Goal: Information Seeking & Learning: Learn about a topic

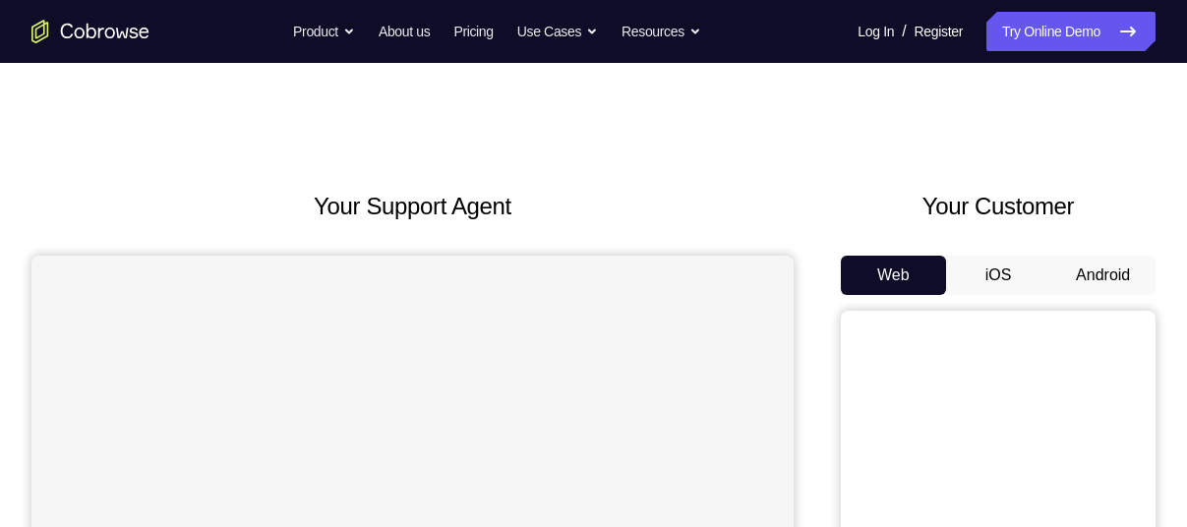
click at [1063, 274] on button "Android" at bounding box center [1103, 275] width 105 height 39
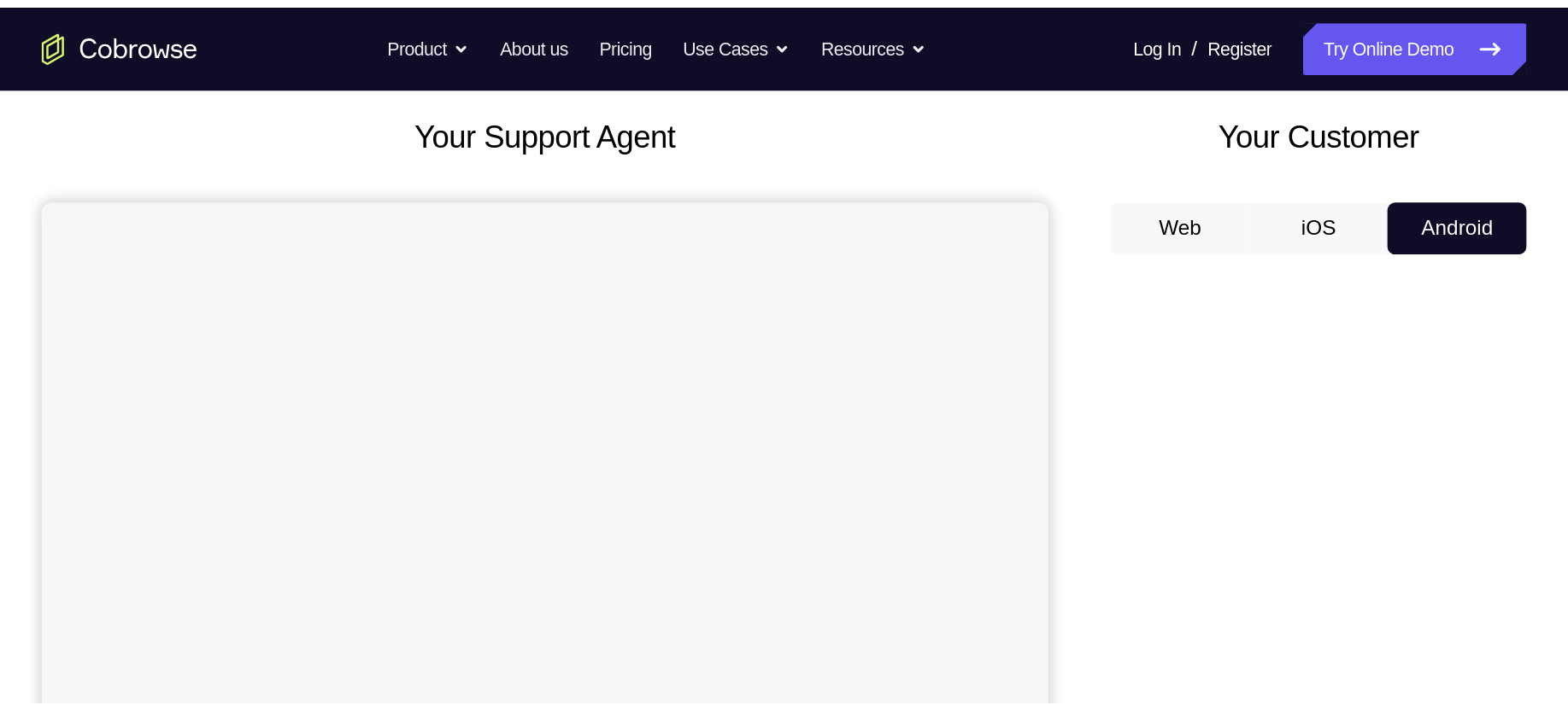
scroll to position [108, 0]
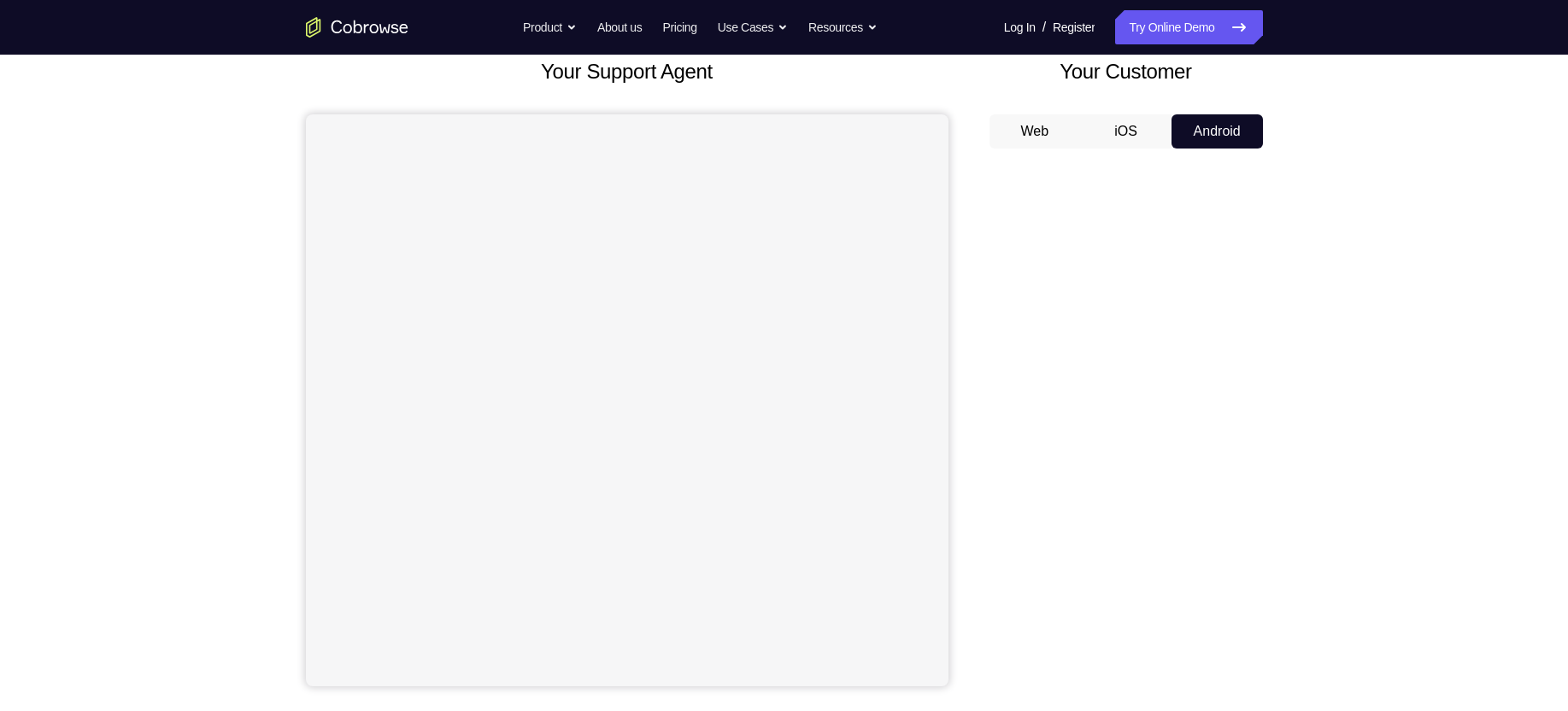
drag, startPoint x: 1026, startPoint y: 8, endPoint x: 980, endPoint y: 134, distance: 134.1
click at [980, 134] on div "Your Support Agent Your Customer Web iOS Android" at bounding box center [784, 372] width 957 height 631
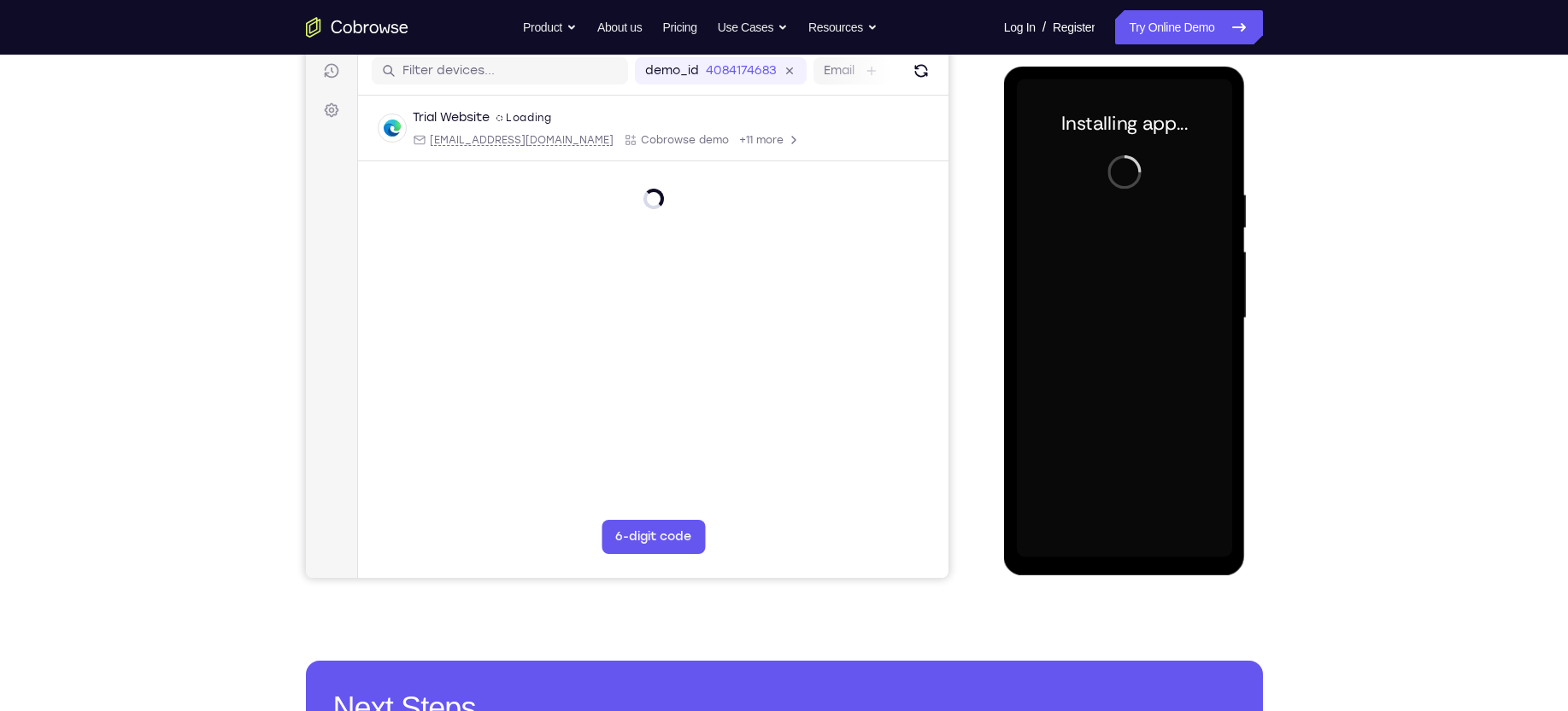
scroll to position [0, 0]
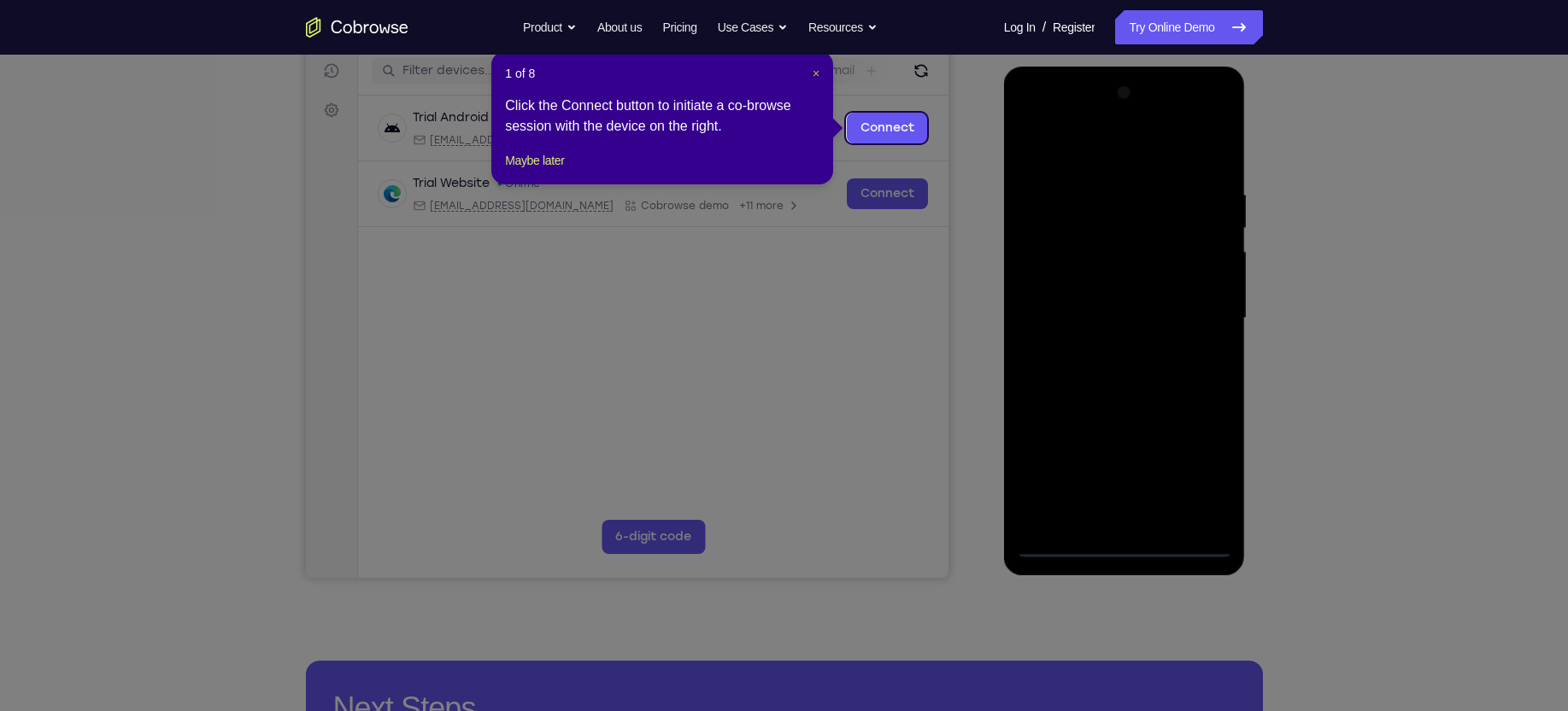
click at [816, 67] on span "×" at bounding box center [816, 74] width 7 height 14
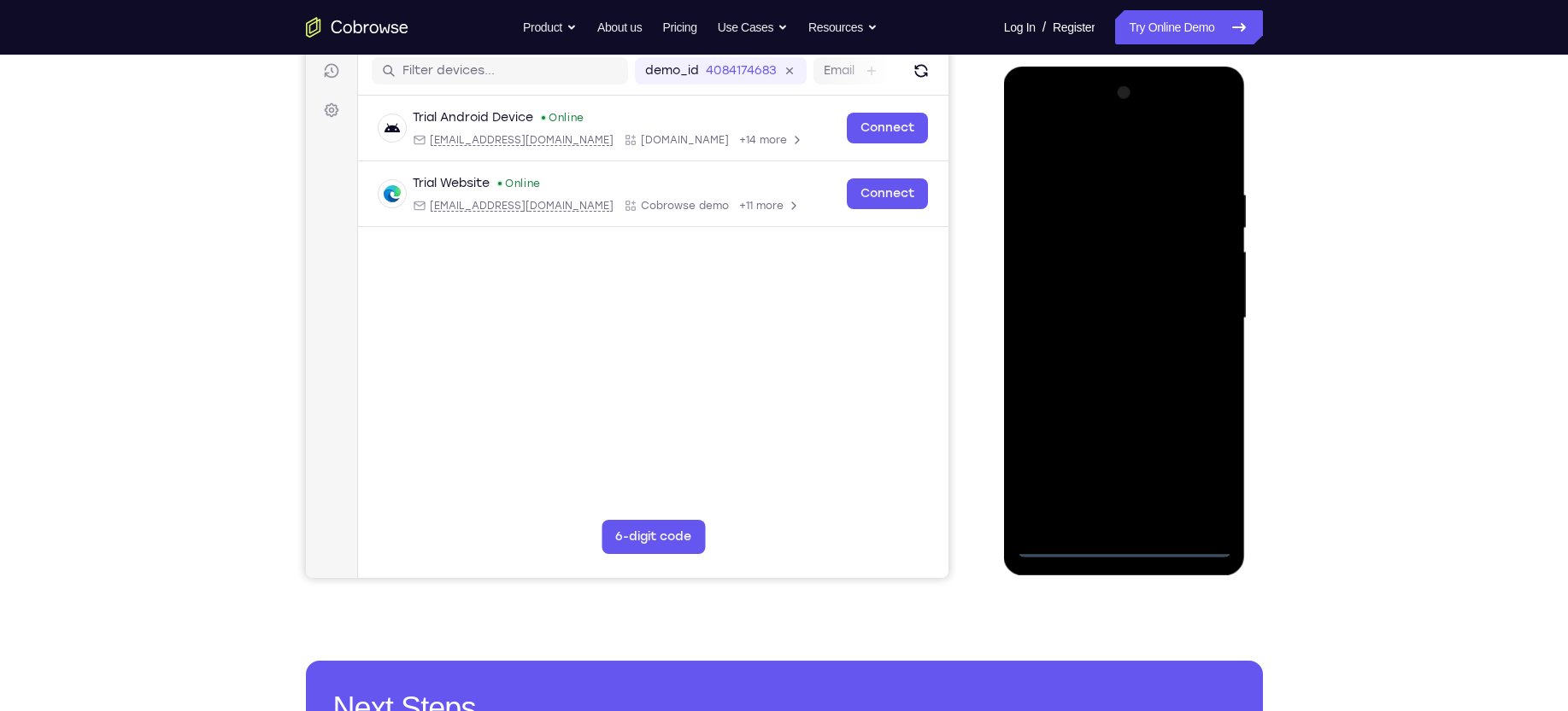
click at [1030, 457] on div at bounding box center [1125, 318] width 215 height 478
click at [1030, 139] on div at bounding box center [1125, 318] width 215 height 478
click at [1030, 307] on div at bounding box center [1125, 318] width 215 height 478
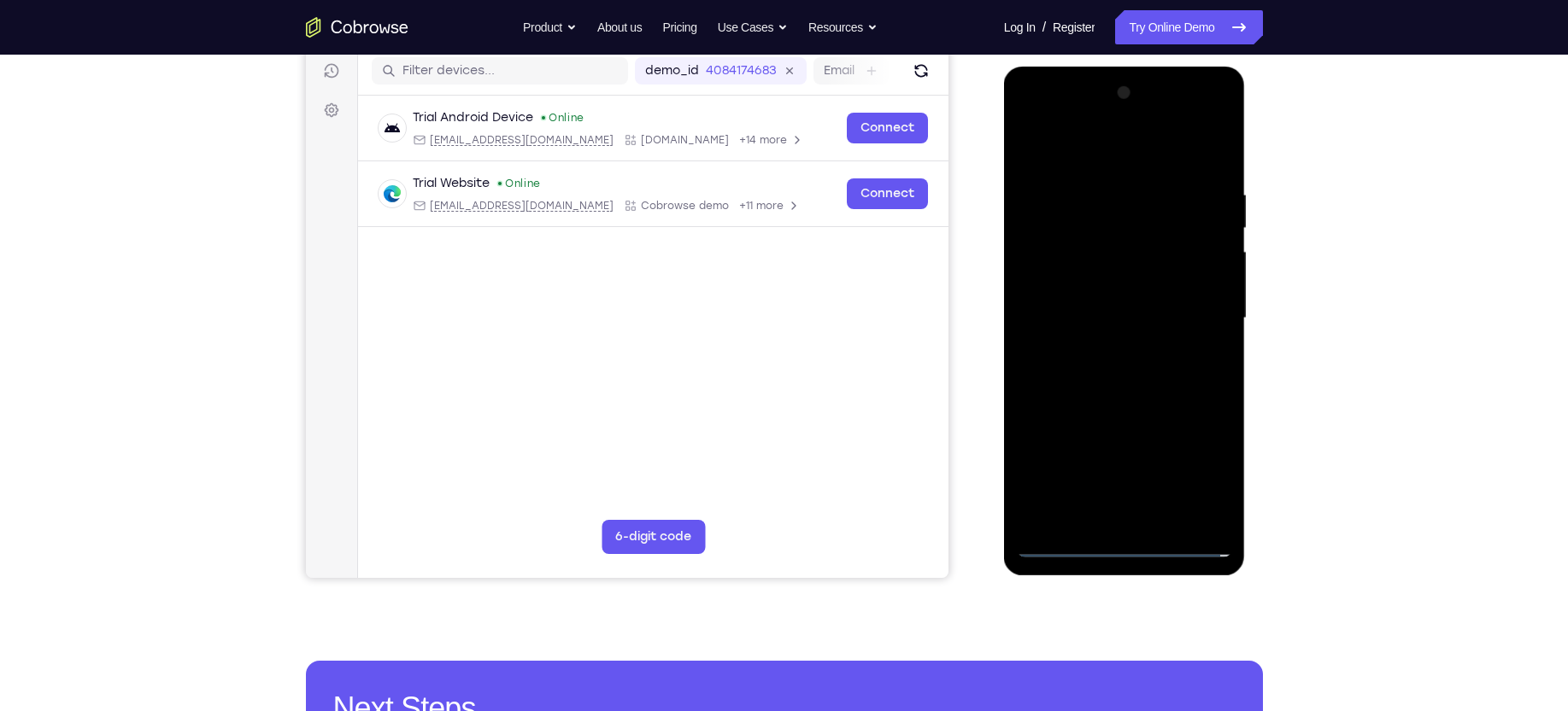
click at [1030, 351] on div at bounding box center [1125, 318] width 215 height 478
click at [1030, 302] on div at bounding box center [1125, 318] width 215 height 478
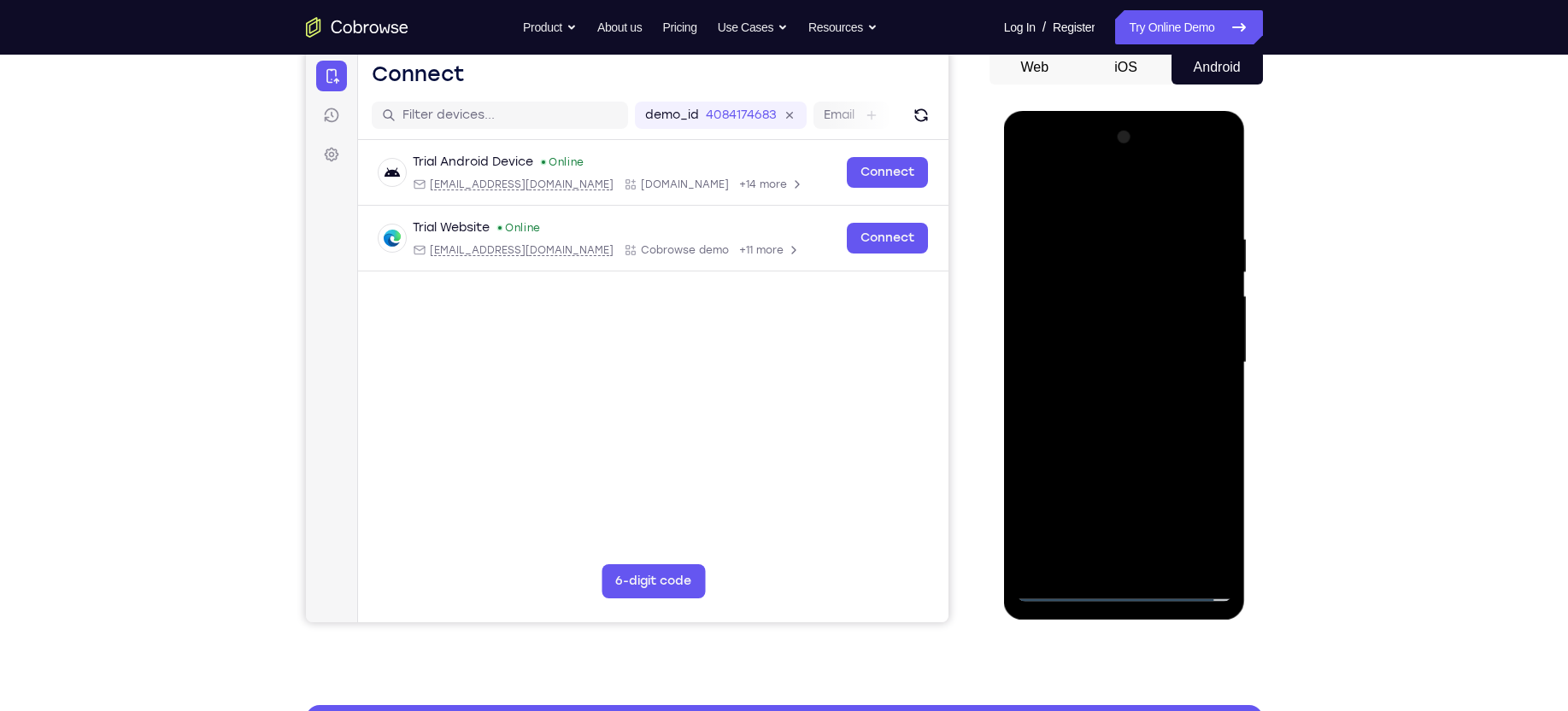
scroll to position [170, 0]
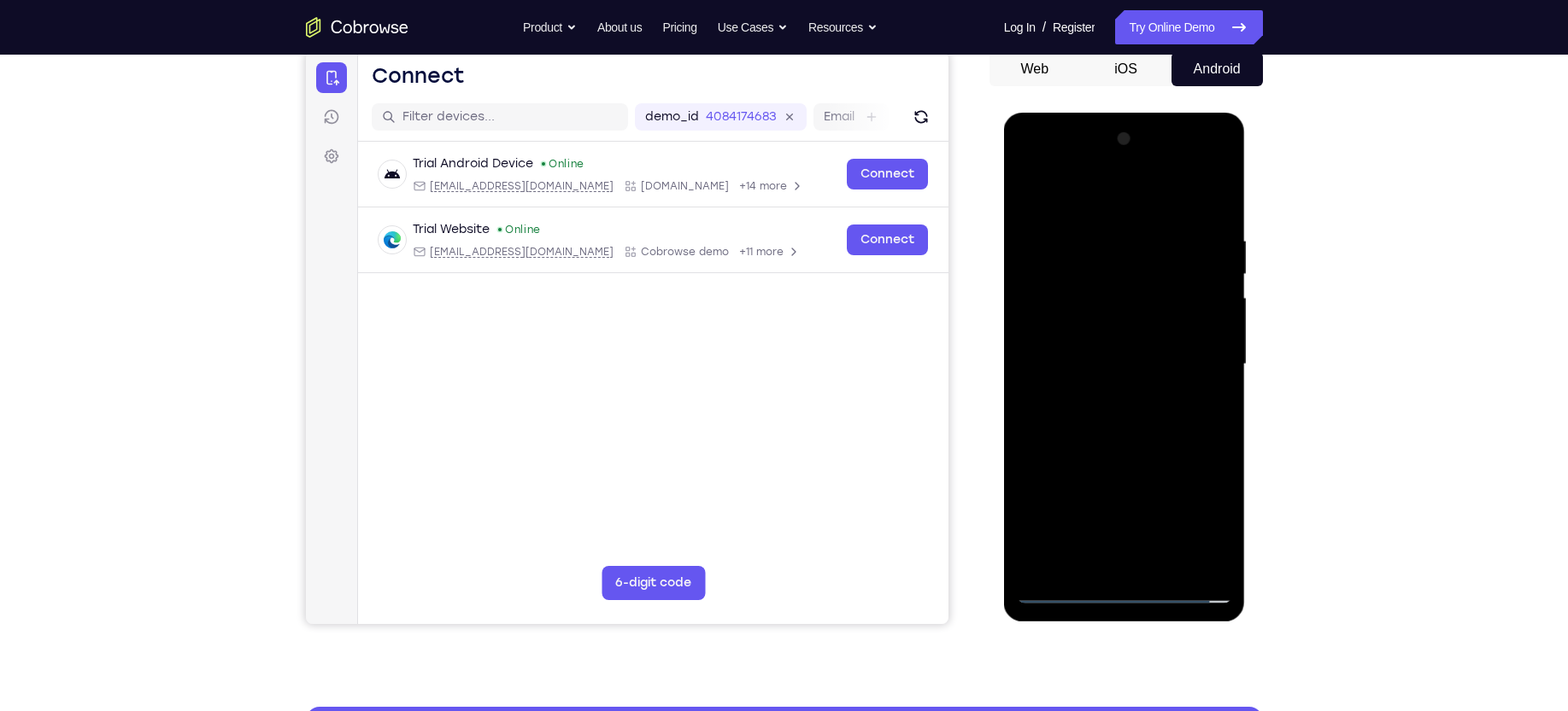
click at [1030, 332] on div at bounding box center [1125, 365] width 215 height 478
click at [1030, 365] on div at bounding box center [1125, 365] width 215 height 478
click at [1030, 443] on div at bounding box center [1125, 365] width 215 height 478
drag, startPoint x: 1144, startPoint y: 203, endPoint x: 1135, endPoint y: 8, distance: 195.2
click at [1030, 113] on html "Online web based iOS Simulators and Android Emulators. Run iPhone, iPad, Mobile…" at bounding box center [1126, 369] width 243 height 512
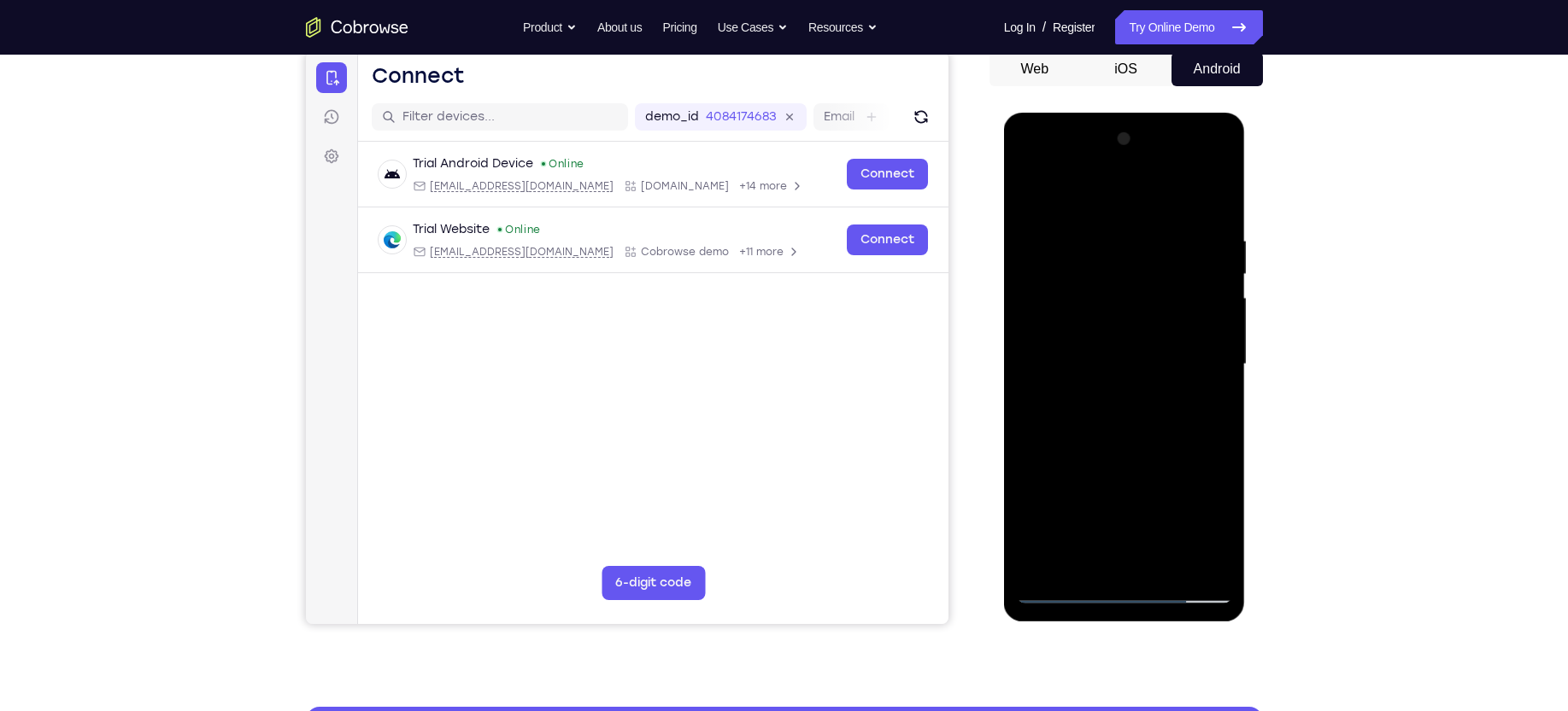
drag, startPoint x: 1124, startPoint y: 413, endPoint x: 1125, endPoint y: 293, distance: 120.0
click at [1030, 293] on div at bounding box center [1125, 365] width 215 height 478
drag, startPoint x: 1123, startPoint y: 454, endPoint x: 1162, endPoint y: 168, distance: 288.6
click at [1030, 168] on div at bounding box center [1125, 365] width 215 height 478
drag, startPoint x: 1136, startPoint y: 460, endPoint x: 1170, endPoint y: 183, distance: 279.1
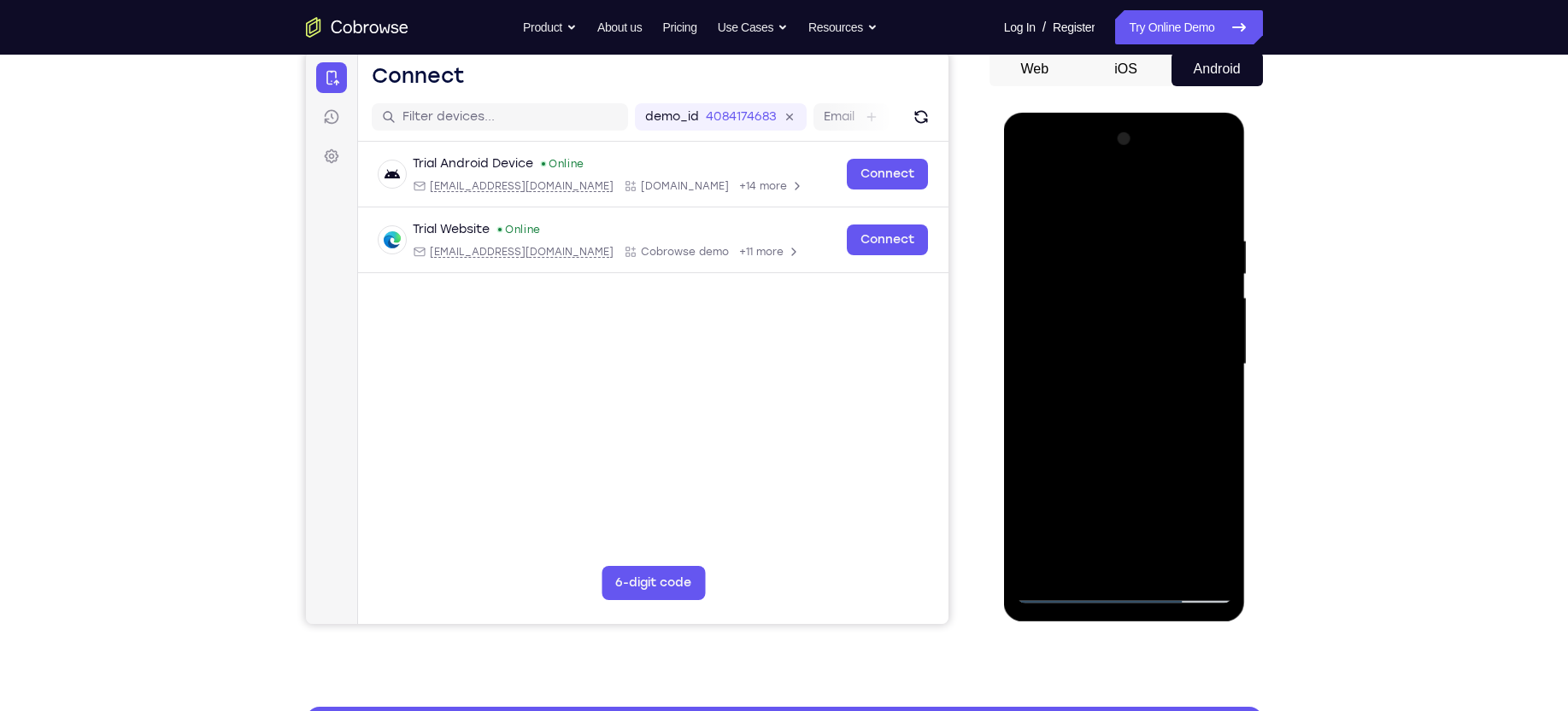
click at [1030, 183] on div at bounding box center [1125, 365] width 215 height 478
drag, startPoint x: 1125, startPoint y: 414, endPoint x: 915, endPoint y: 688, distance: 345.2
click at [1004, 457] on html "Online web based iOS Simulators and Android Emulators. Run iPhone, iPad, Mobile…" at bounding box center [1126, 369] width 243 height 512
drag, startPoint x: 1065, startPoint y: 358, endPoint x: 1042, endPoint y: 688, distance: 330.8
click at [1030, 457] on html "Online web based iOS Simulators and Android Emulators. Run iPhone, iPad, Mobile…" at bounding box center [1126, 369] width 243 height 512
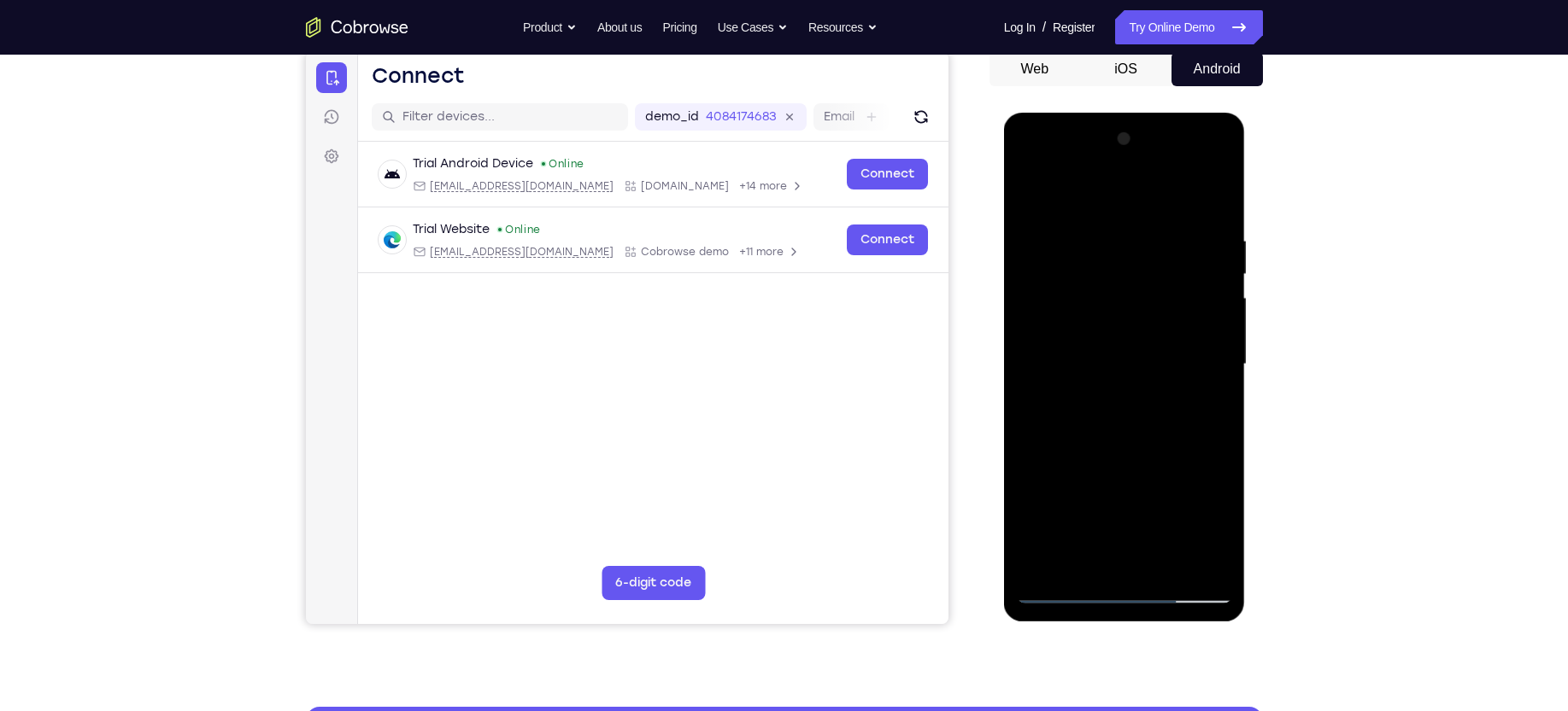
click at [1030, 220] on div at bounding box center [1125, 365] width 215 height 478
click at [1030, 353] on div at bounding box center [1125, 365] width 215 height 478
click at [1030, 350] on div at bounding box center [1125, 365] width 215 height 478
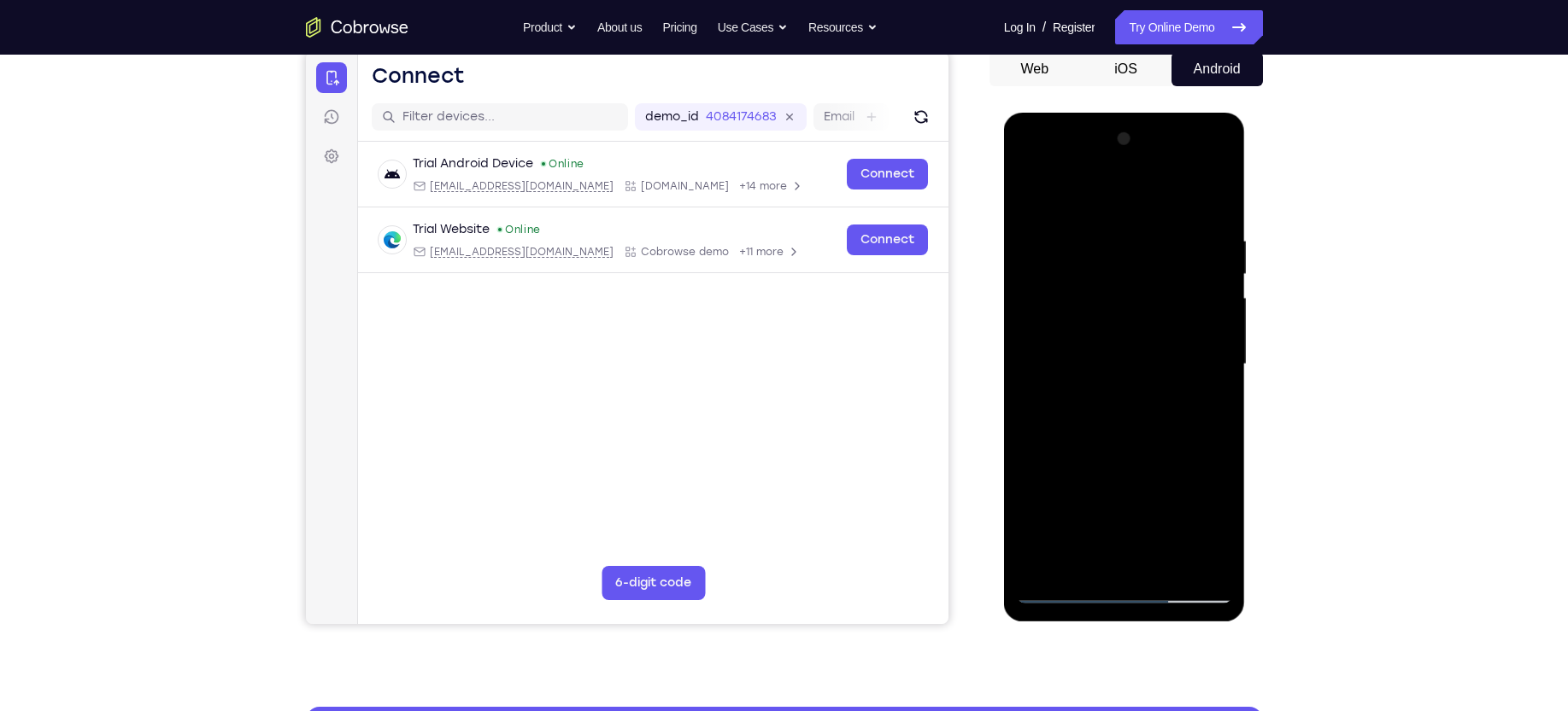
click at [1030, 350] on div at bounding box center [1125, 365] width 215 height 478
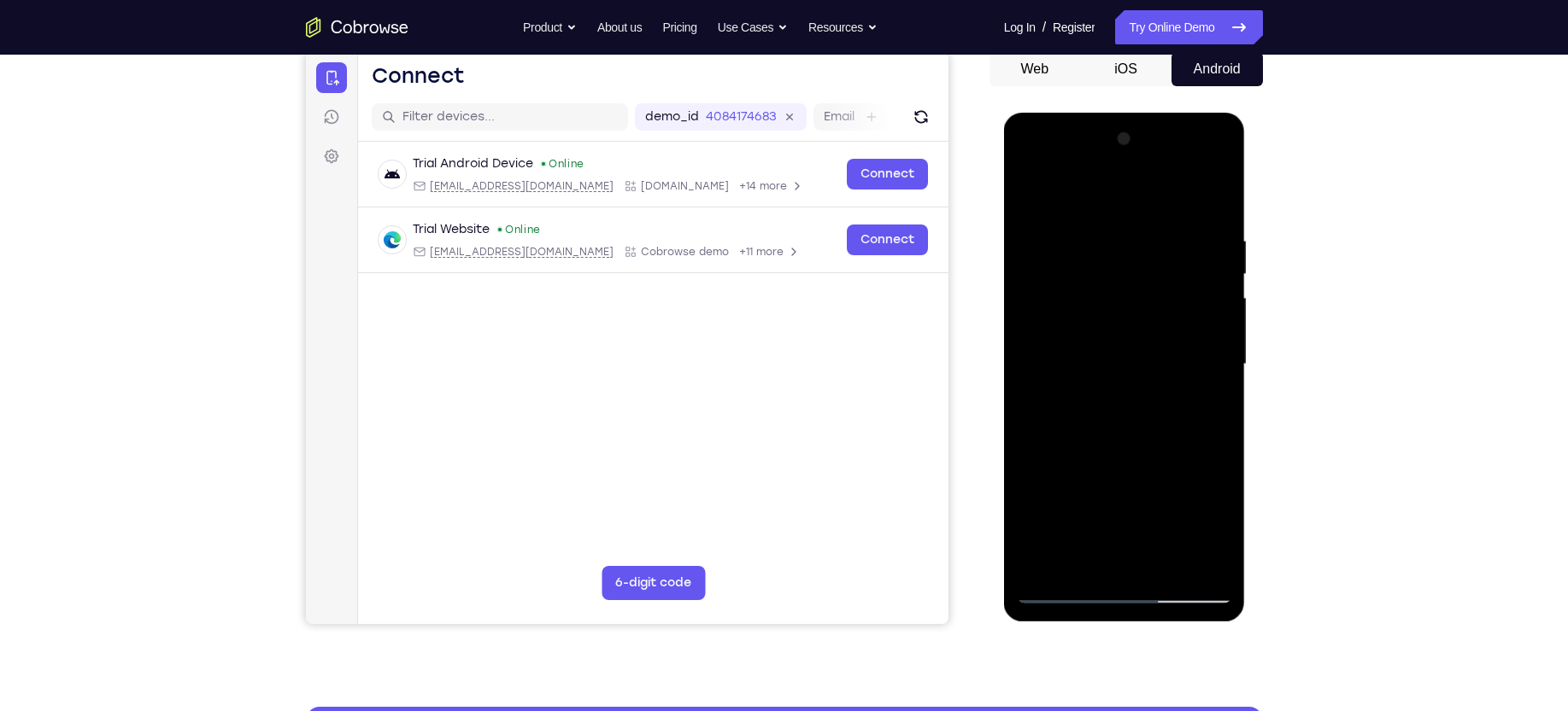
click at [1030, 350] on div at bounding box center [1125, 365] width 215 height 478
click at [1030, 203] on div at bounding box center [1125, 365] width 215 height 478
click at [1030, 457] on div at bounding box center [1125, 365] width 215 height 478
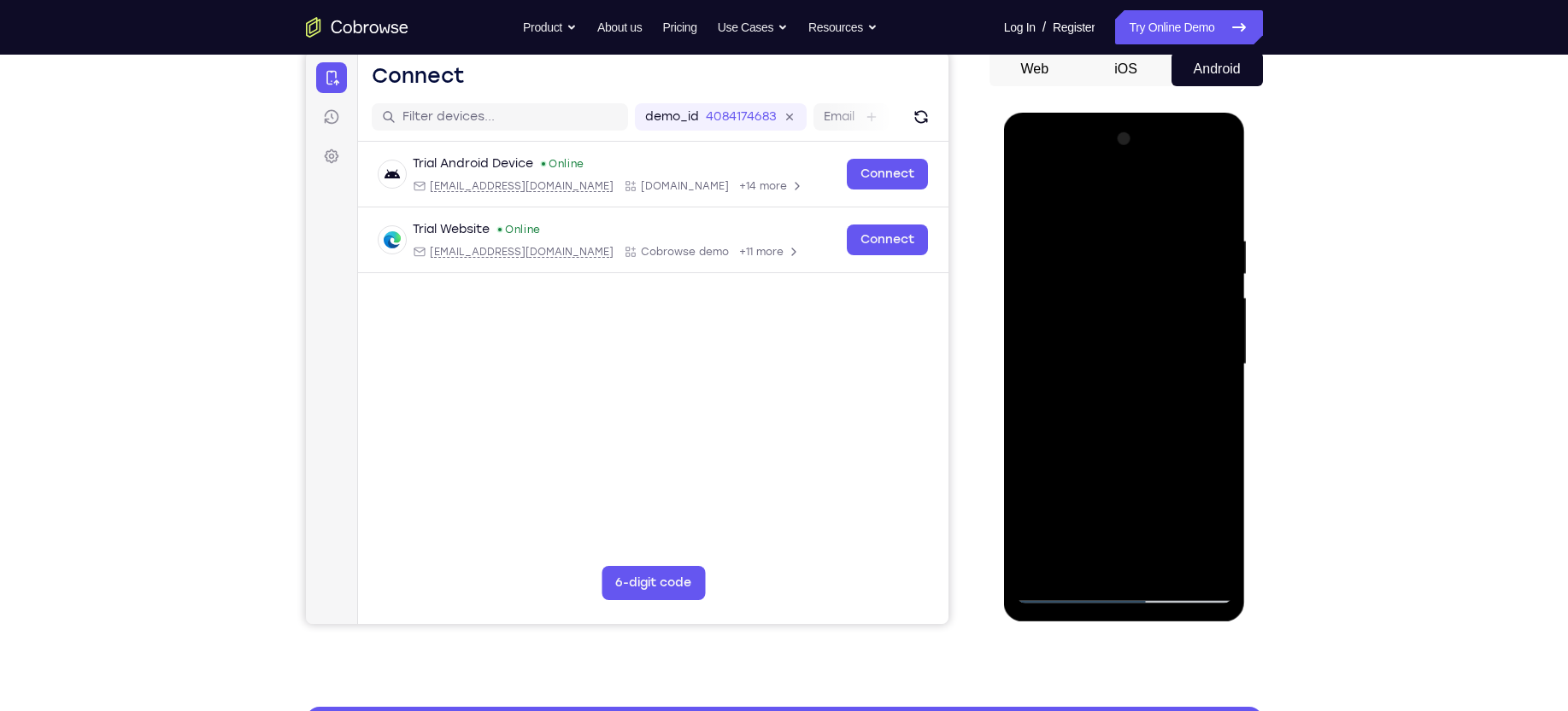
click at [1030, 457] on div at bounding box center [1125, 365] width 215 height 478
click at [1030, 199] on div at bounding box center [1125, 365] width 215 height 478
click at [1030, 189] on div at bounding box center [1125, 365] width 215 height 478
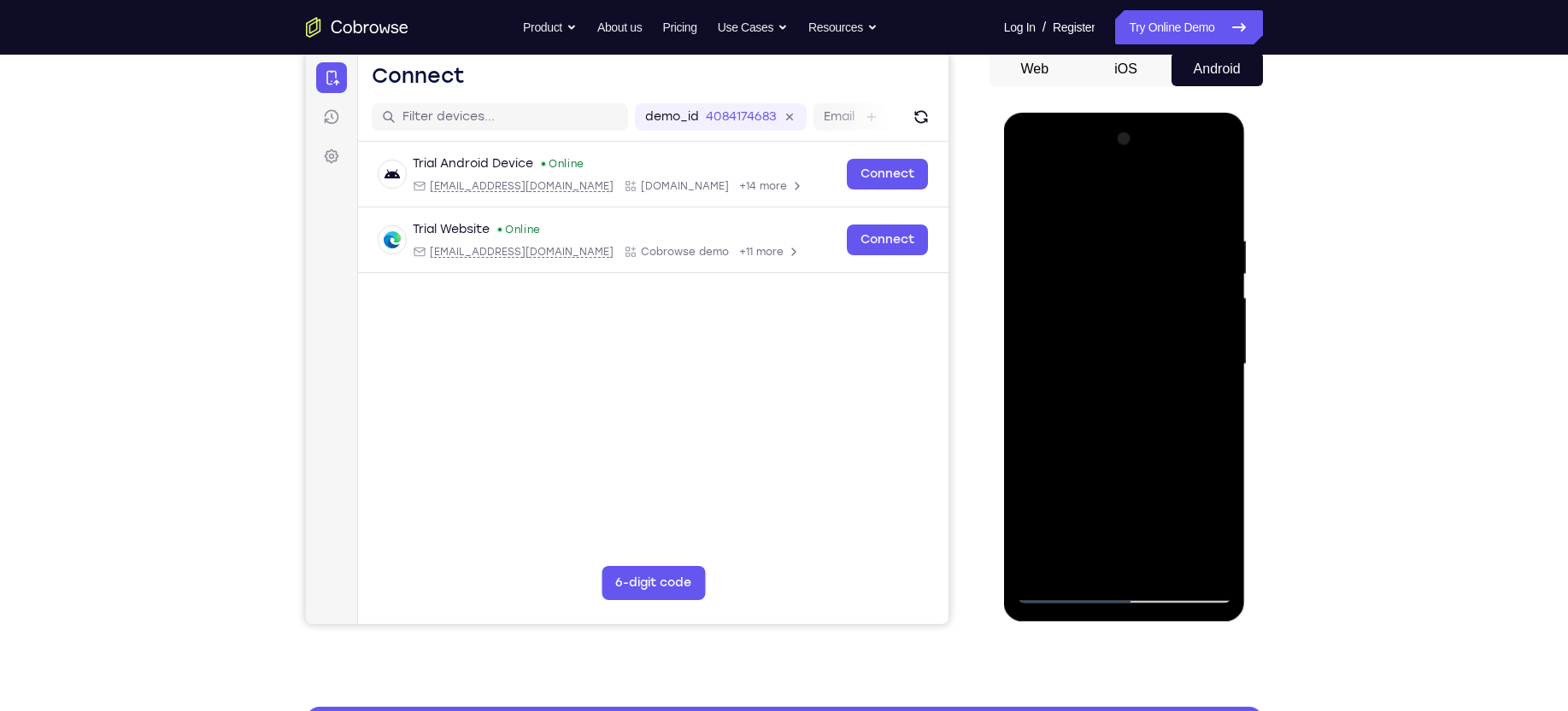
click at [1030, 242] on div at bounding box center [1125, 365] width 215 height 478
click at [1030, 355] on div at bounding box center [1125, 365] width 215 height 478
click at [1030, 323] on div at bounding box center [1125, 365] width 215 height 478
click at [1030, 275] on div at bounding box center [1125, 365] width 215 height 478
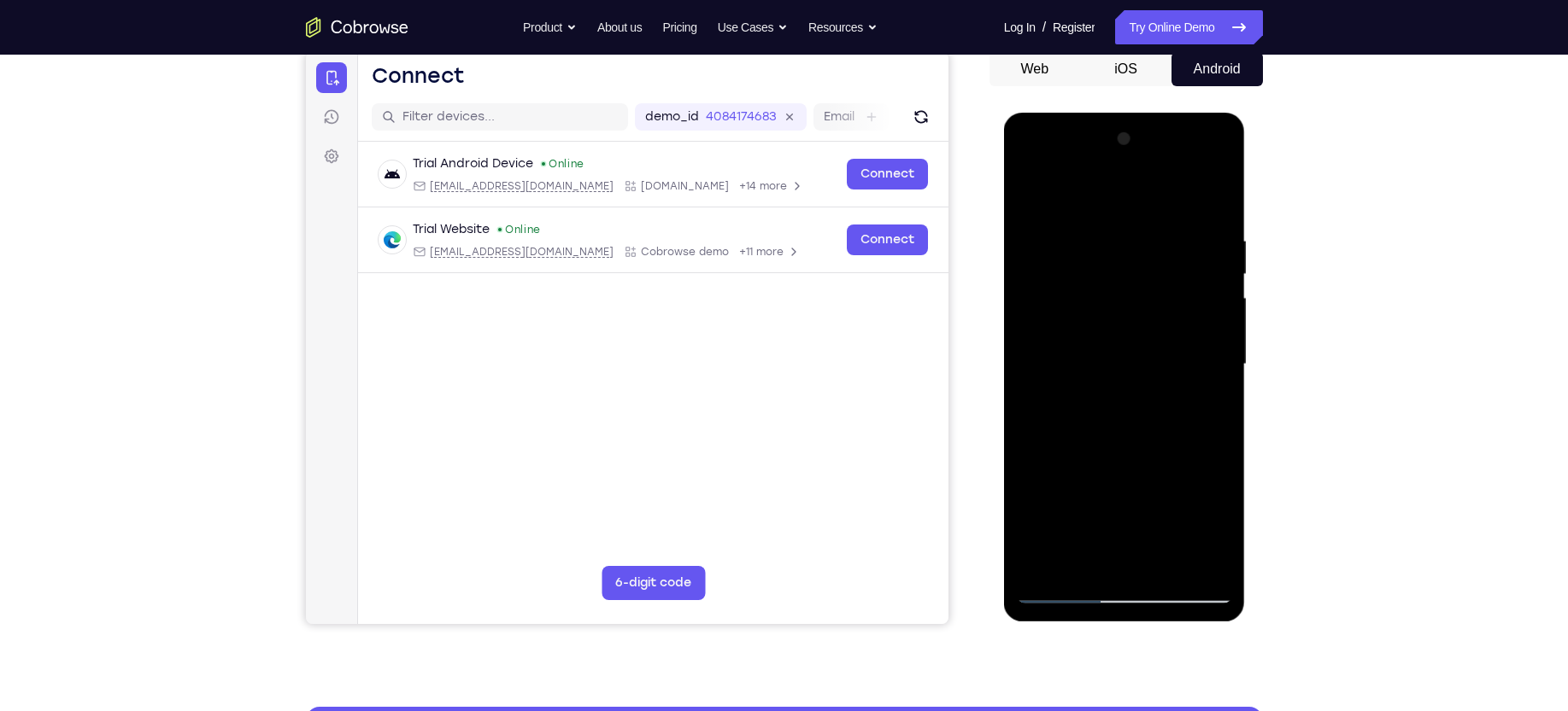
click at [1030, 275] on div at bounding box center [1125, 365] width 215 height 478
drag, startPoint x: 1078, startPoint y: 276, endPoint x: 1591, endPoint y: -10, distance: 587.3
click at [1030, 113] on html "Online web based iOS Simulators and Android Emulators. Run iPhone, iPad, Mobile…" at bounding box center [1126, 369] width 243 height 512
drag, startPoint x: 1166, startPoint y: 228, endPoint x: 1135, endPoint y: 573, distance: 346.4
click at [1030, 457] on div at bounding box center [1125, 365] width 215 height 478
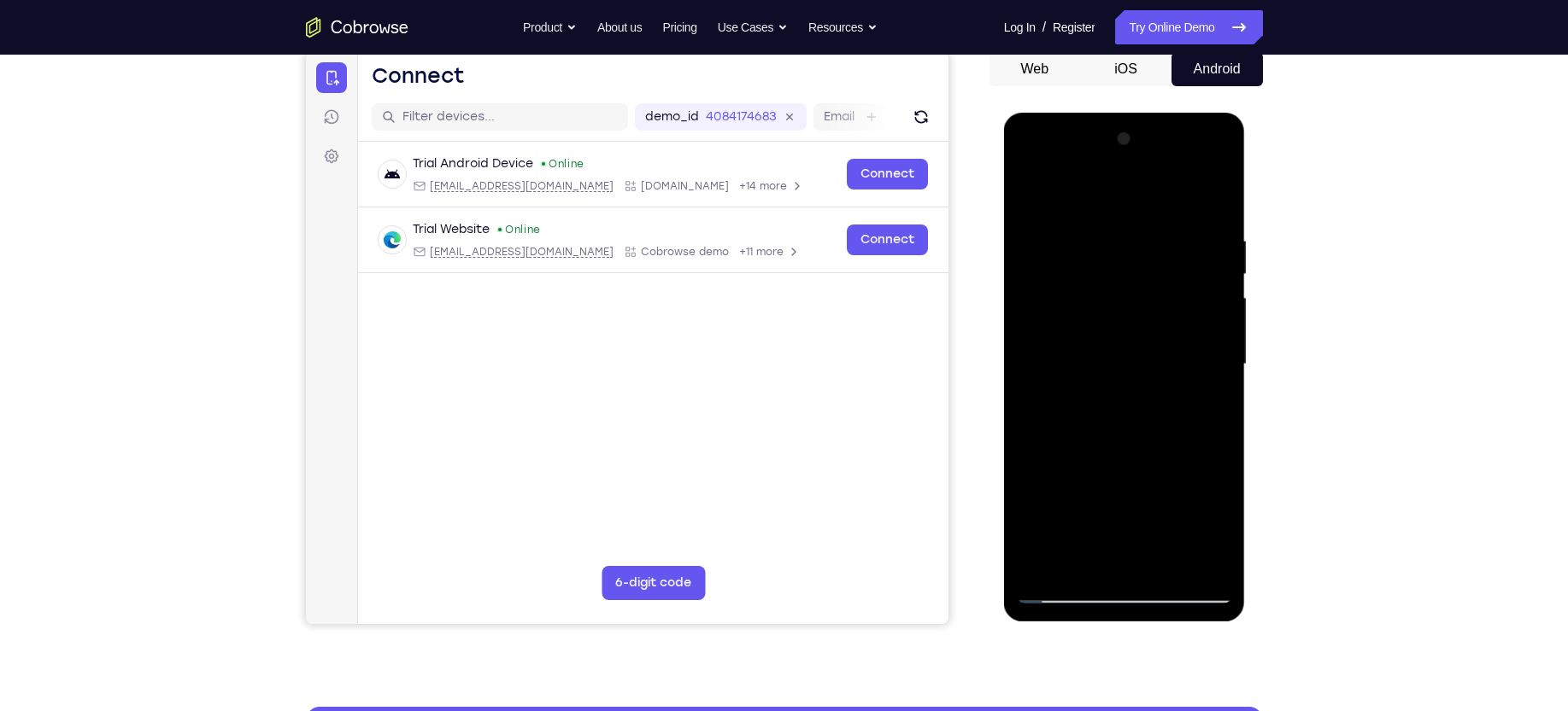
click at [1030, 457] on div at bounding box center [1125, 365] width 215 height 478
click at [1030, 195] on div at bounding box center [1125, 365] width 215 height 478
click at [1030, 221] on div at bounding box center [1125, 365] width 215 height 478
drag, startPoint x: 1095, startPoint y: 366, endPoint x: 1102, endPoint y: 191, distance: 175.1
click at [1030, 191] on div at bounding box center [1125, 365] width 215 height 478
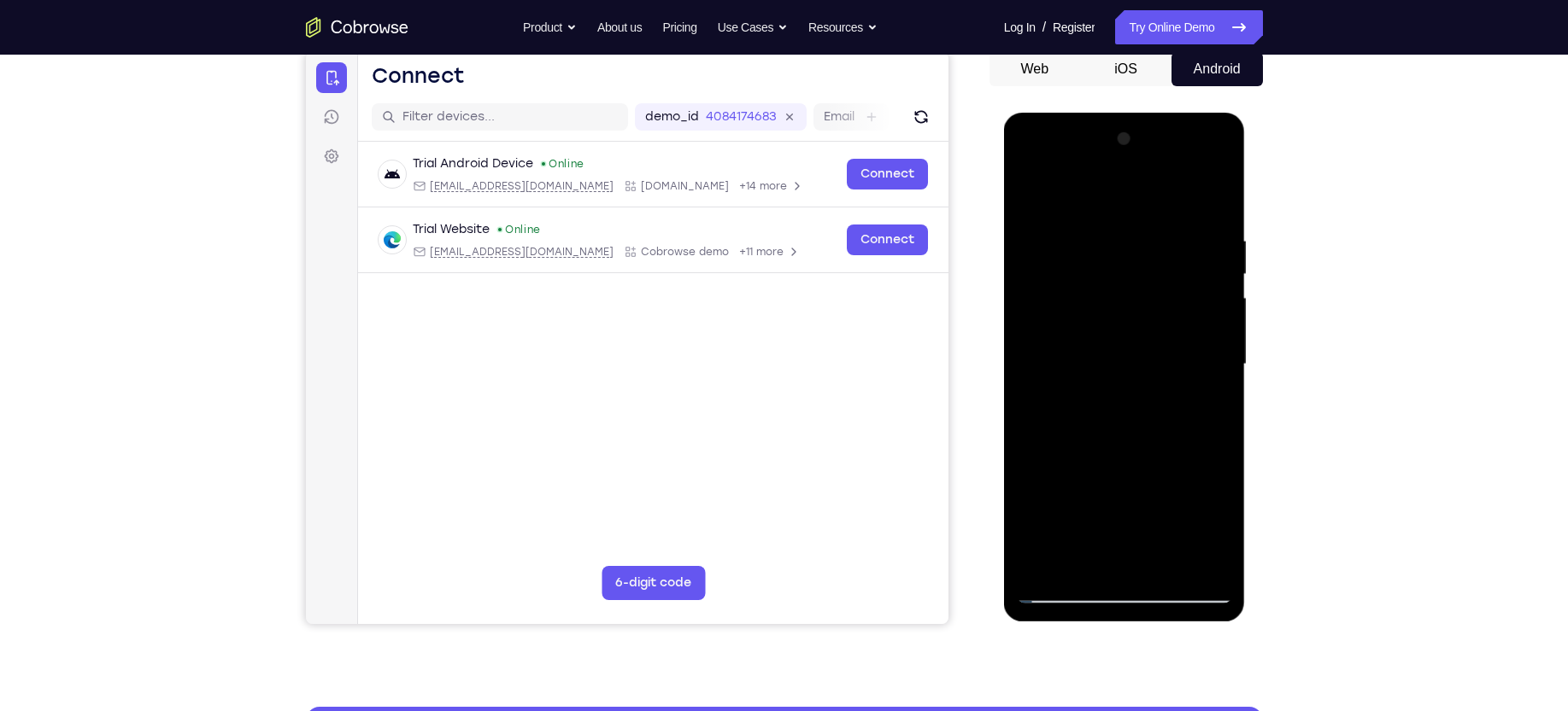
click at [1030, 317] on div at bounding box center [1125, 365] width 215 height 478
click at [1030, 269] on div at bounding box center [1125, 365] width 215 height 478
click at [1030, 280] on div at bounding box center [1125, 365] width 215 height 478
drag, startPoint x: 1166, startPoint y: 358, endPoint x: 1165, endPoint y: 90, distance: 268.0
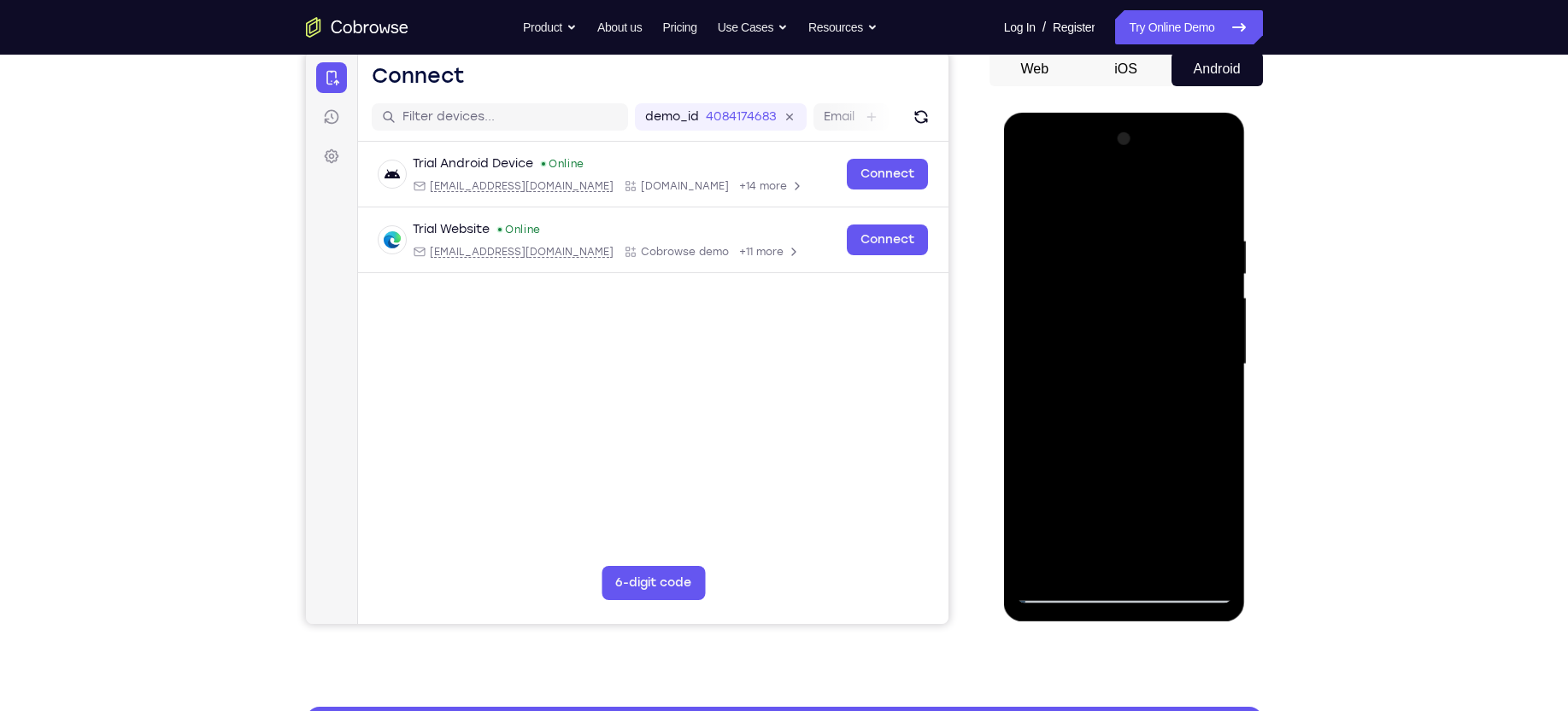
click at [1030, 113] on html "Online web based iOS Simulators and Android Emulators. Run iPhone, iPad, Mobile…" at bounding box center [1126, 369] width 243 height 512
click at [1030, 457] on div at bounding box center [1125, 365] width 215 height 478
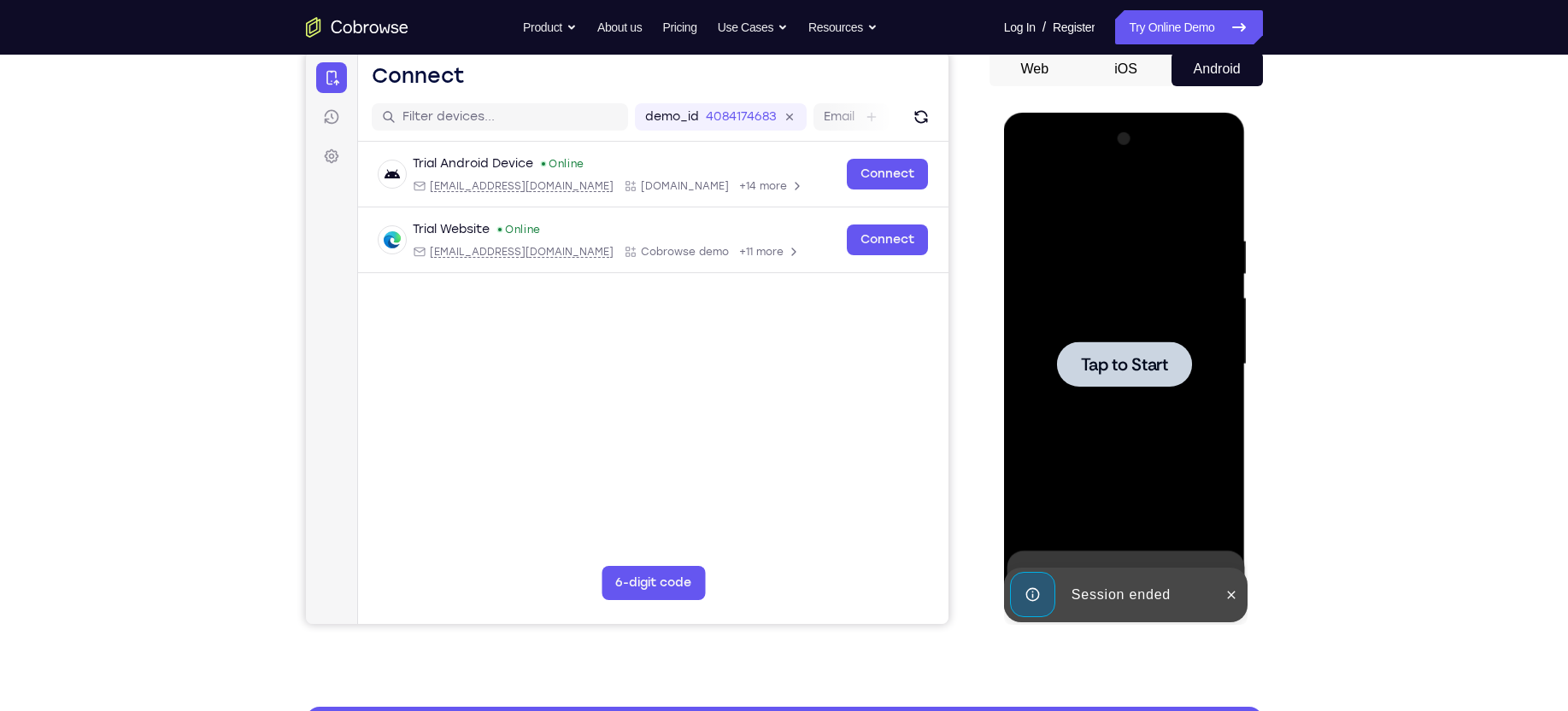
click at [1030, 388] on div at bounding box center [1125, 365] width 215 height 478
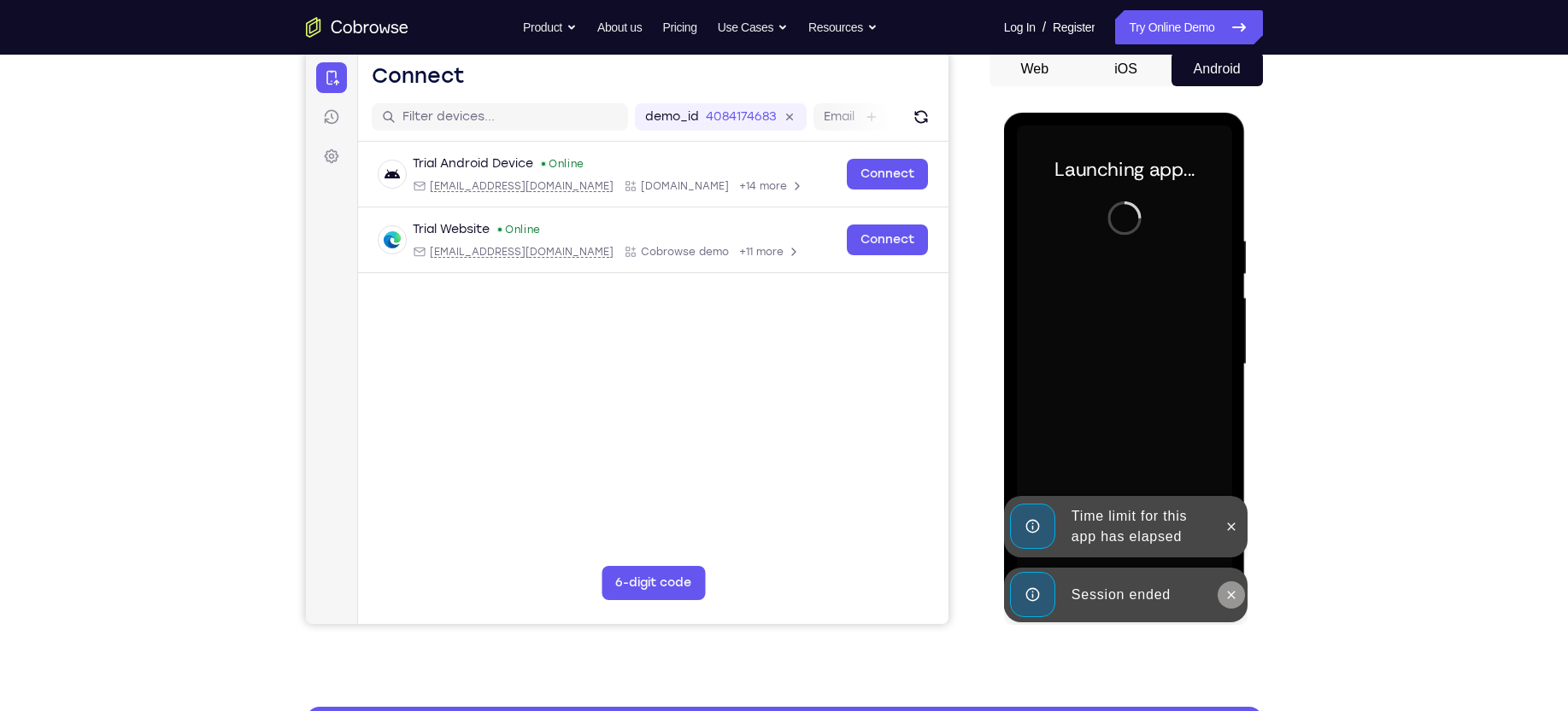
click at [1030, 457] on button at bounding box center [1231, 595] width 27 height 27
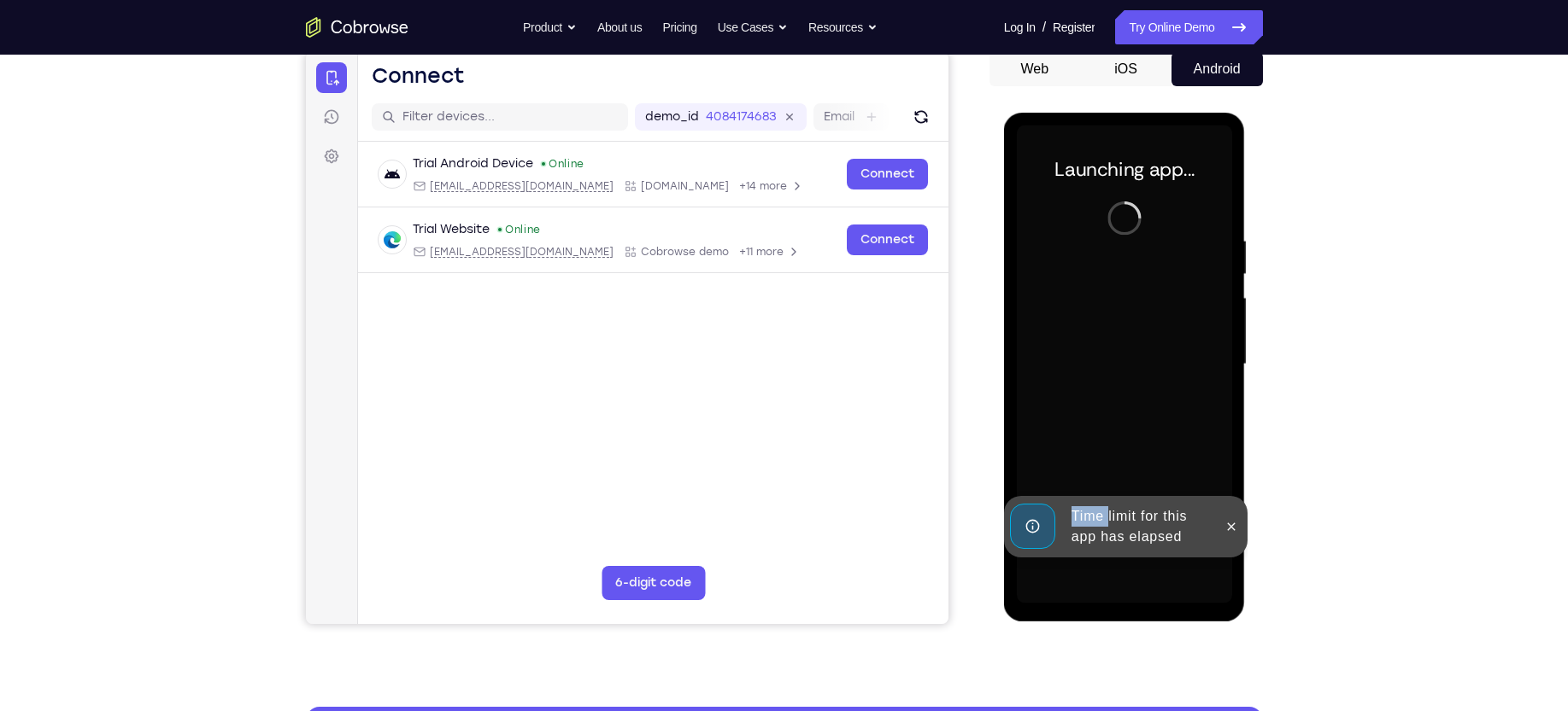
click at [1030, 457] on div "Time limit for this app has elapsed" at bounding box center [1126, 526] width 243 height 62
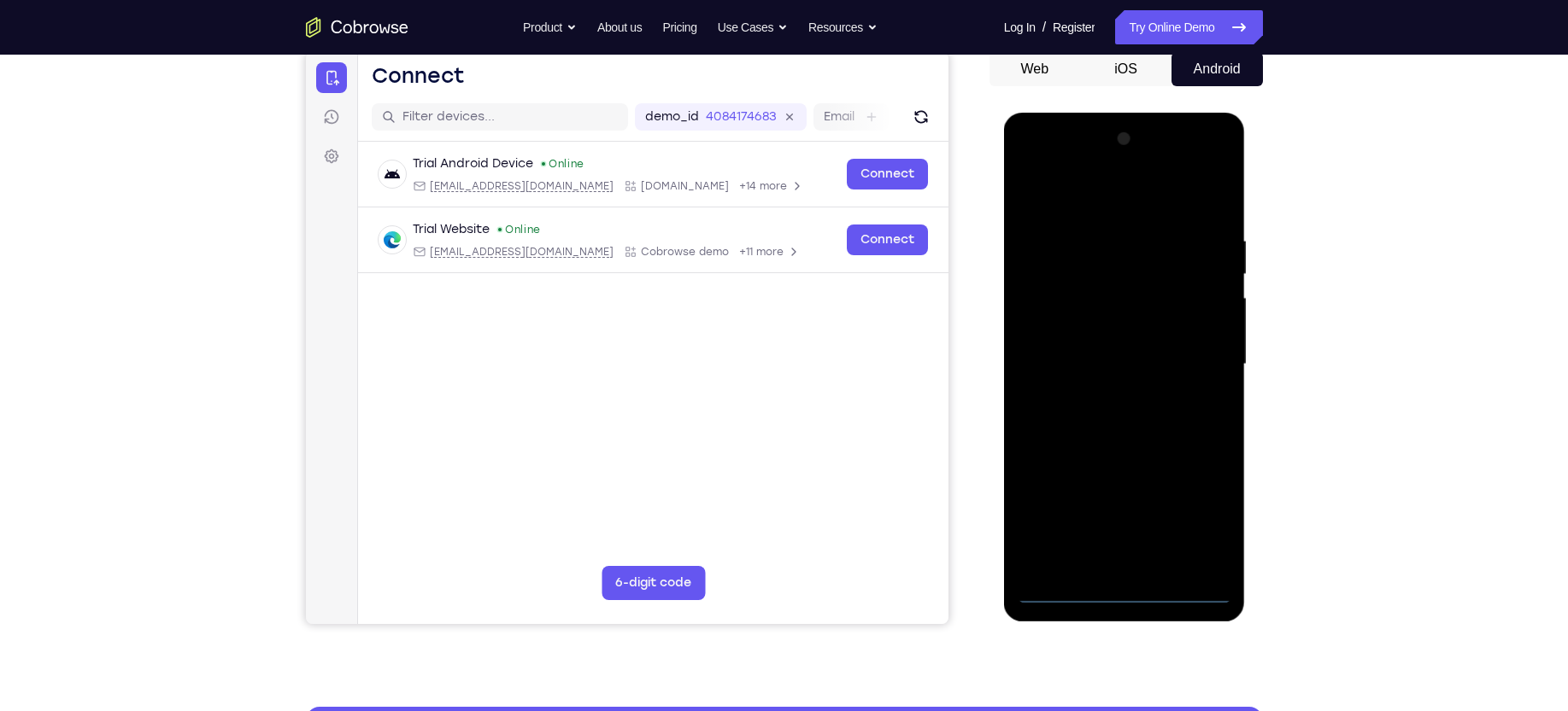
drag, startPoint x: 1229, startPoint y: 584, endPoint x: 1136, endPoint y: 405, distance: 201.7
click at [1030, 405] on div at bounding box center [1125, 365] width 215 height 478
click at [1030, 457] on div at bounding box center [1125, 365] width 215 height 478
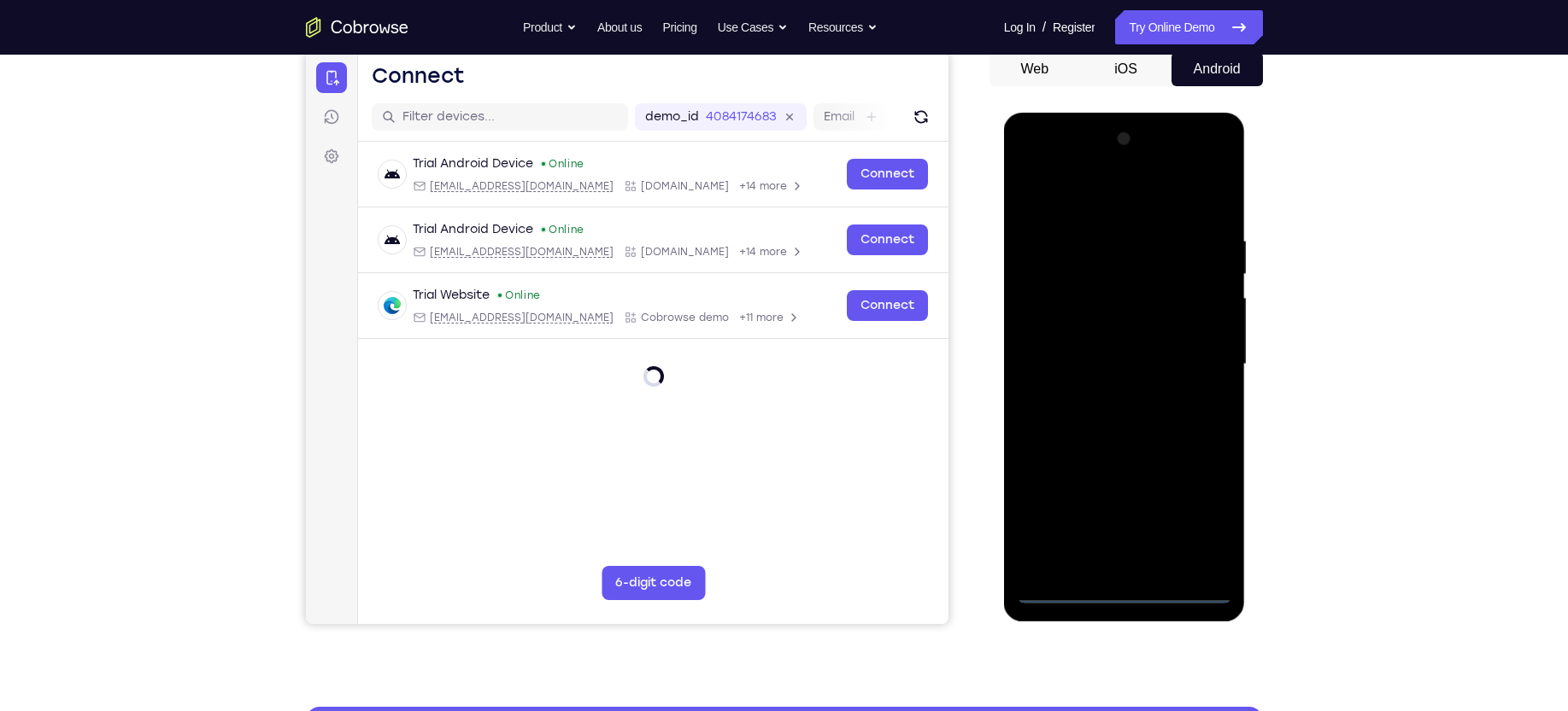
click at [1030, 457] on div at bounding box center [1125, 365] width 215 height 478
click at [1030, 194] on div at bounding box center [1125, 365] width 215 height 478
click at [1030, 345] on div at bounding box center [1125, 365] width 215 height 478
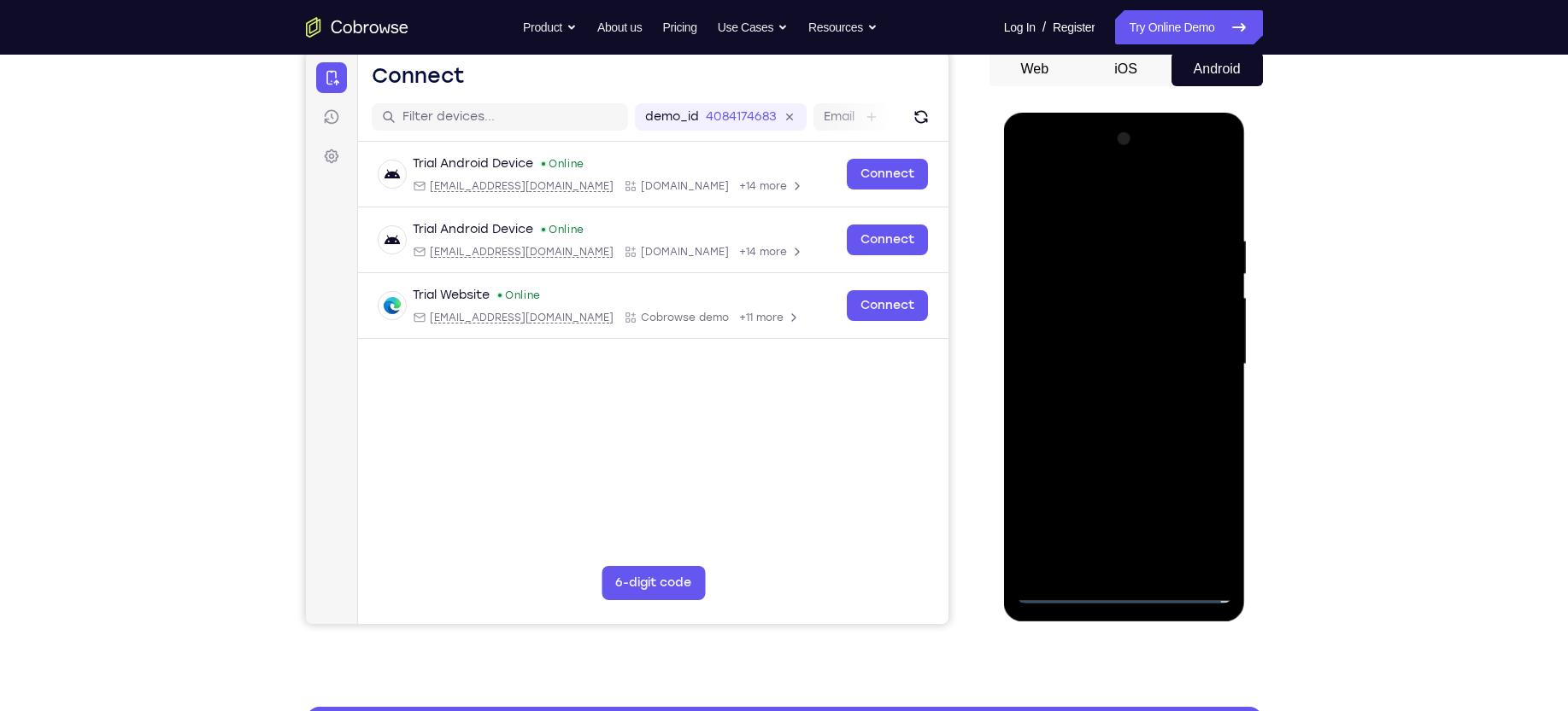
click at [1030, 401] on div at bounding box center [1125, 365] width 215 height 478
click at [1030, 346] on div at bounding box center [1125, 365] width 215 height 478
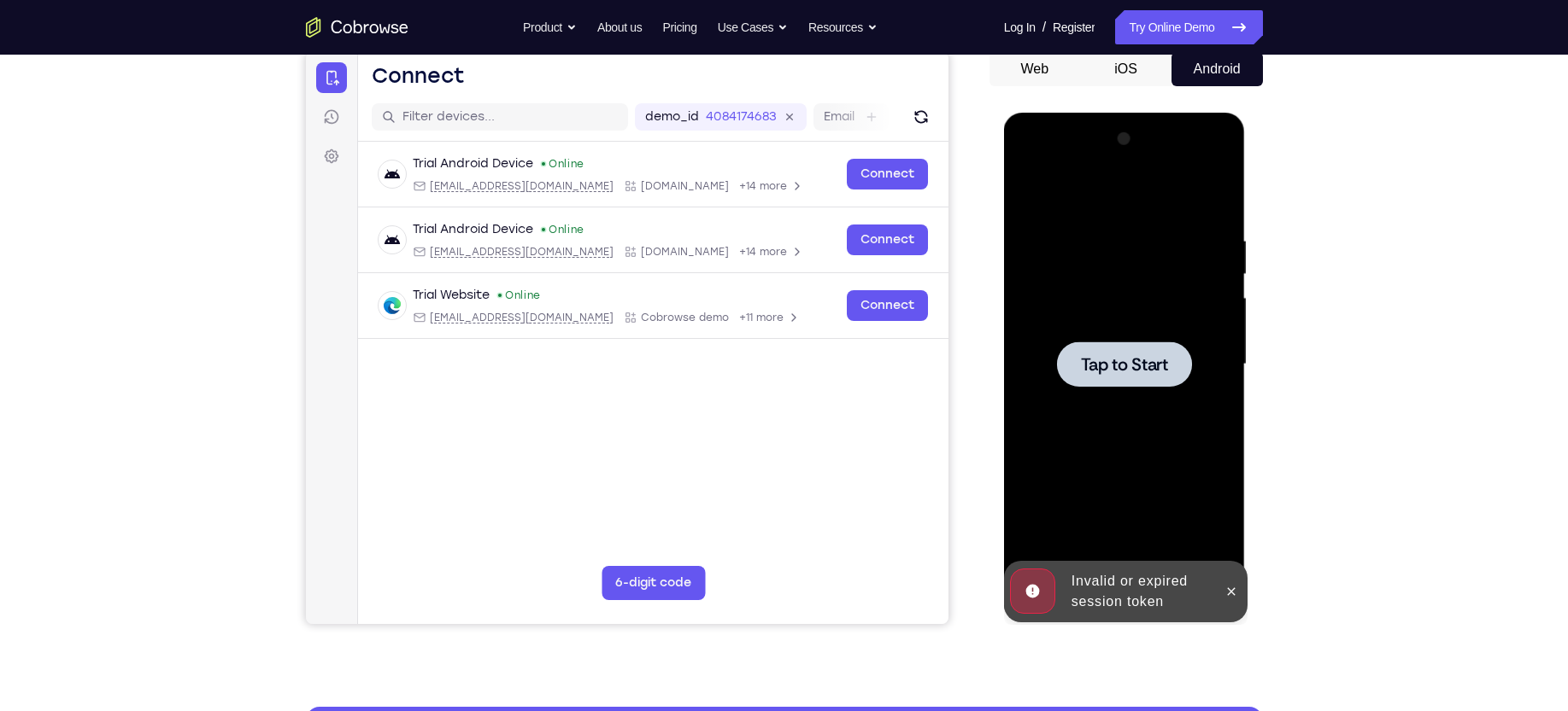
click at [1030, 346] on div at bounding box center [1124, 364] width 135 height 45
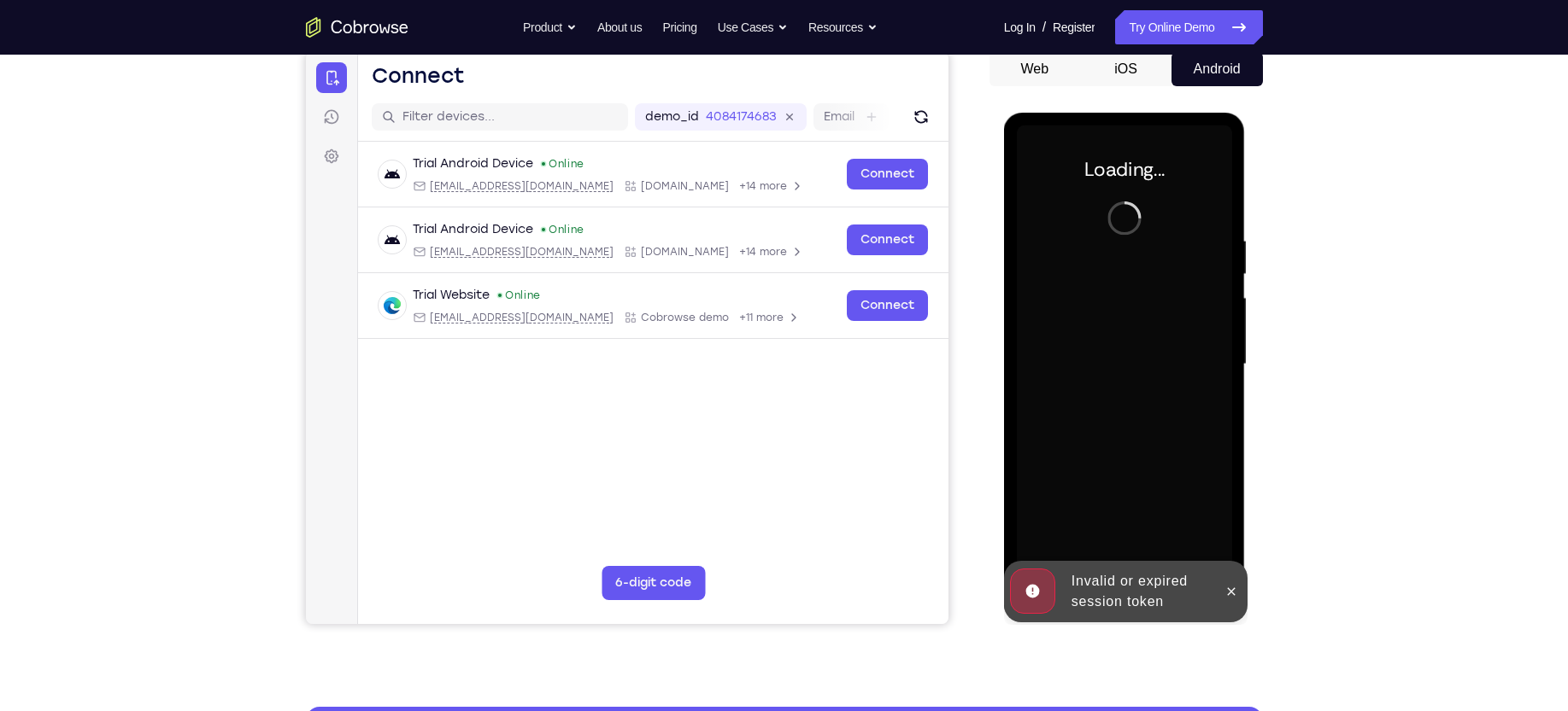
click at [1030, 346] on div at bounding box center [1125, 365] width 215 height 478
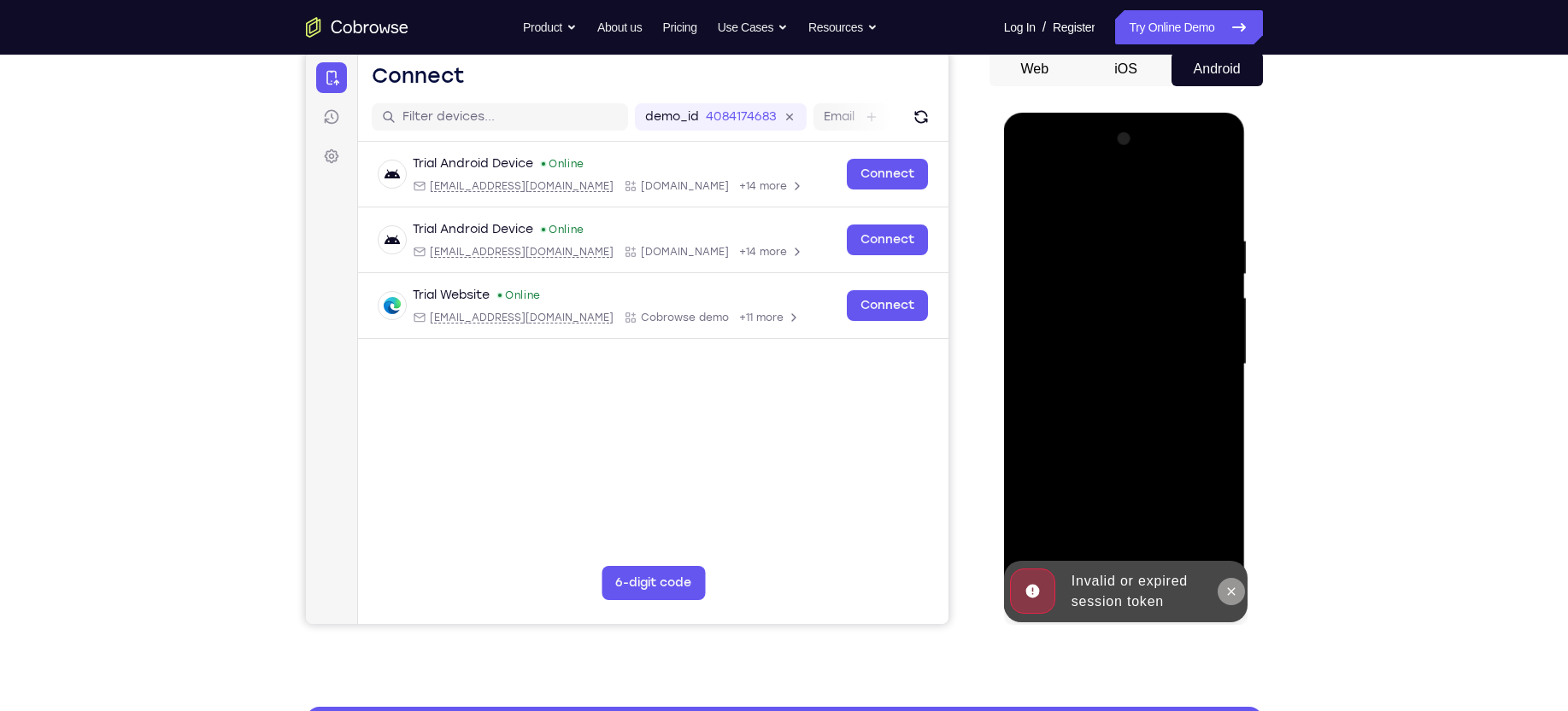
click at [1030, 457] on icon at bounding box center [1232, 591] width 8 height 8
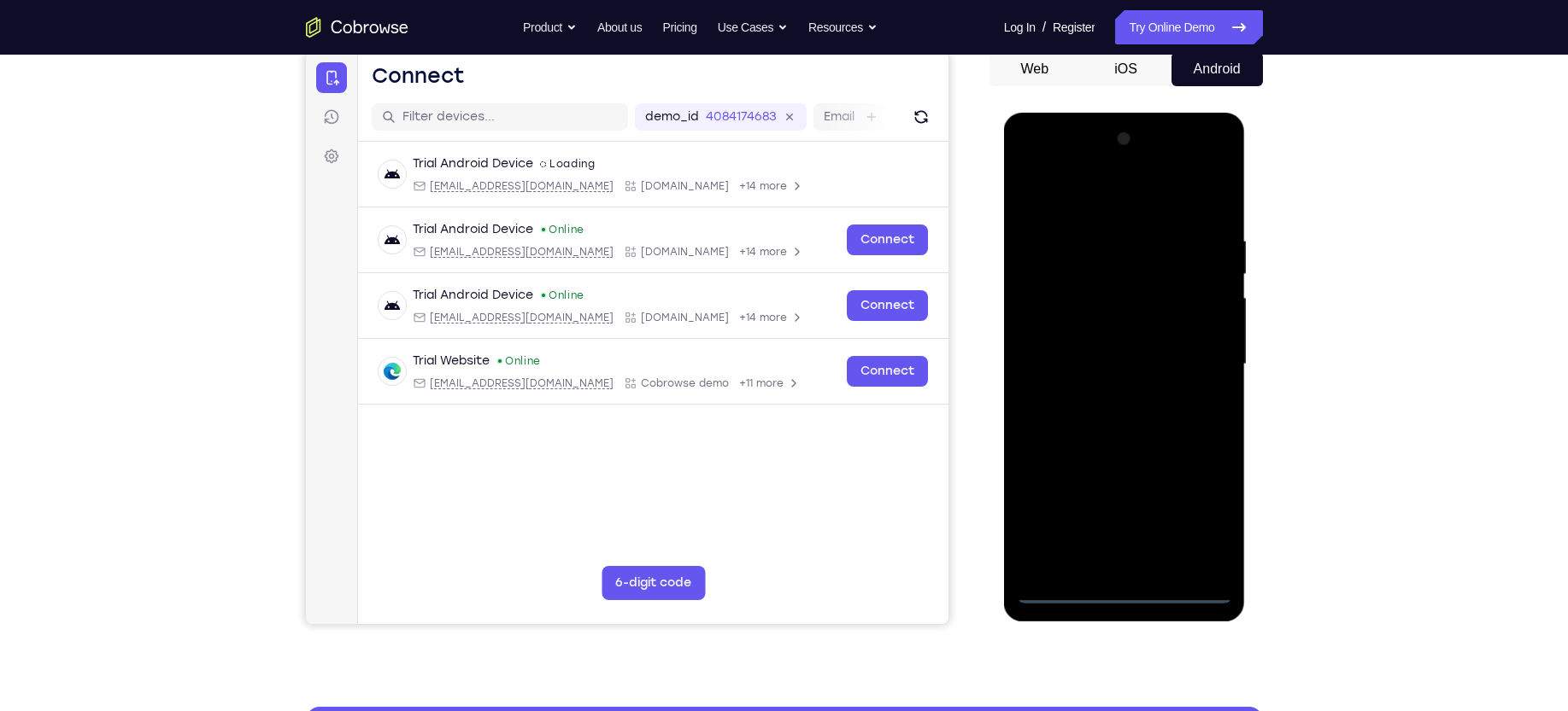
click at [1030, 457] on div at bounding box center [1125, 365] width 215 height 478
click at [1030, 185] on div at bounding box center [1125, 365] width 215 height 478
click at [1030, 368] on div at bounding box center [1125, 365] width 215 height 478
click at [1030, 398] on div at bounding box center [1125, 365] width 215 height 478
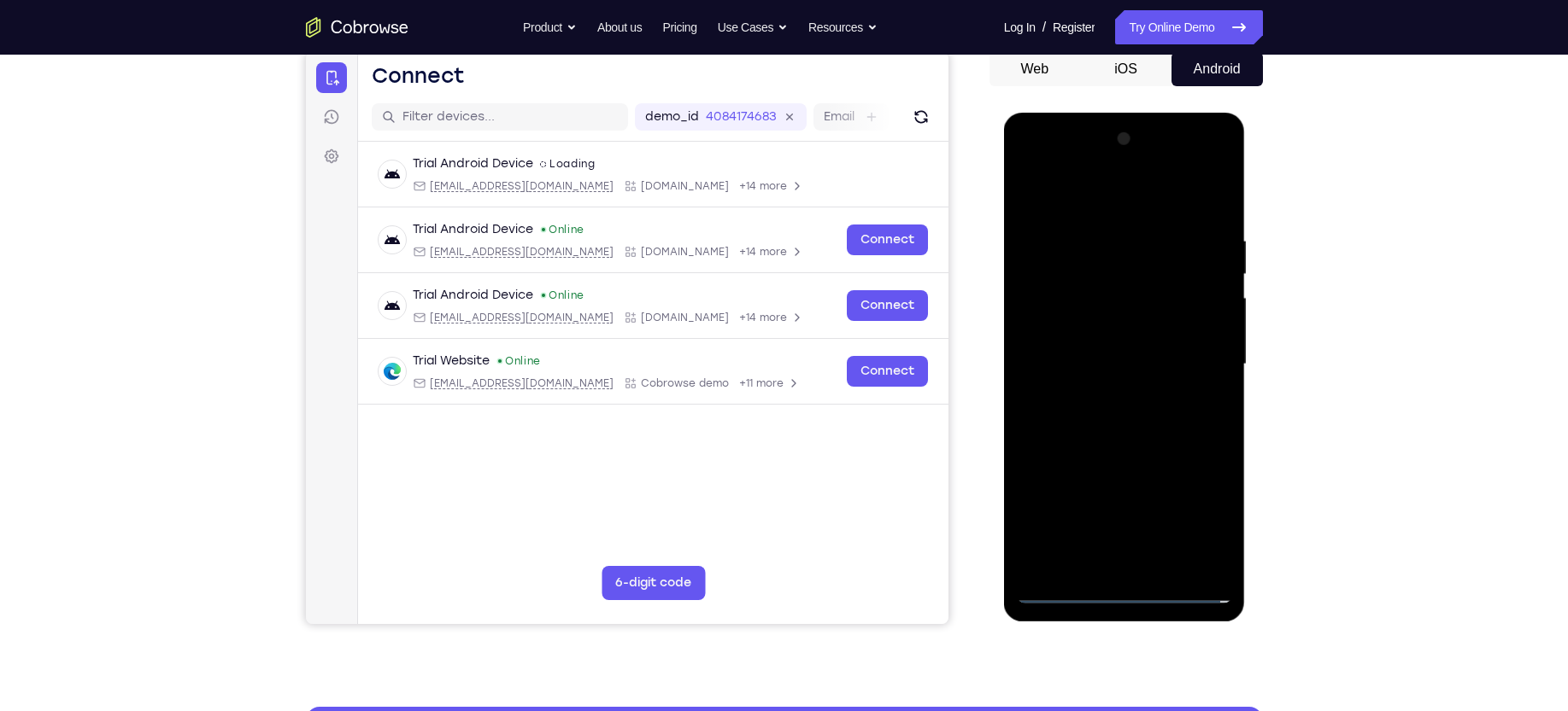
click at [1030, 337] on div at bounding box center [1125, 365] width 215 height 478
click at [1030, 359] on div at bounding box center [1125, 365] width 215 height 478
click at [1030, 440] on div at bounding box center [1125, 365] width 215 height 478
drag, startPoint x: 1089, startPoint y: 194, endPoint x: 1098, endPoint y: 9, distance: 185.2
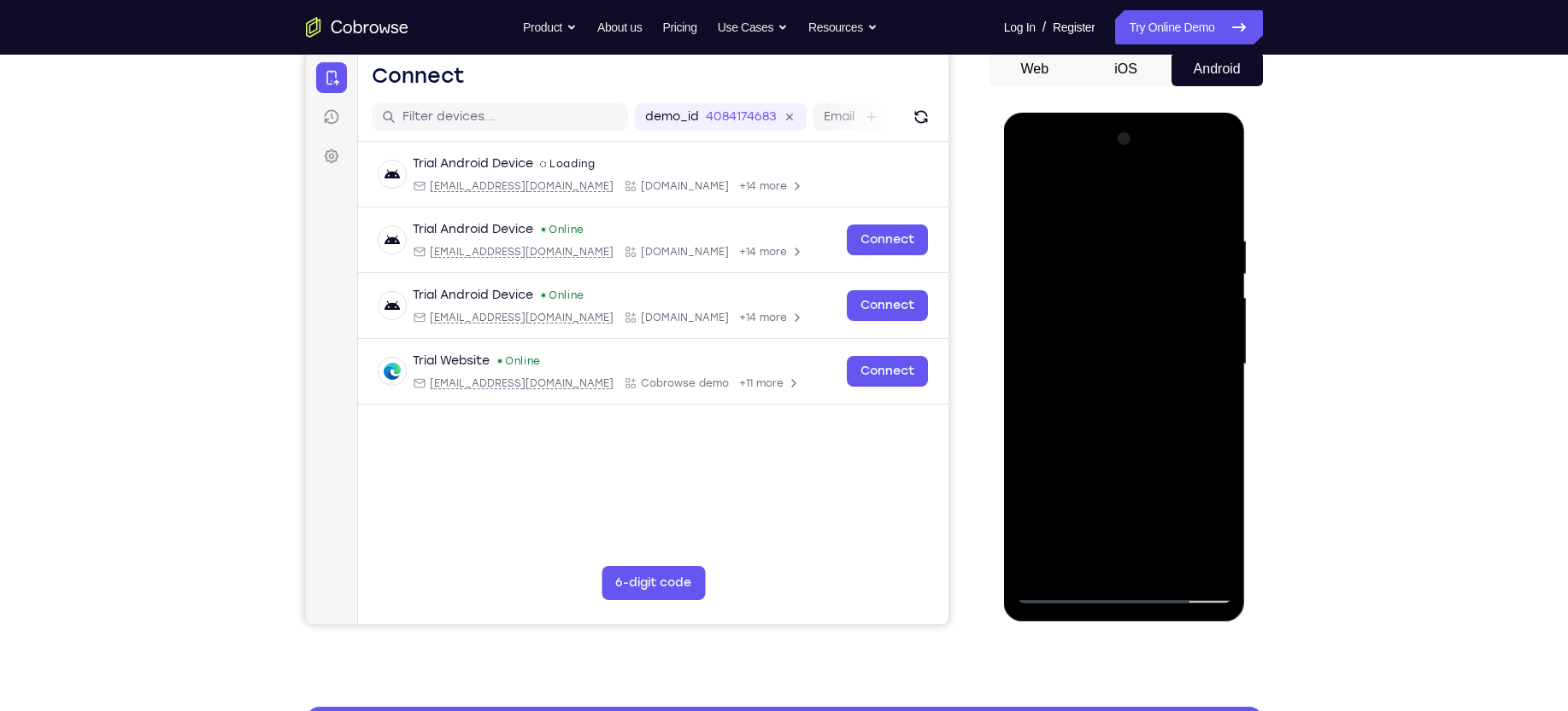
click at [1030, 113] on html "Online web based iOS Simulators and Android Emulators. Run iPhone, iPad, Mobile…" at bounding box center [1126, 369] width 243 height 512
click at [1030, 457] on div at bounding box center [1125, 365] width 215 height 478
click at [1030, 367] on div at bounding box center [1125, 365] width 215 height 478
click at [1030, 319] on div at bounding box center [1125, 365] width 215 height 478
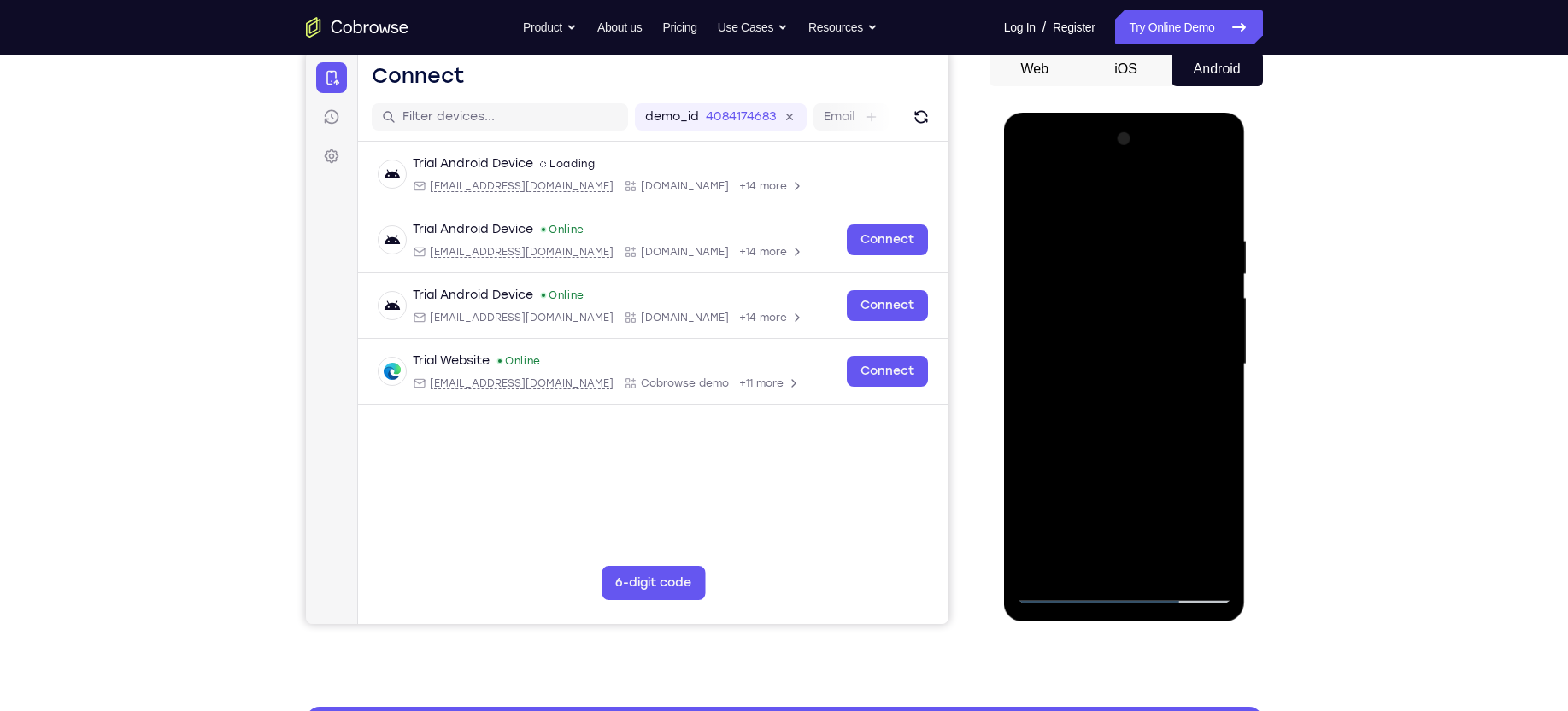
click at [1030, 319] on div at bounding box center [1125, 365] width 215 height 478
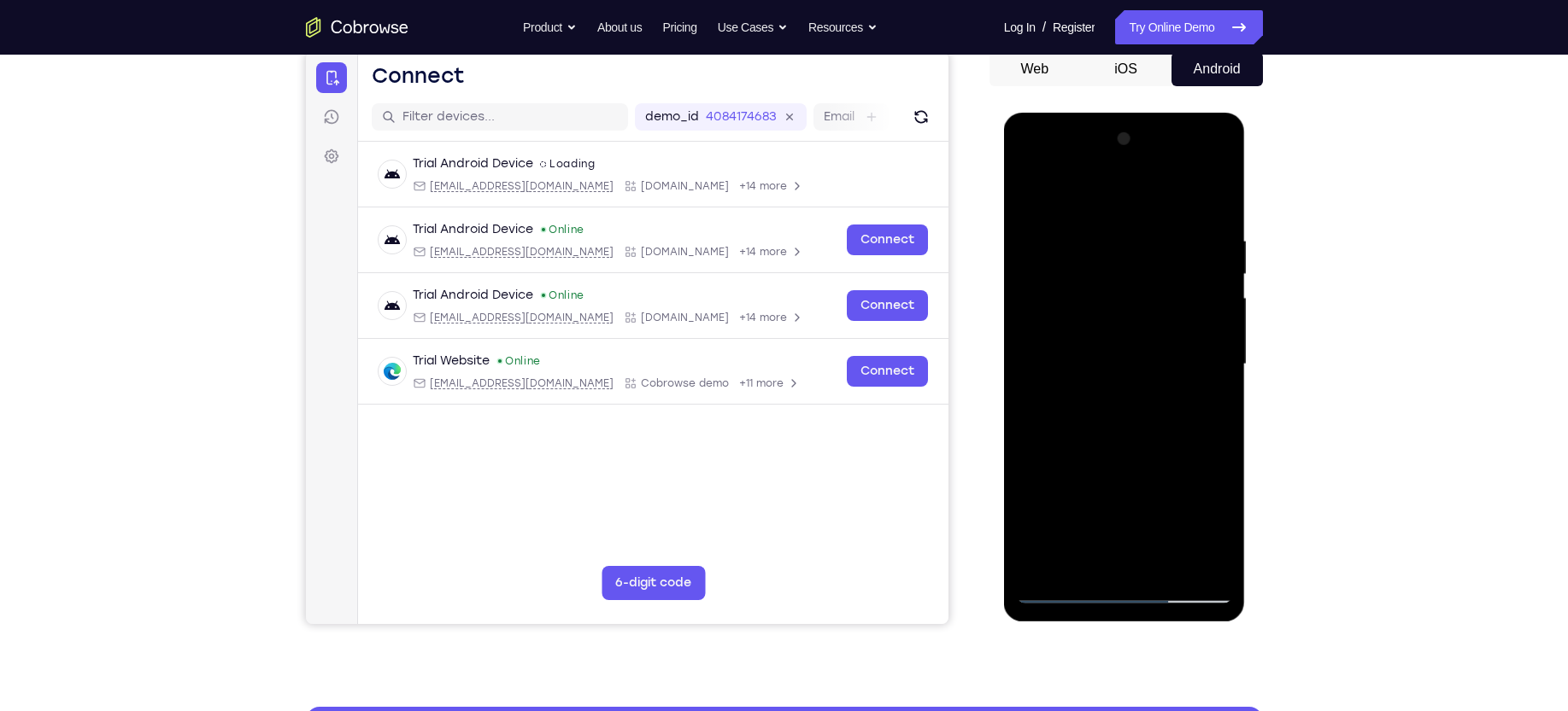
click at [1030, 319] on div at bounding box center [1125, 365] width 215 height 478
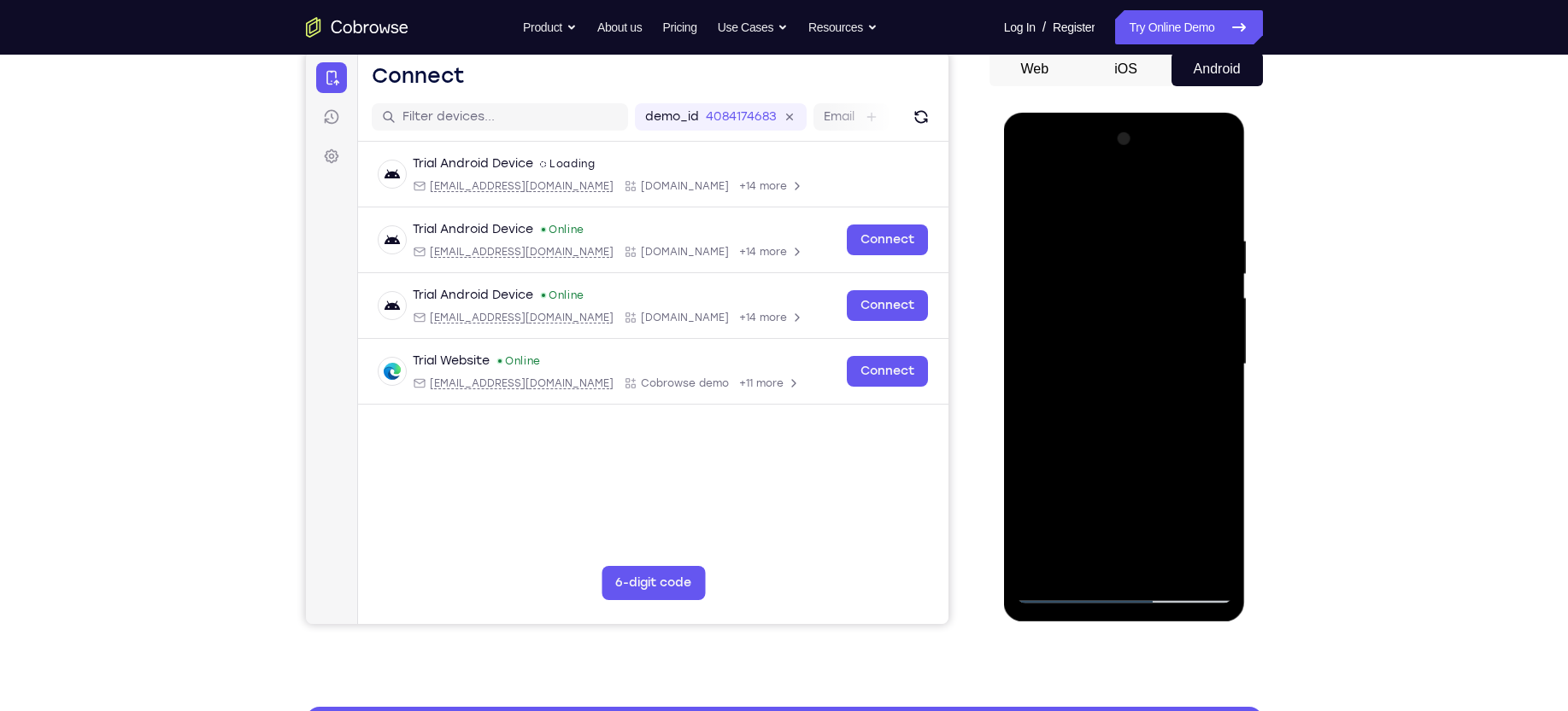
click at [1030, 319] on div at bounding box center [1125, 365] width 215 height 478
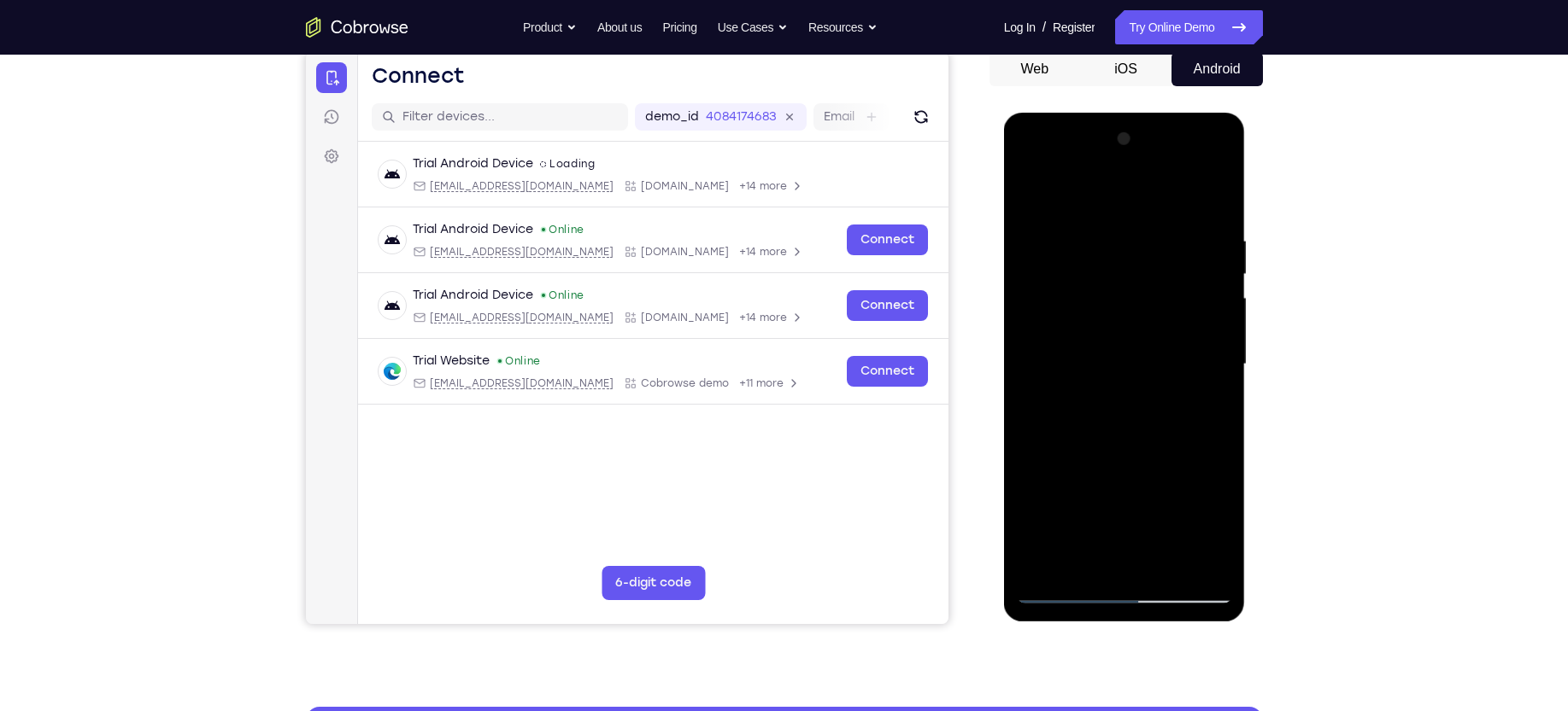
click at [1030, 319] on div at bounding box center [1125, 365] width 215 height 478
click at [1030, 146] on div at bounding box center [1125, 365] width 215 height 478
drag, startPoint x: 1168, startPoint y: 384, endPoint x: 1169, endPoint y: 232, distance: 152.0
click at [1030, 232] on div at bounding box center [1125, 365] width 215 height 478
click at [1030, 348] on div at bounding box center [1125, 365] width 215 height 478
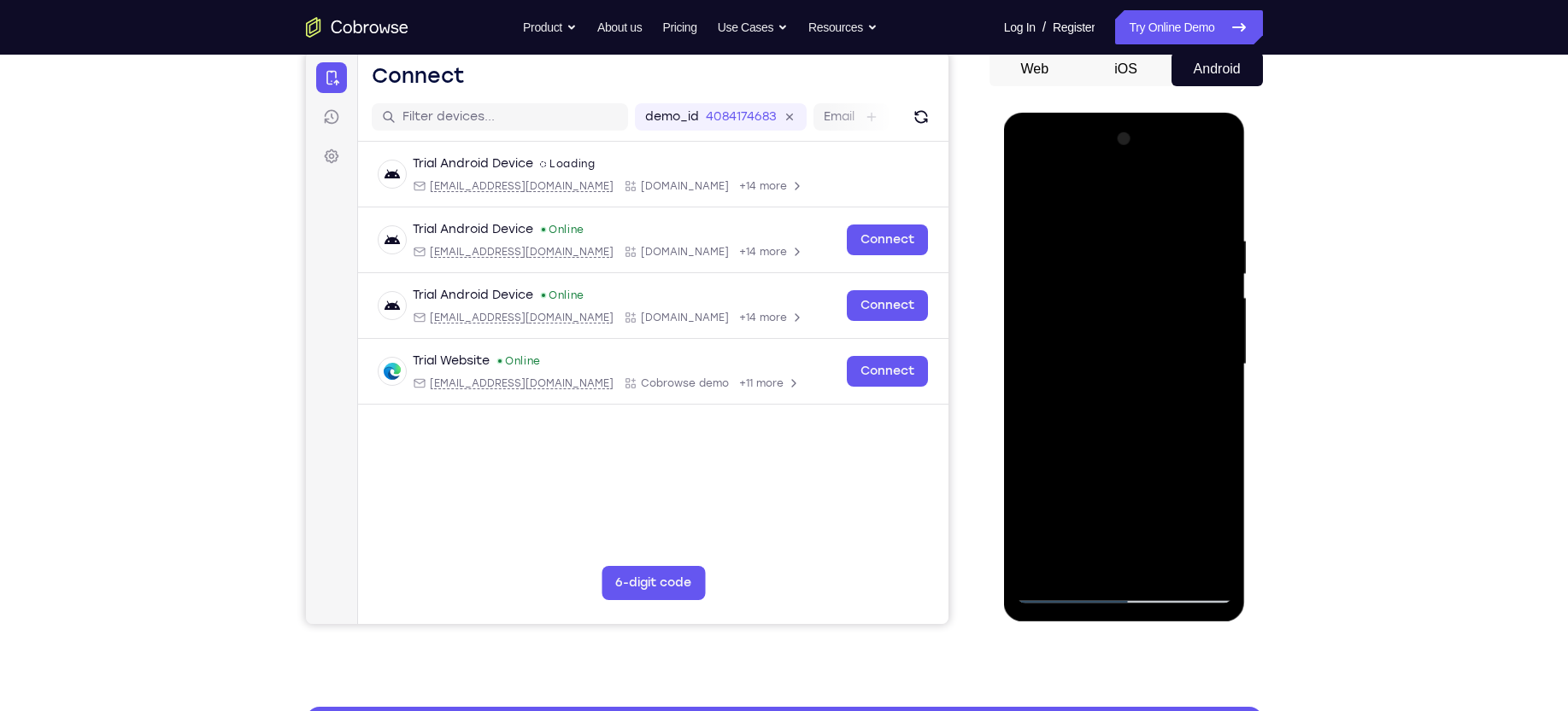
drag, startPoint x: 1177, startPoint y: 311, endPoint x: 1184, endPoint y: 383, distance: 72.3
click at [1030, 383] on div at bounding box center [1125, 365] width 215 height 478
click at [1030, 344] on div at bounding box center [1125, 365] width 215 height 478
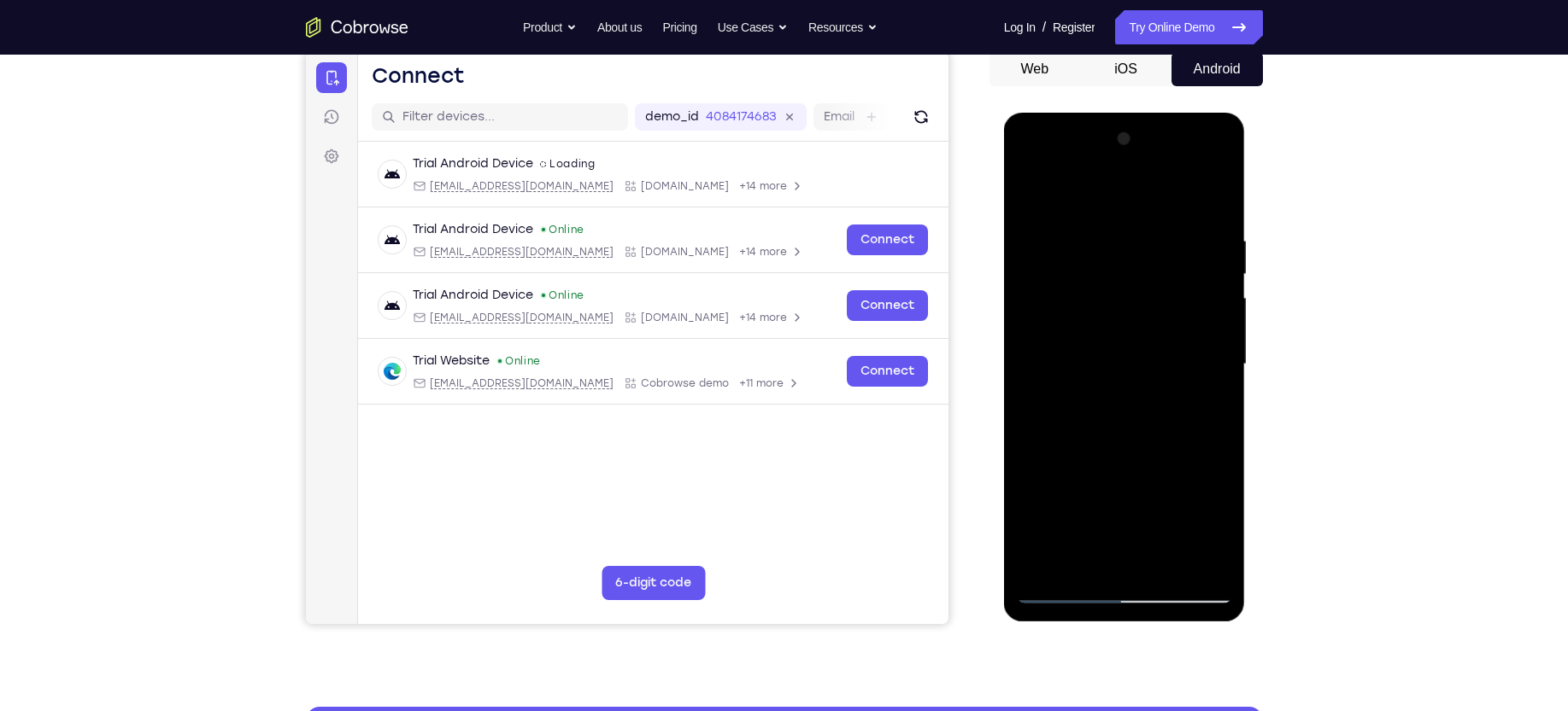
click at [1030, 191] on div at bounding box center [1125, 365] width 215 height 478
drag, startPoint x: 1066, startPoint y: 478, endPoint x: 1071, endPoint y: 297, distance: 181.1
click at [1030, 297] on div at bounding box center [1125, 365] width 215 height 478
click at [1030, 405] on div at bounding box center [1125, 365] width 215 height 478
drag, startPoint x: 1198, startPoint y: 292, endPoint x: 1216, endPoint y: 398, distance: 107.5
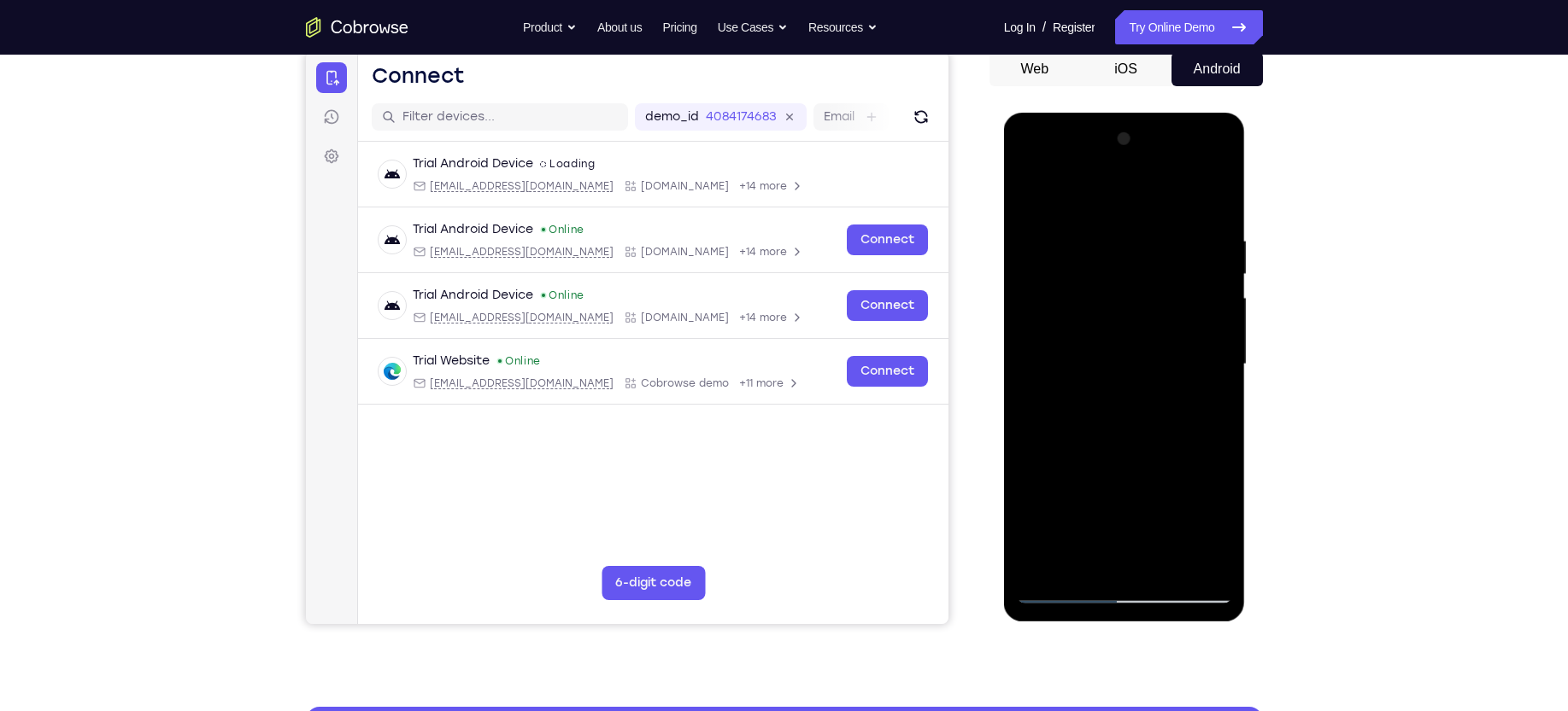
click at [1030, 398] on div at bounding box center [1125, 365] width 215 height 478
click at [1030, 371] on div at bounding box center [1125, 365] width 215 height 478
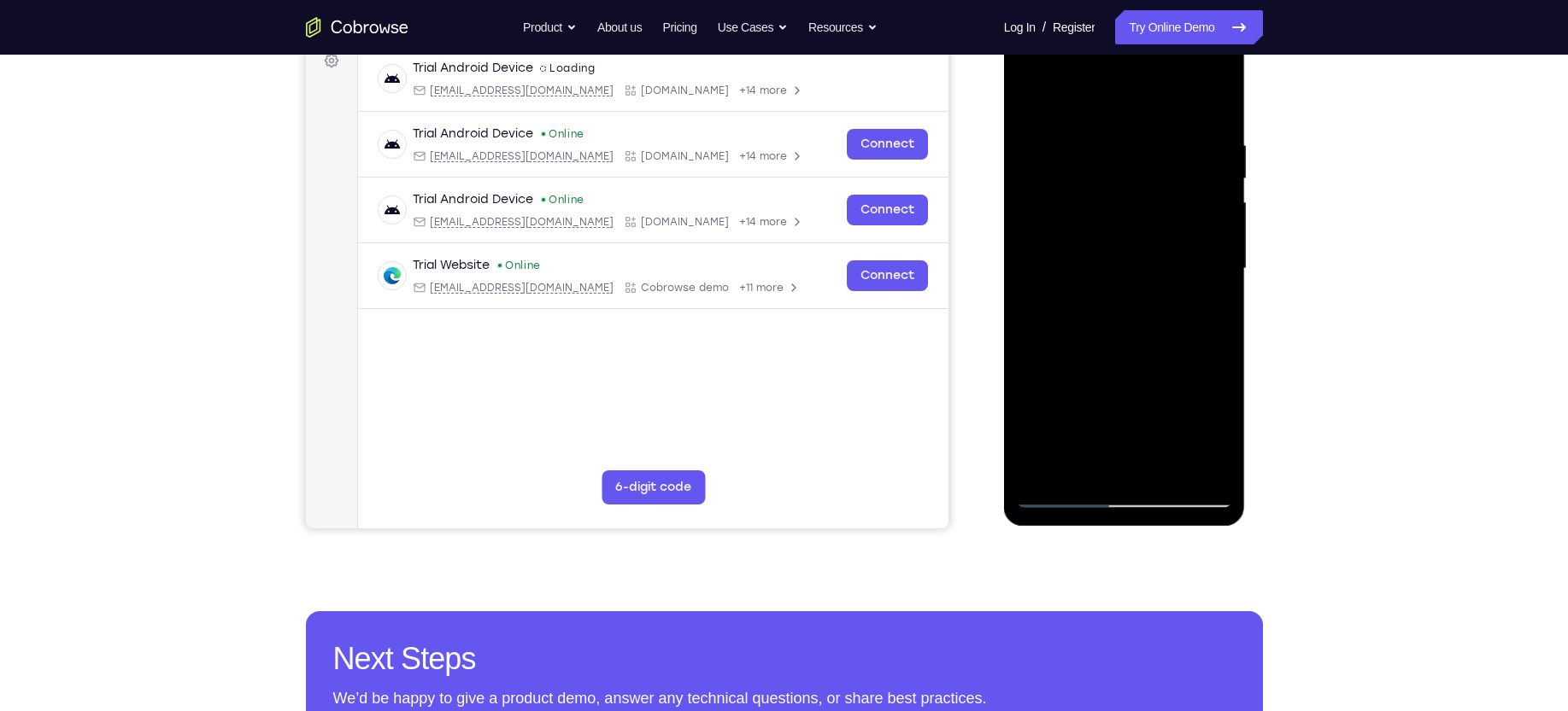
scroll to position [277, 0]
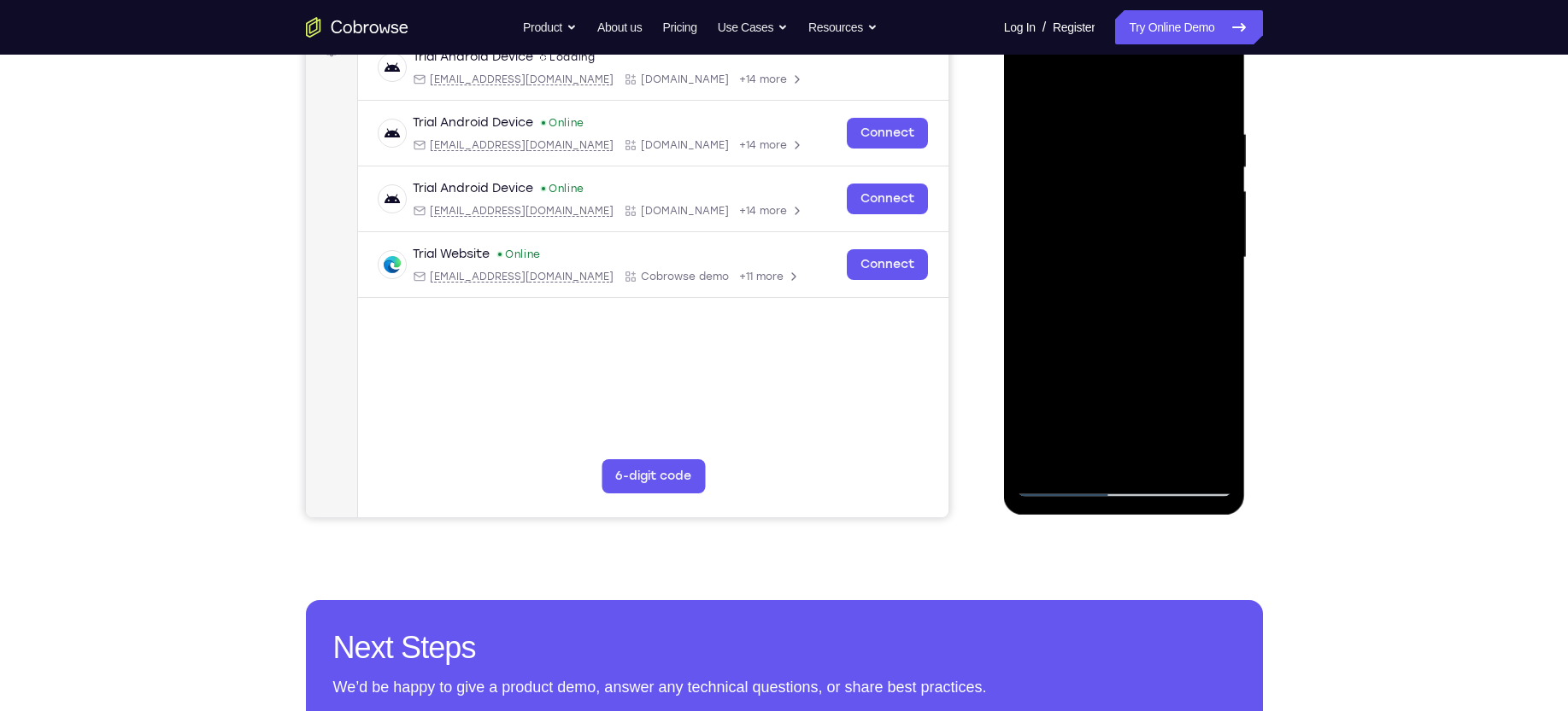
click at [1030, 457] on div at bounding box center [1125, 258] width 215 height 478
drag, startPoint x: 1157, startPoint y: 413, endPoint x: 1148, endPoint y: 273, distance: 140.3
click at [1030, 273] on div at bounding box center [1125, 258] width 215 height 478
click at [1030, 368] on div at bounding box center [1125, 258] width 215 height 478
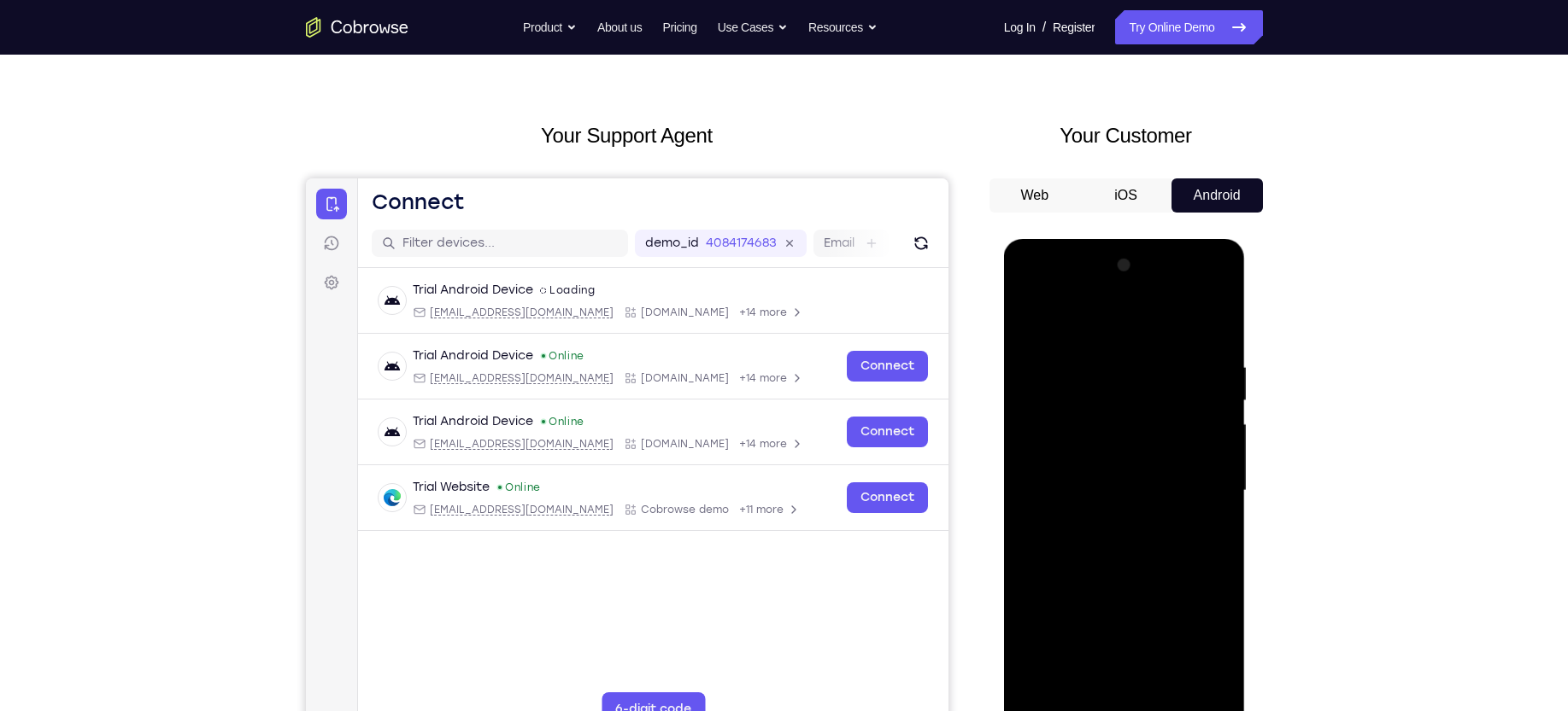
scroll to position [43, 0]
click at [1030, 394] on div at bounding box center [1125, 491] width 215 height 478
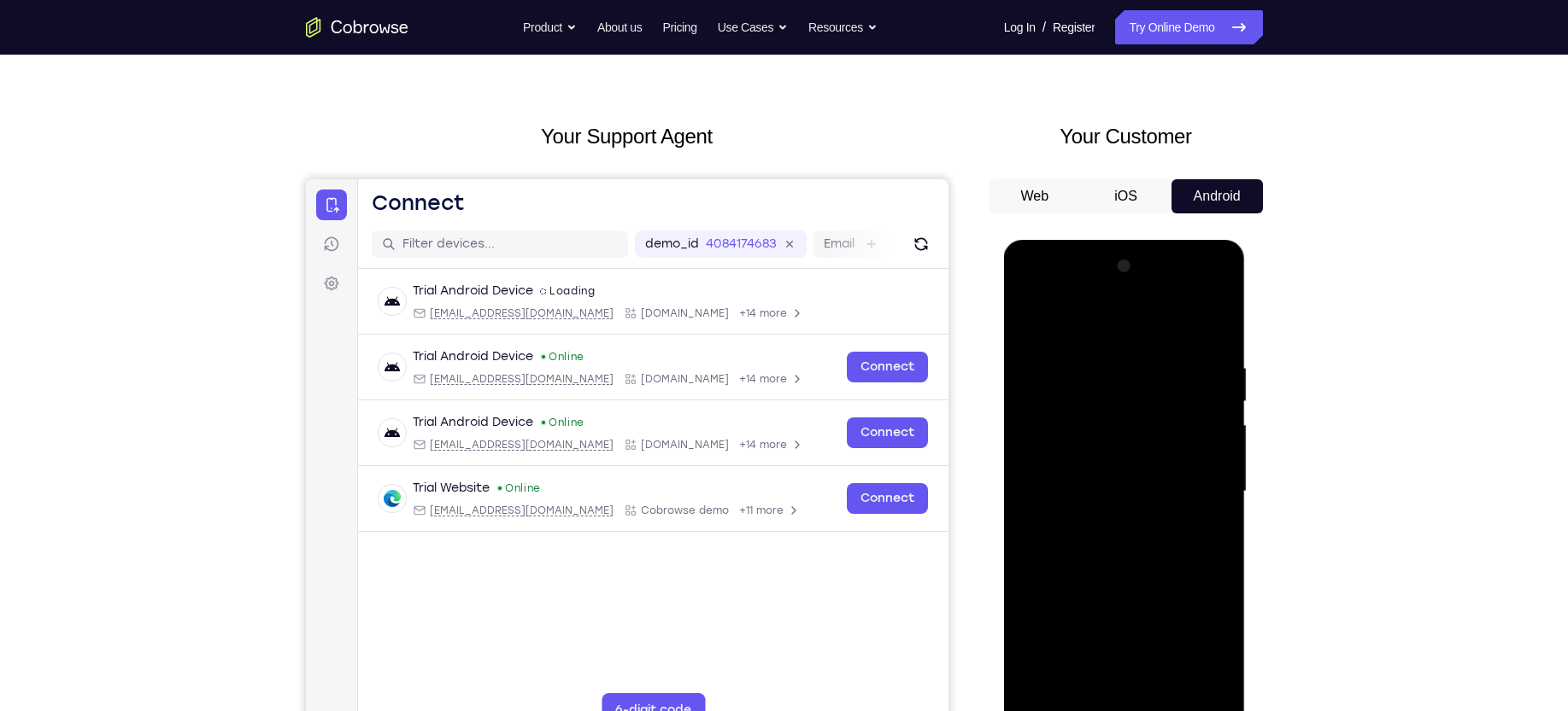
click at [1030, 394] on div at bounding box center [1125, 491] width 215 height 478
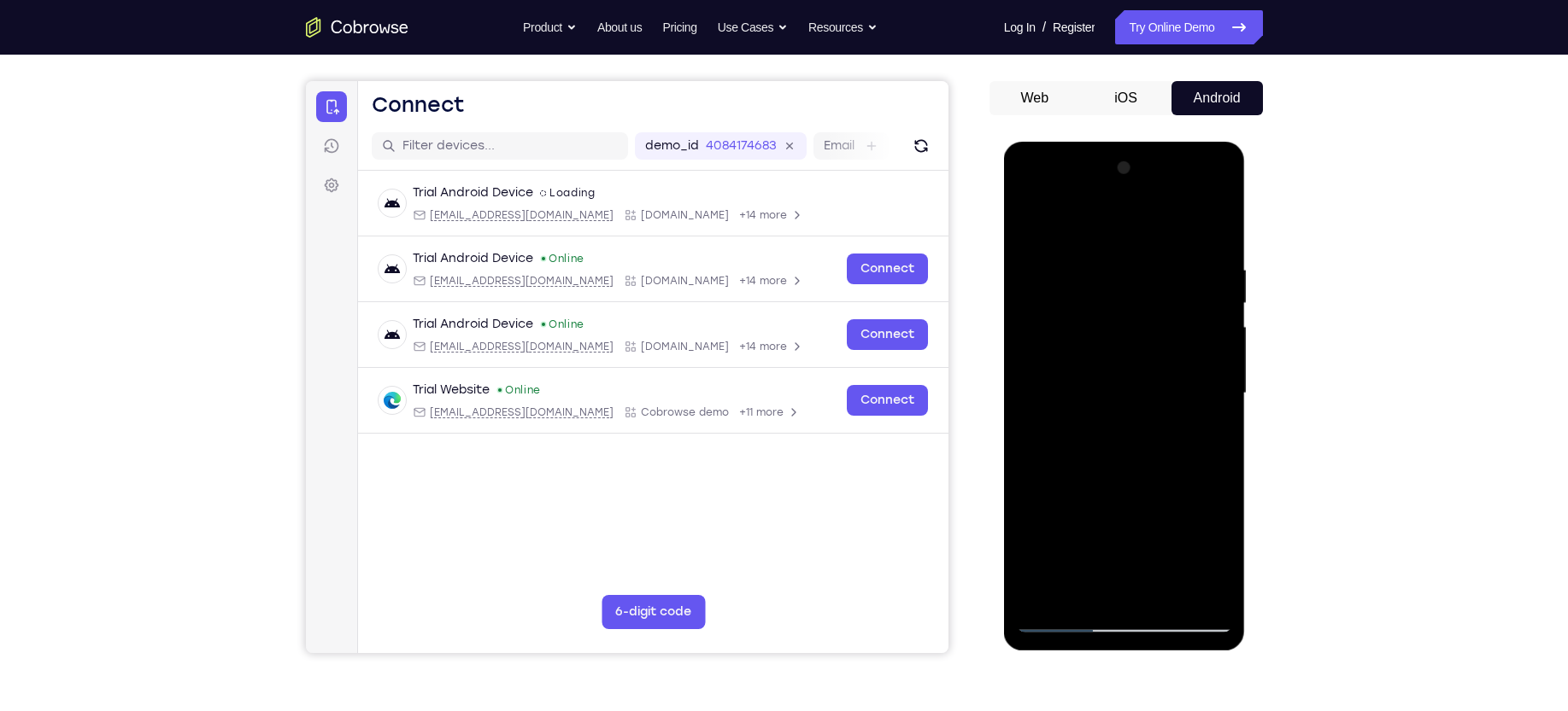
click at [1030, 457] on div at bounding box center [1125, 393] width 215 height 478
click at [1030, 446] on div at bounding box center [1125, 393] width 215 height 478
click at [1030, 291] on div at bounding box center [1125, 393] width 215 height 478
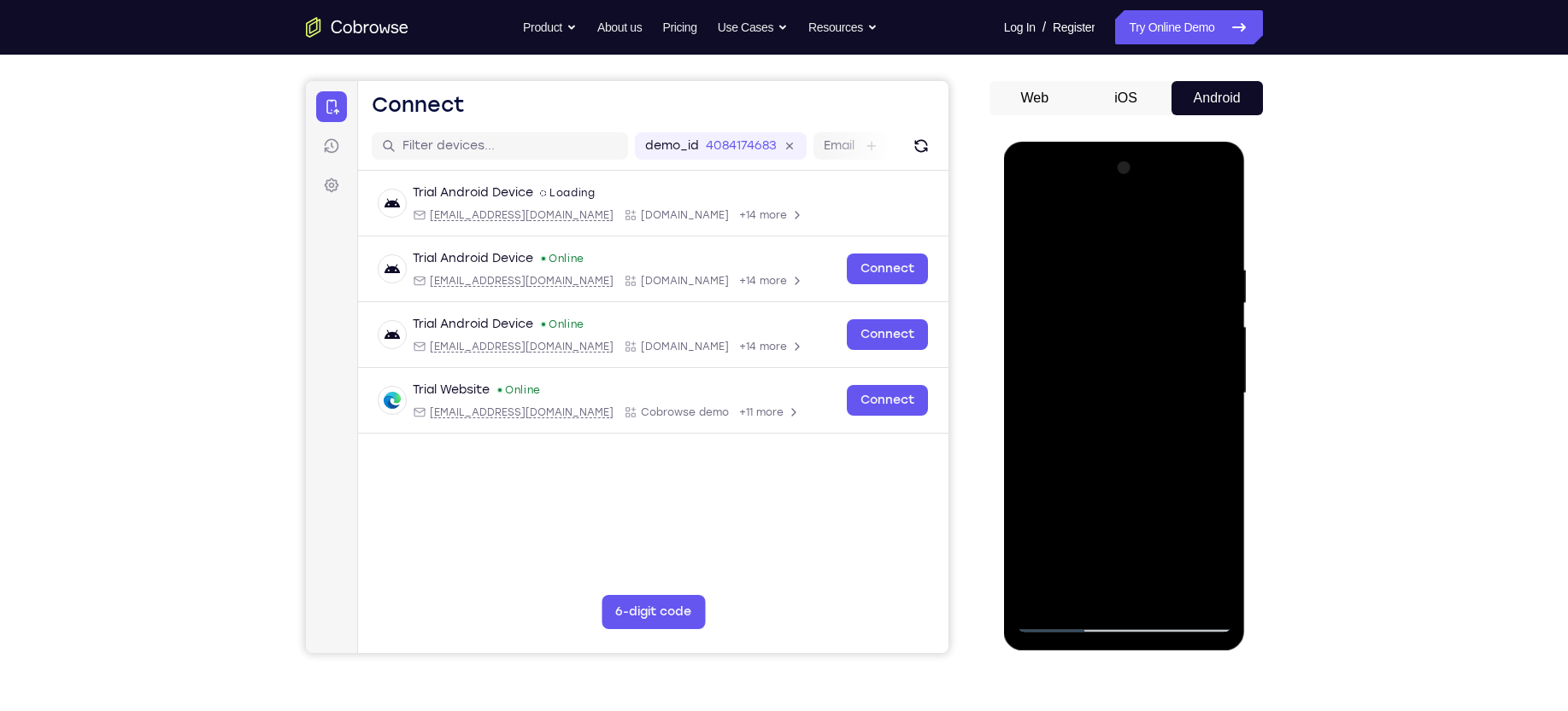
click at [1030, 217] on div at bounding box center [1125, 393] width 215 height 478
drag, startPoint x: 1128, startPoint y: 388, endPoint x: 1140, endPoint y: 209, distance: 179.4
click at [1030, 209] on div at bounding box center [1125, 393] width 215 height 478
drag, startPoint x: 1125, startPoint y: 440, endPoint x: 1123, endPoint y: 322, distance: 118.0
click at [1030, 322] on div at bounding box center [1125, 393] width 215 height 478
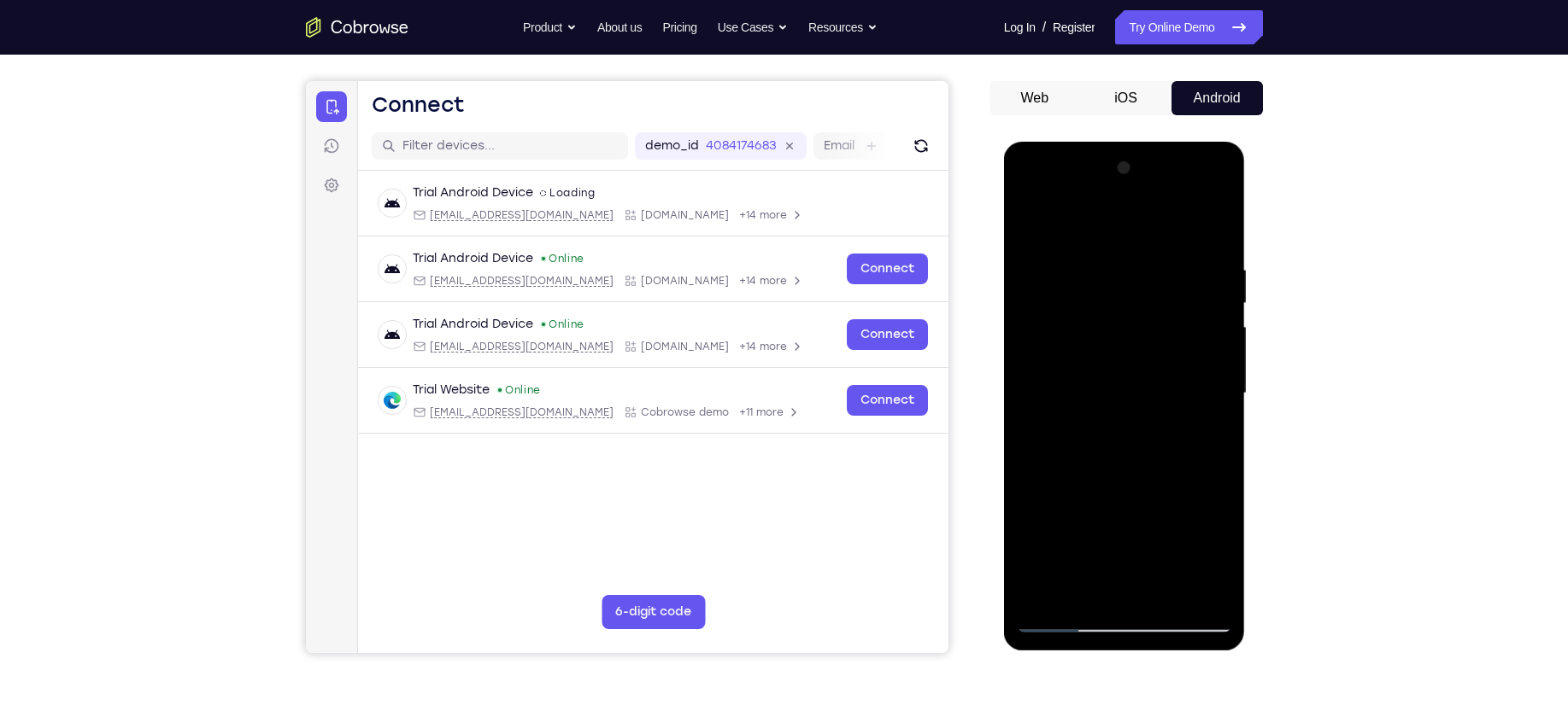
click at [1030, 457] on div at bounding box center [1125, 393] width 215 height 478
drag, startPoint x: 1124, startPoint y: 334, endPoint x: 1130, endPoint y: 398, distance: 64.3
click at [1030, 398] on div at bounding box center [1125, 393] width 215 height 478
click at [1030, 457] on div at bounding box center [1125, 393] width 215 height 478
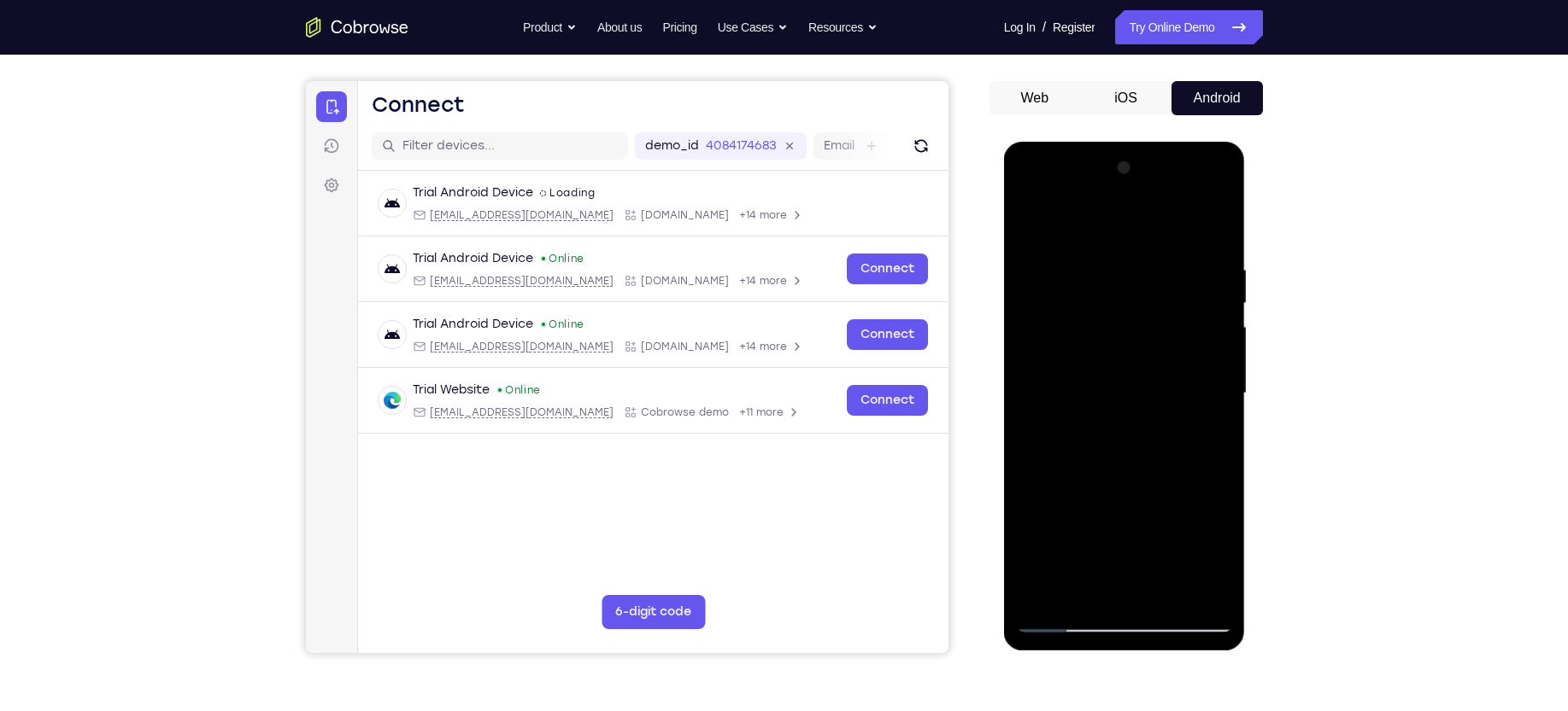
click at [1030, 457] on div at bounding box center [1125, 393] width 215 height 478
drag, startPoint x: 1114, startPoint y: 477, endPoint x: 1119, endPoint y: 379, distance: 98.1
click at [1030, 379] on div at bounding box center [1125, 393] width 215 height 478
click at [1030, 250] on div at bounding box center [1125, 393] width 215 height 478
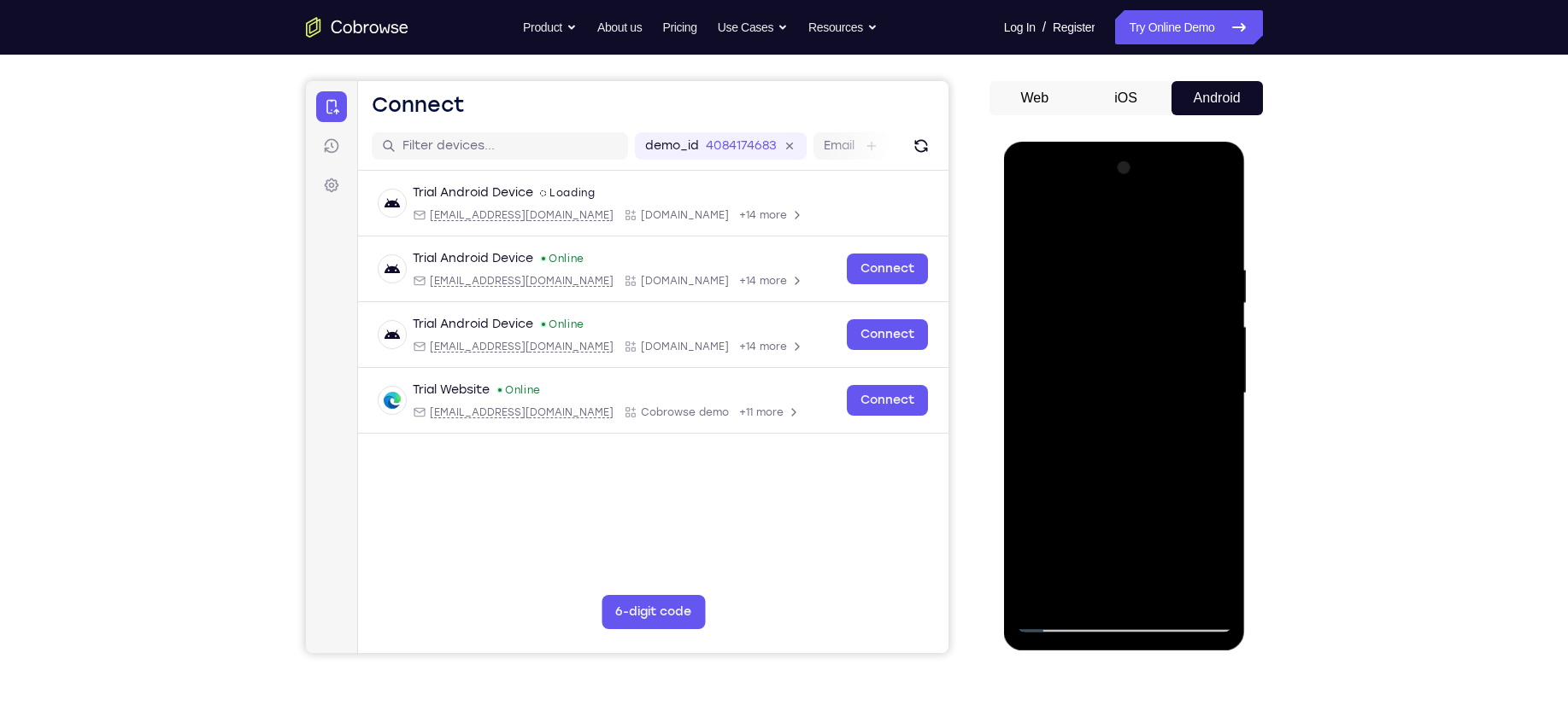
drag, startPoint x: 1108, startPoint y: 250, endPoint x: 1168, endPoint y: 617, distance: 371.9
click at [1030, 457] on div at bounding box center [1125, 393] width 215 height 478
click at [1030, 255] on div at bounding box center [1125, 393] width 215 height 478
drag, startPoint x: 1220, startPoint y: 350, endPoint x: 997, endPoint y: 343, distance: 223.1
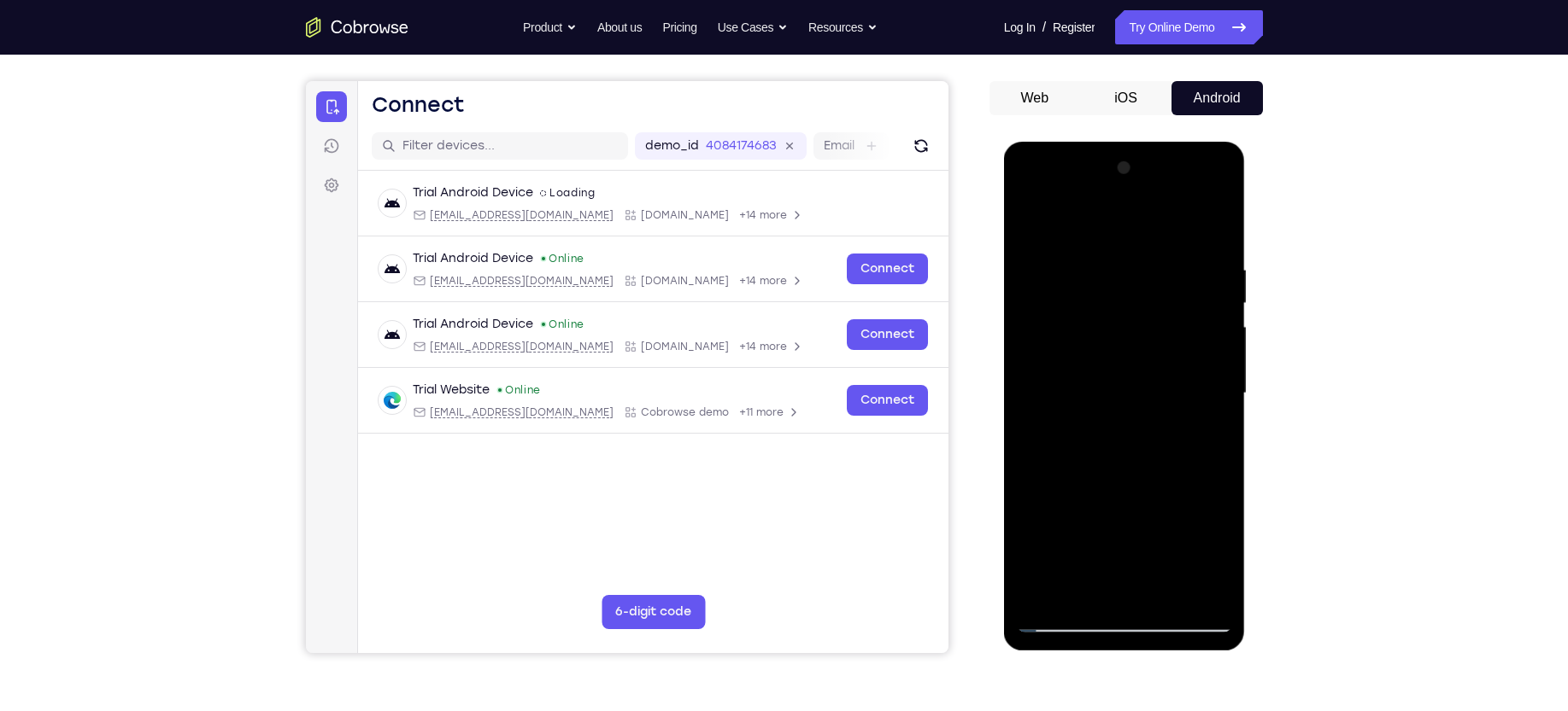
click at [1004, 343] on html "Online web based iOS Simulators and Android Emulators. Run iPhone, iPad, Mobile…" at bounding box center [1126, 398] width 243 height 512
drag, startPoint x: 1208, startPoint y: 341, endPoint x: 1005, endPoint y: 341, distance: 203.0
click at [1005, 341] on div at bounding box center [1125, 396] width 241 height 509
click at [1030, 353] on div at bounding box center [1125, 393] width 215 height 478
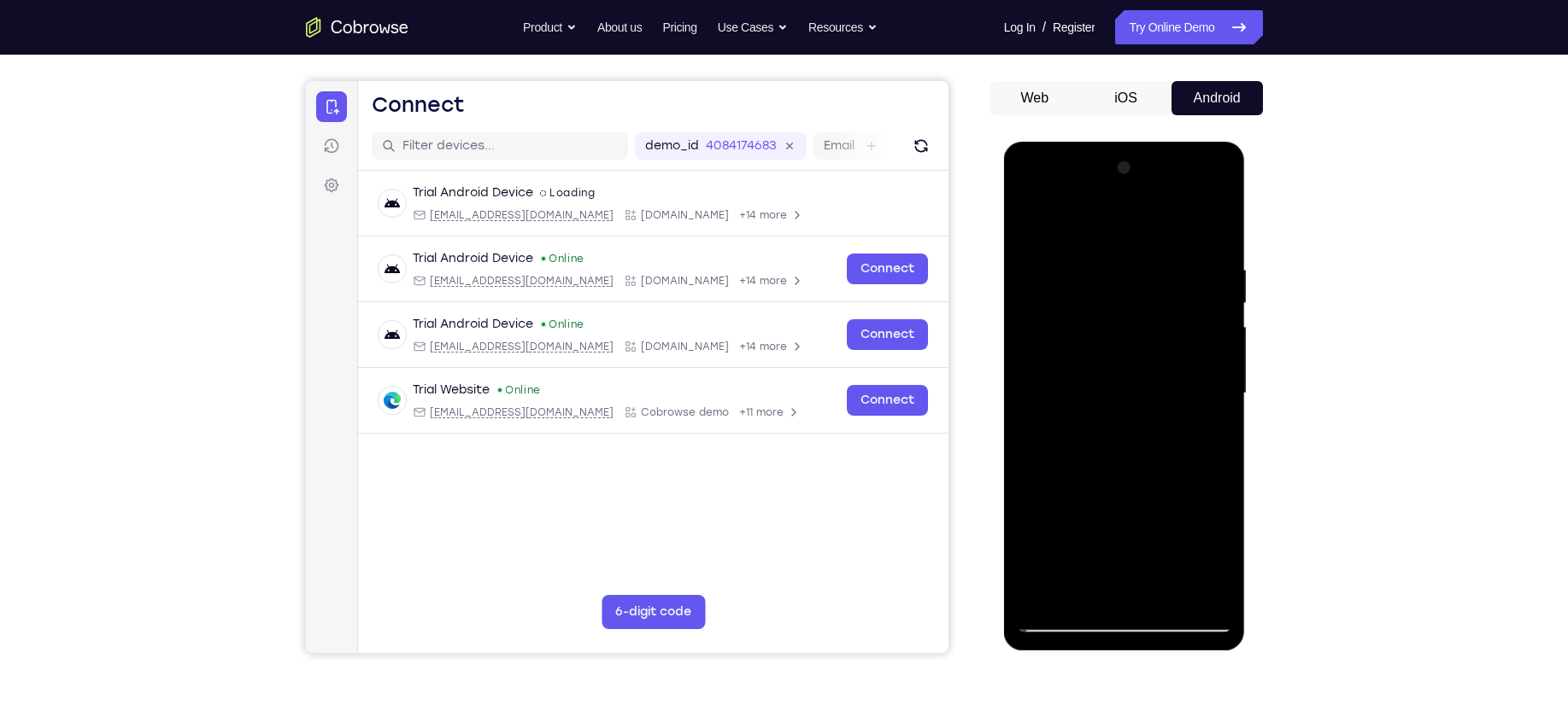
click at [1030, 353] on div at bounding box center [1125, 393] width 215 height 478
click at [1030, 230] on div at bounding box center [1125, 393] width 215 height 478
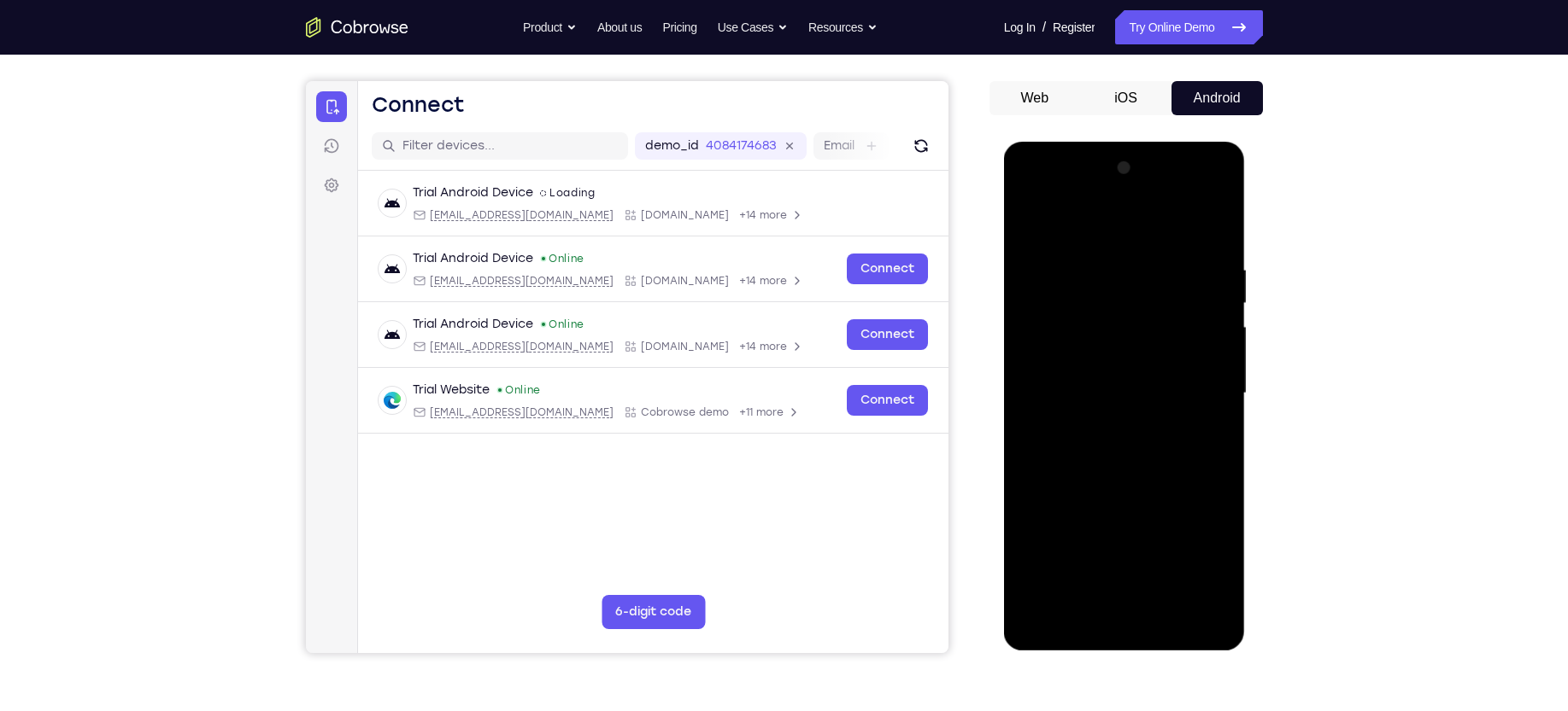
click at [1030, 230] on div at bounding box center [1125, 393] width 215 height 478
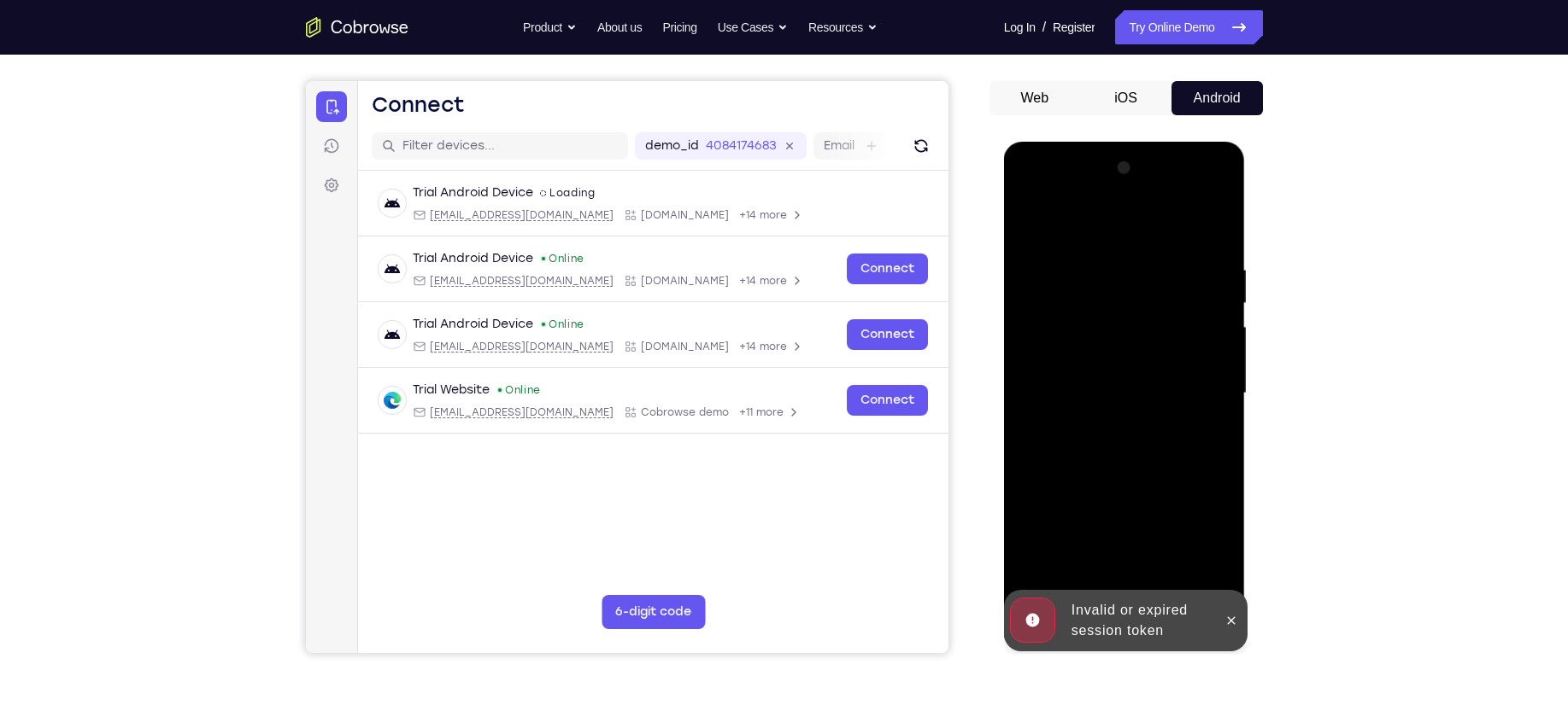
click at [1030, 230] on div at bounding box center [1125, 393] width 215 height 478
click at [1030, 437] on div at bounding box center [1125, 393] width 215 height 478
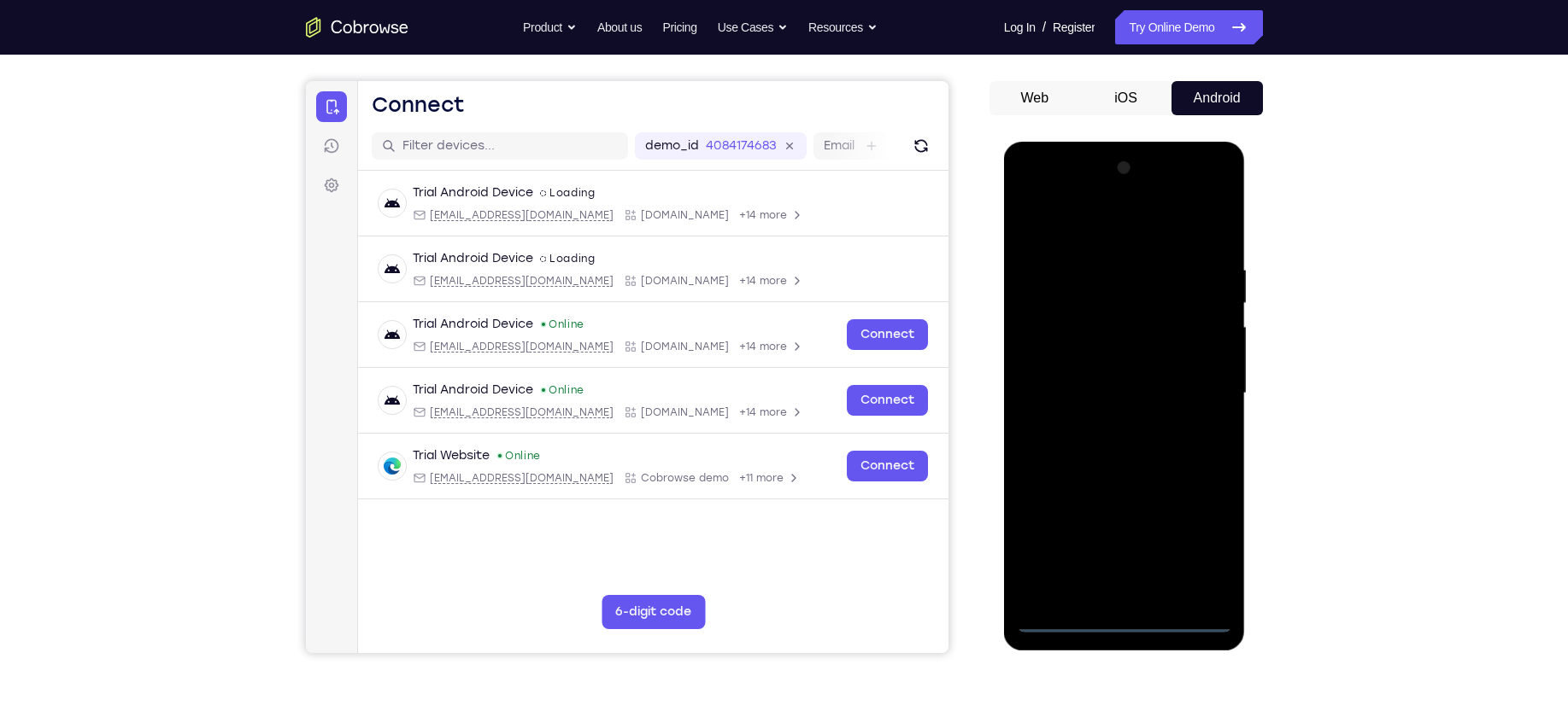
click at [1030, 457] on div at bounding box center [1125, 393] width 215 height 478
click at [1030, 229] on div at bounding box center [1125, 393] width 215 height 478
click at [1030, 391] on div at bounding box center [1125, 393] width 215 height 478
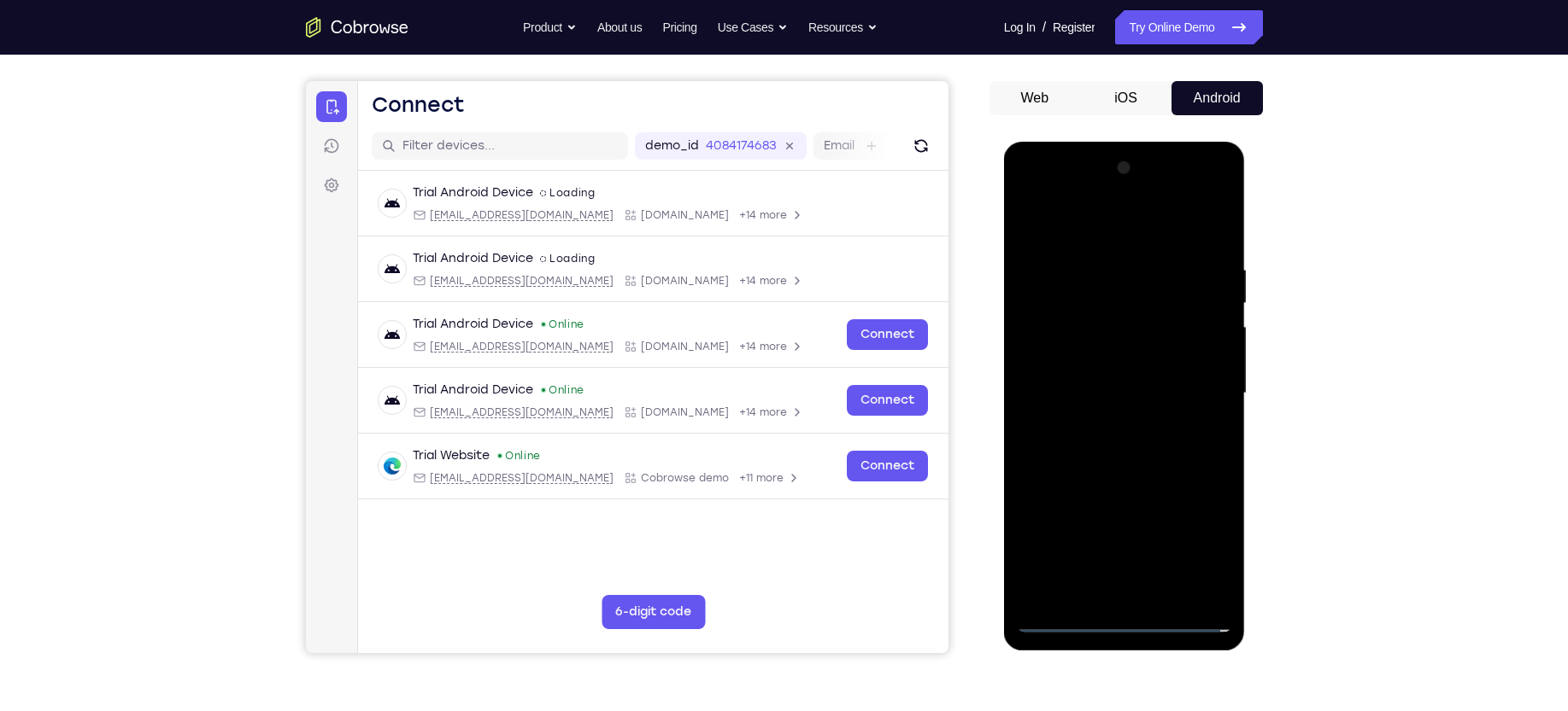
click at [1030, 457] on div at bounding box center [1125, 393] width 215 height 478
click at [1030, 379] on div at bounding box center [1125, 393] width 215 height 478
click at [1030, 350] on div at bounding box center [1125, 393] width 215 height 478
click at [1030, 392] on div at bounding box center [1125, 393] width 215 height 478
click at [1030, 451] on div at bounding box center [1125, 393] width 215 height 478
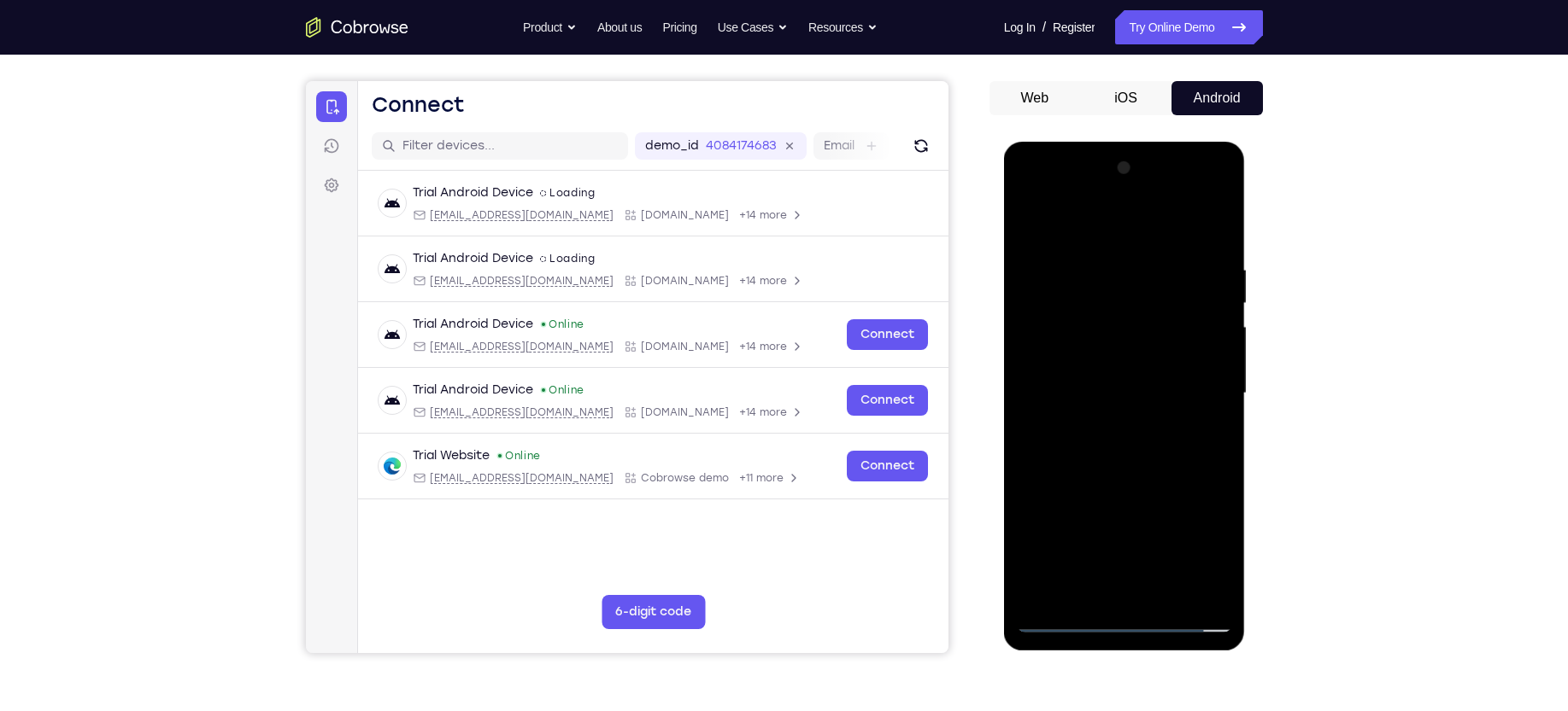
click at [1030, 451] on div at bounding box center [1125, 393] width 215 height 478
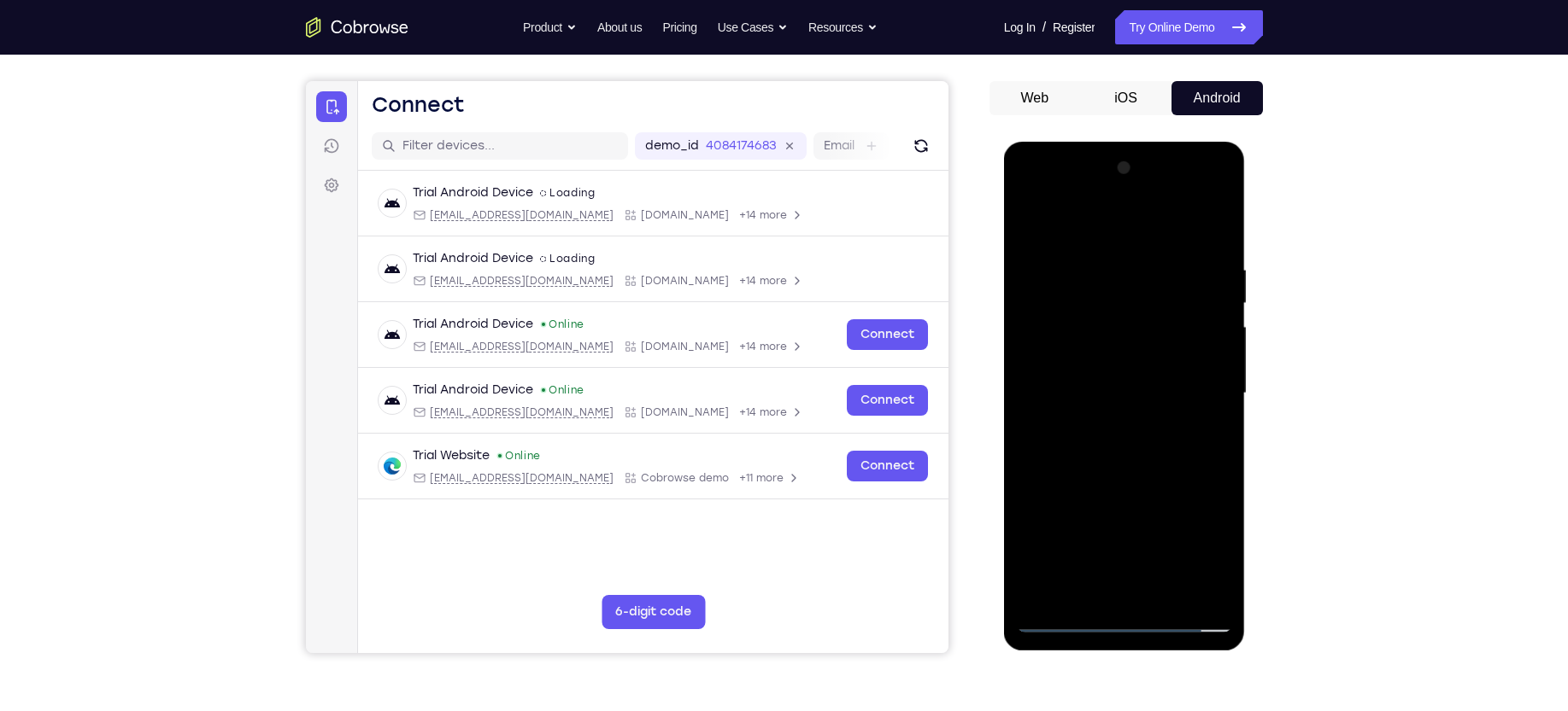
click at [1030, 451] on div at bounding box center [1125, 393] width 215 height 478
click at [1030, 457] on div at bounding box center [1125, 393] width 215 height 478
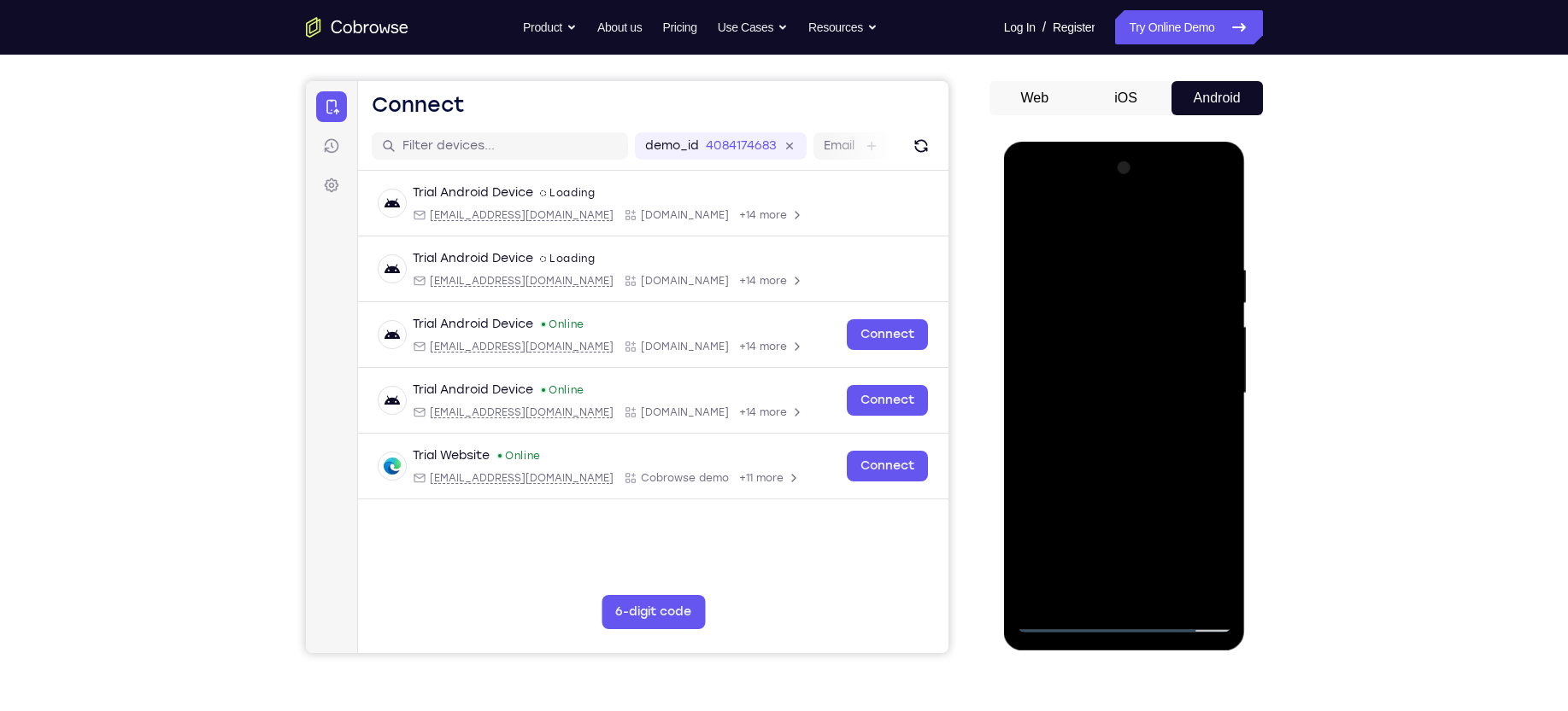
click at [1030, 457] on div at bounding box center [1125, 393] width 215 height 478
click at [1030, 226] on div at bounding box center [1125, 393] width 215 height 478
click at [1030, 276] on div at bounding box center [1125, 393] width 215 height 478
drag, startPoint x: 1090, startPoint y: 452, endPoint x: 1112, endPoint y: 197, distance: 255.9
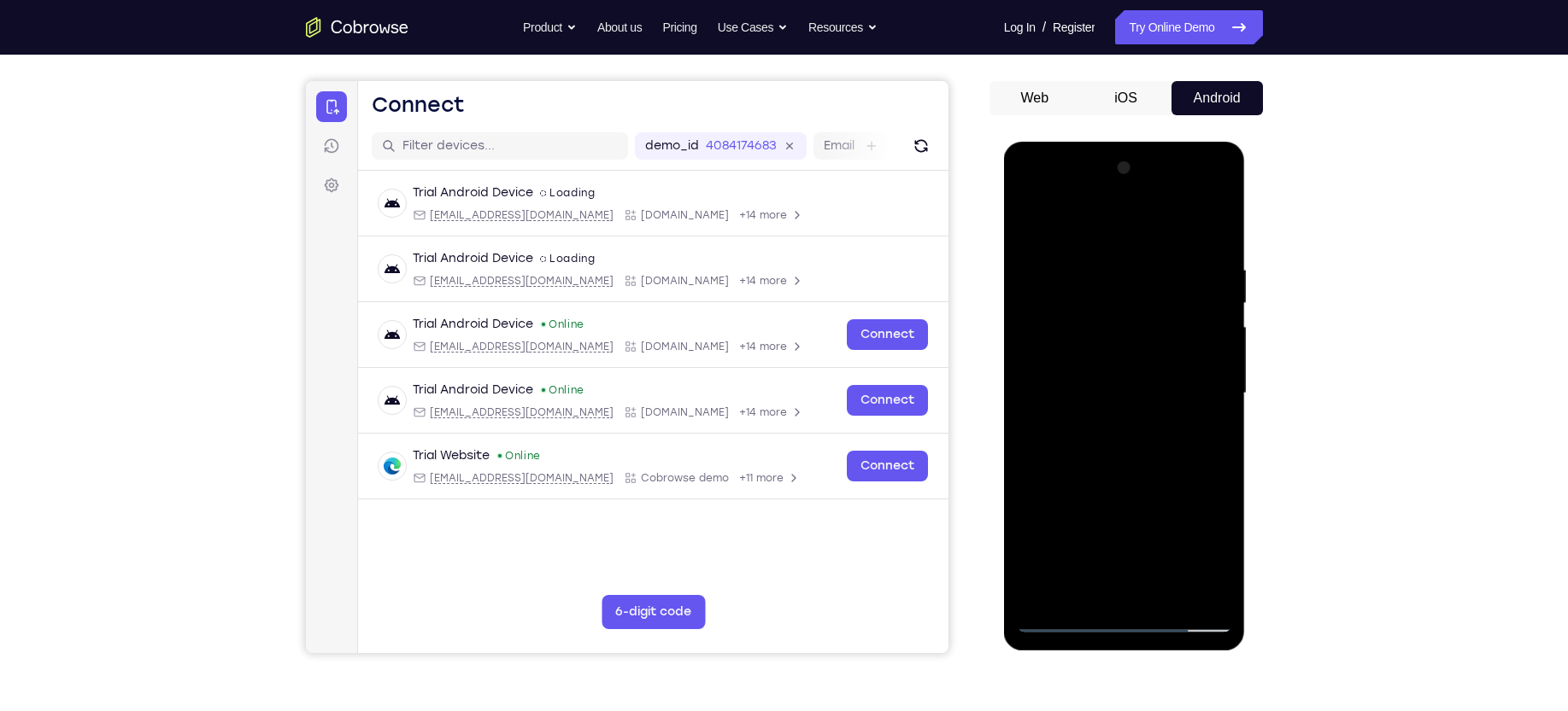
click at [1030, 197] on div at bounding box center [1125, 393] width 215 height 478
drag, startPoint x: 1128, startPoint y: 527, endPoint x: 1132, endPoint y: 379, distance: 148.1
click at [1030, 379] on div at bounding box center [1125, 393] width 215 height 478
click at [1030, 398] on div at bounding box center [1125, 393] width 215 height 478
click at [1030, 221] on div at bounding box center [1125, 393] width 215 height 478
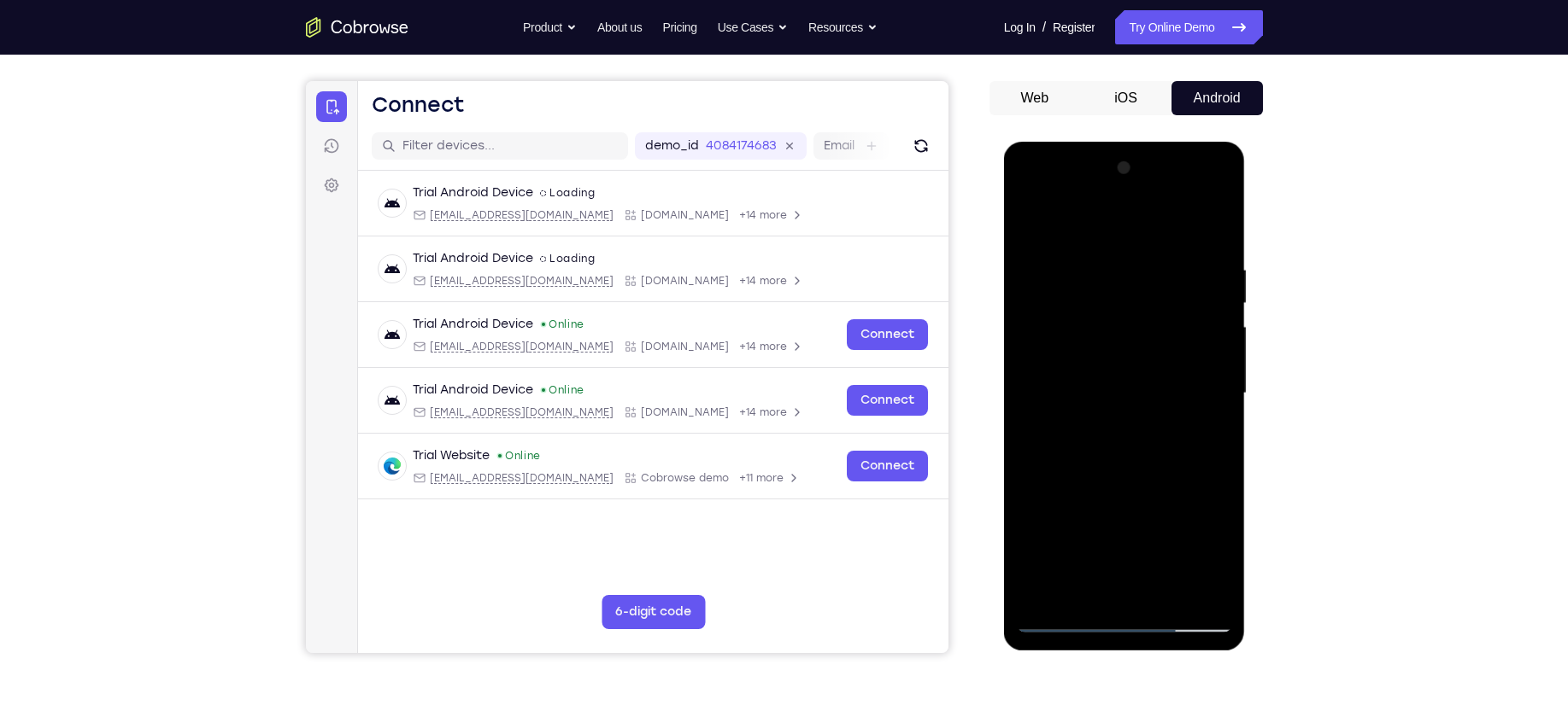
click at [1030, 367] on div at bounding box center [1125, 393] width 215 height 478
drag, startPoint x: 1167, startPoint y: 322, endPoint x: 1154, endPoint y: 430, distance: 108.8
click at [1030, 430] on div at bounding box center [1125, 393] width 215 height 478
click at [1030, 393] on div at bounding box center [1125, 393] width 215 height 478
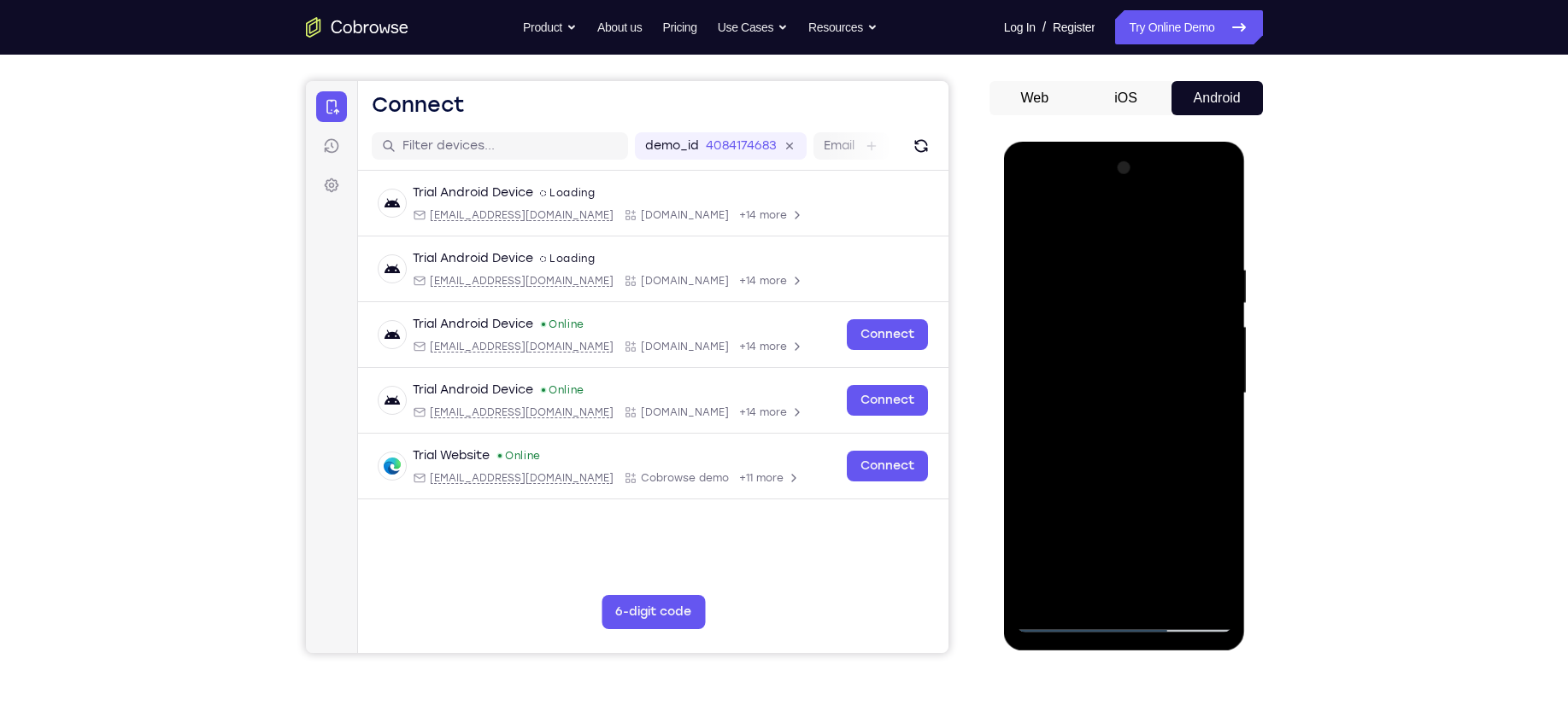
click at [1030, 394] on div at bounding box center [1125, 393] width 215 height 478
click at [1027, 224] on div at bounding box center [1125, 393] width 215 height 478
click at [1030, 219] on div at bounding box center [1125, 393] width 215 height 478
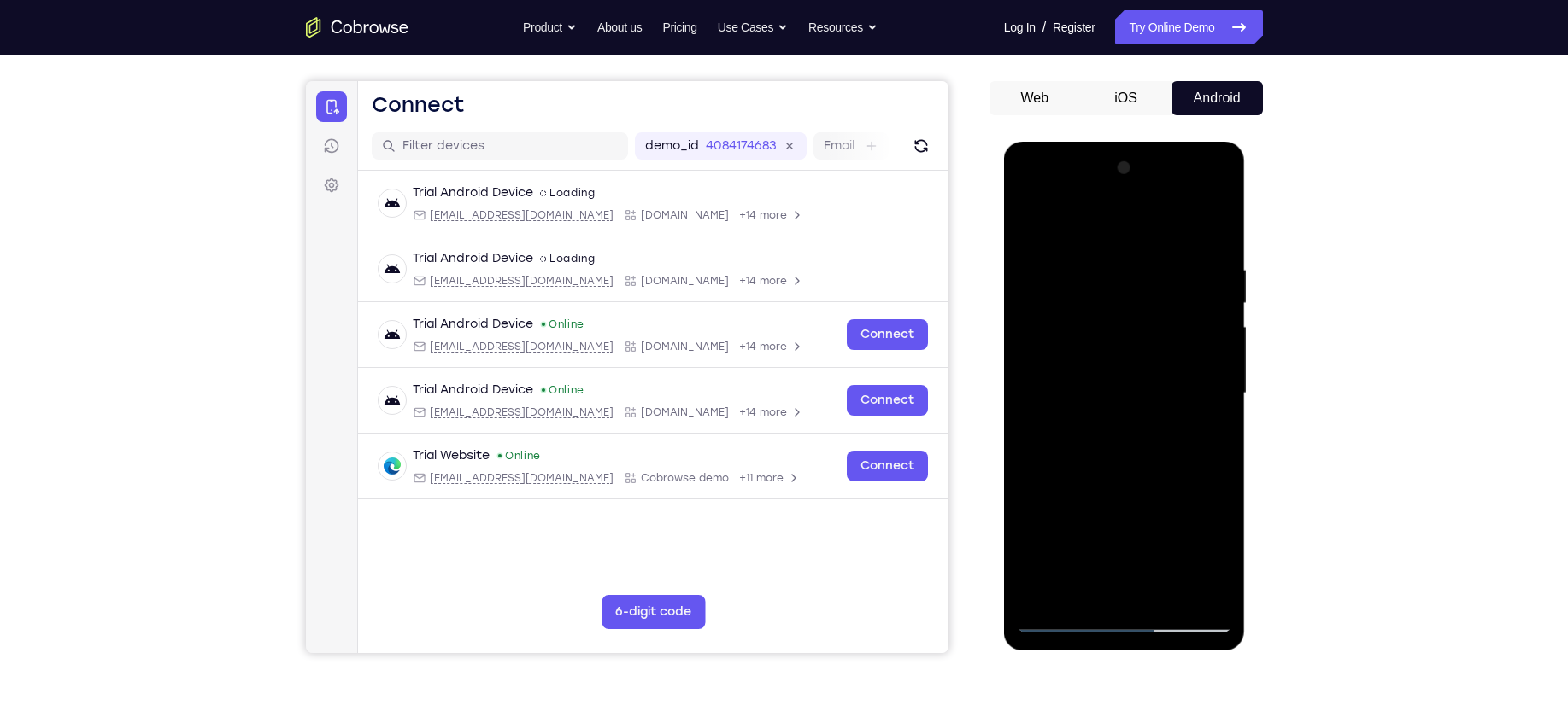
click at [1030, 214] on div at bounding box center [1125, 393] width 215 height 478
click at [1030, 221] on div at bounding box center [1125, 393] width 215 height 478
click at [1030, 219] on div at bounding box center [1125, 393] width 215 height 478
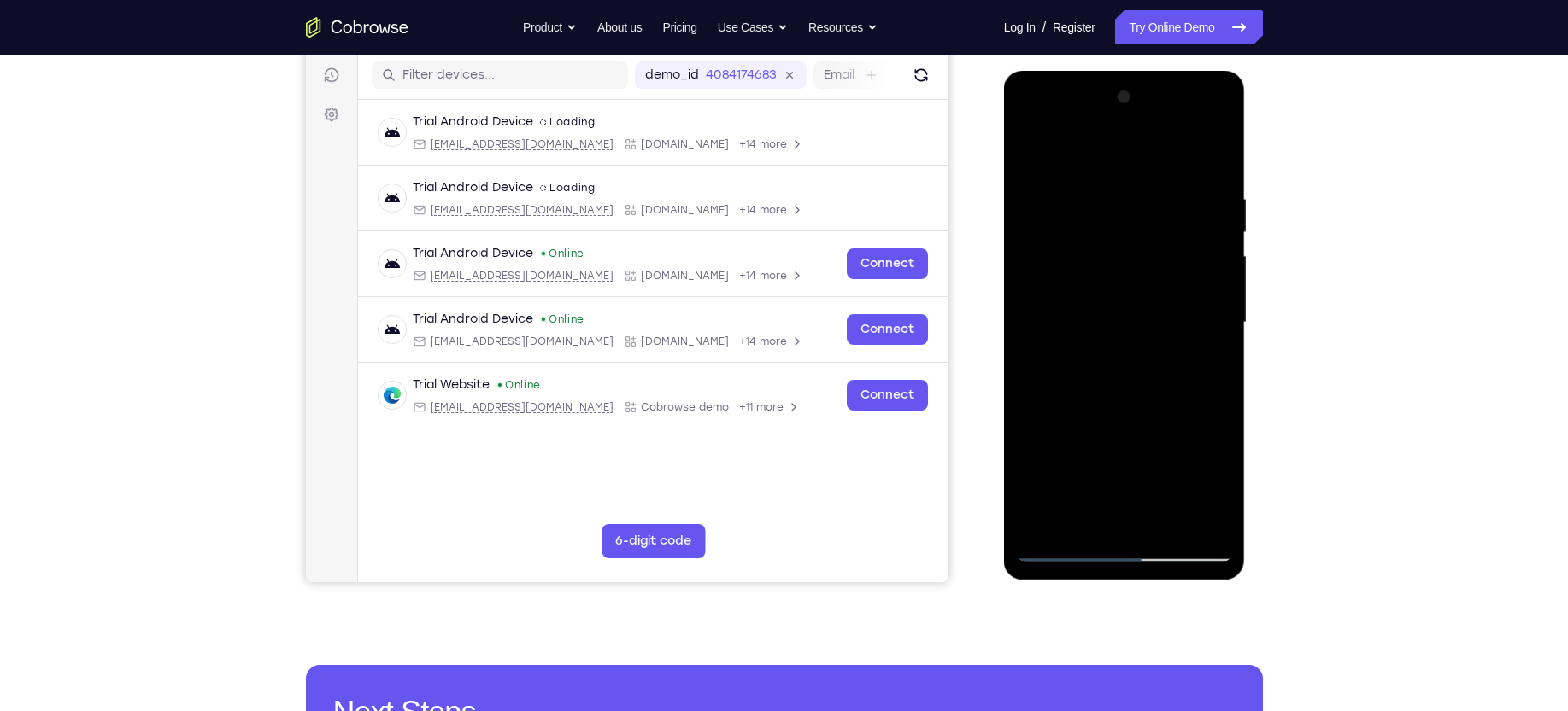
scroll to position [214, 0]
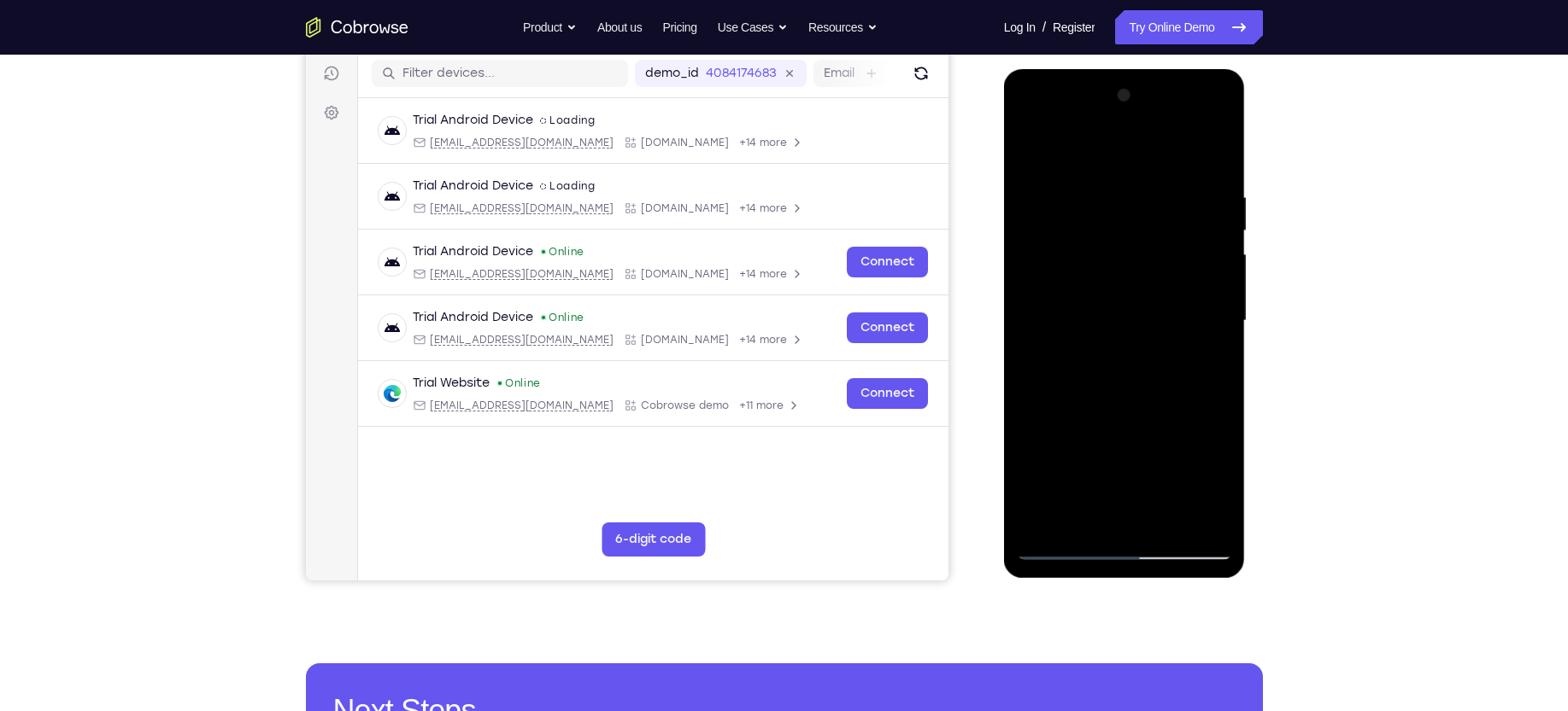
click at [1030, 457] on div at bounding box center [1125, 320] width 215 height 478
drag, startPoint x: 1092, startPoint y: 384, endPoint x: 1080, endPoint y: 425, distance: 42.7
click at [1030, 425] on div at bounding box center [1125, 320] width 215 height 478
drag, startPoint x: 1086, startPoint y: 299, endPoint x: 1092, endPoint y: 383, distance: 84.2
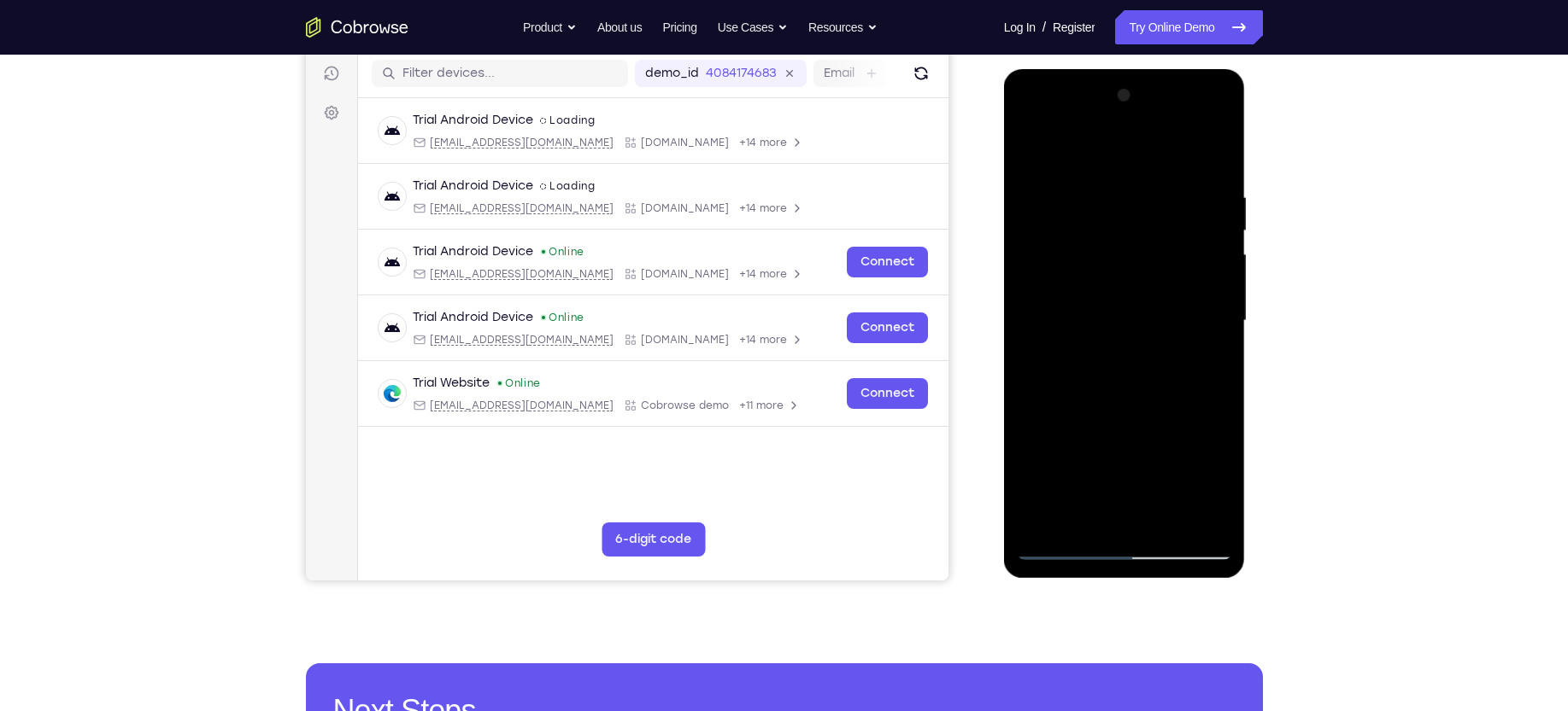
click at [1030, 383] on div at bounding box center [1125, 320] width 215 height 478
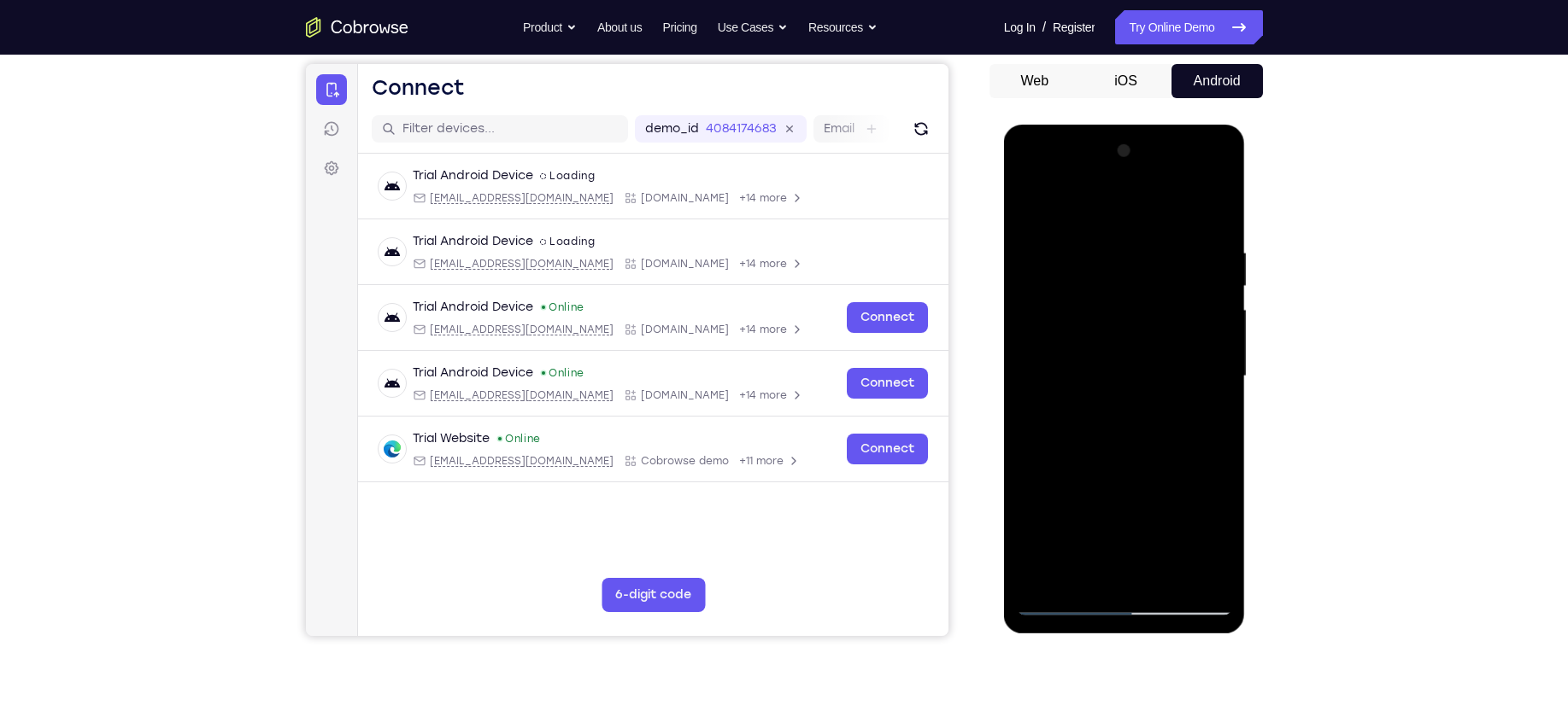
scroll to position [157, 0]
click at [1030, 401] on div at bounding box center [1125, 377] width 215 height 478
click at [1030, 268] on div at bounding box center [1125, 377] width 215 height 478
click at [1030, 385] on div at bounding box center [1125, 377] width 215 height 478
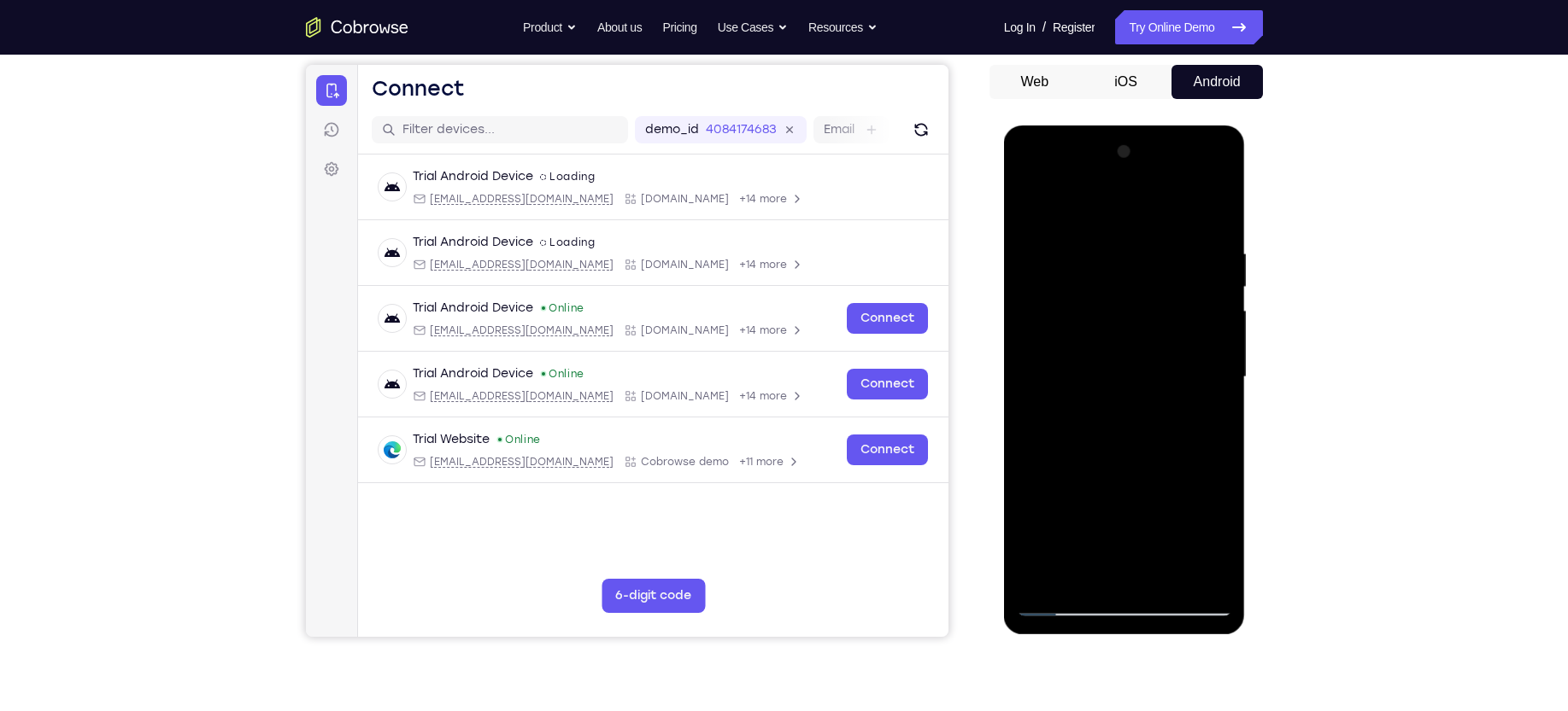
click at [1030, 345] on div at bounding box center [1125, 377] width 215 height 478
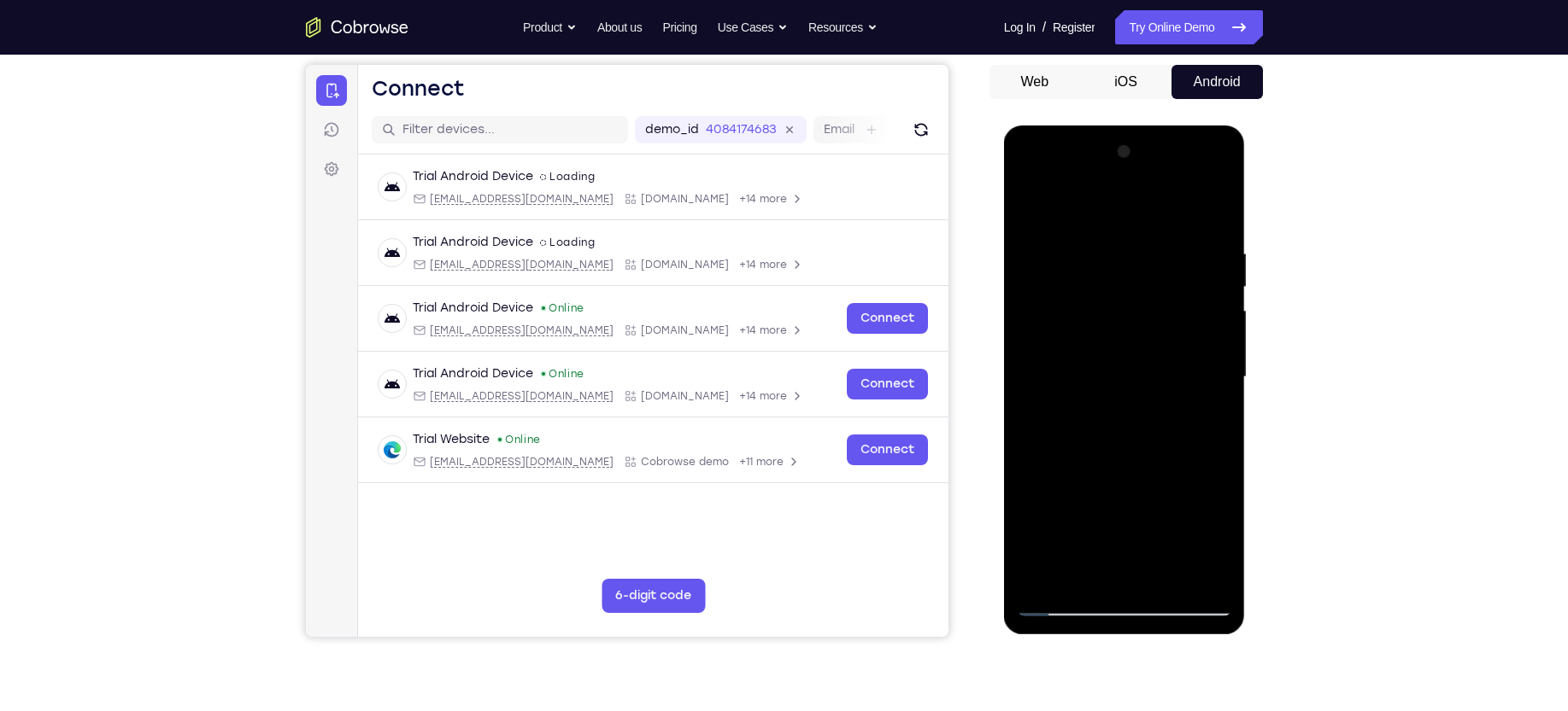
click at [1030, 345] on div at bounding box center [1125, 377] width 215 height 478
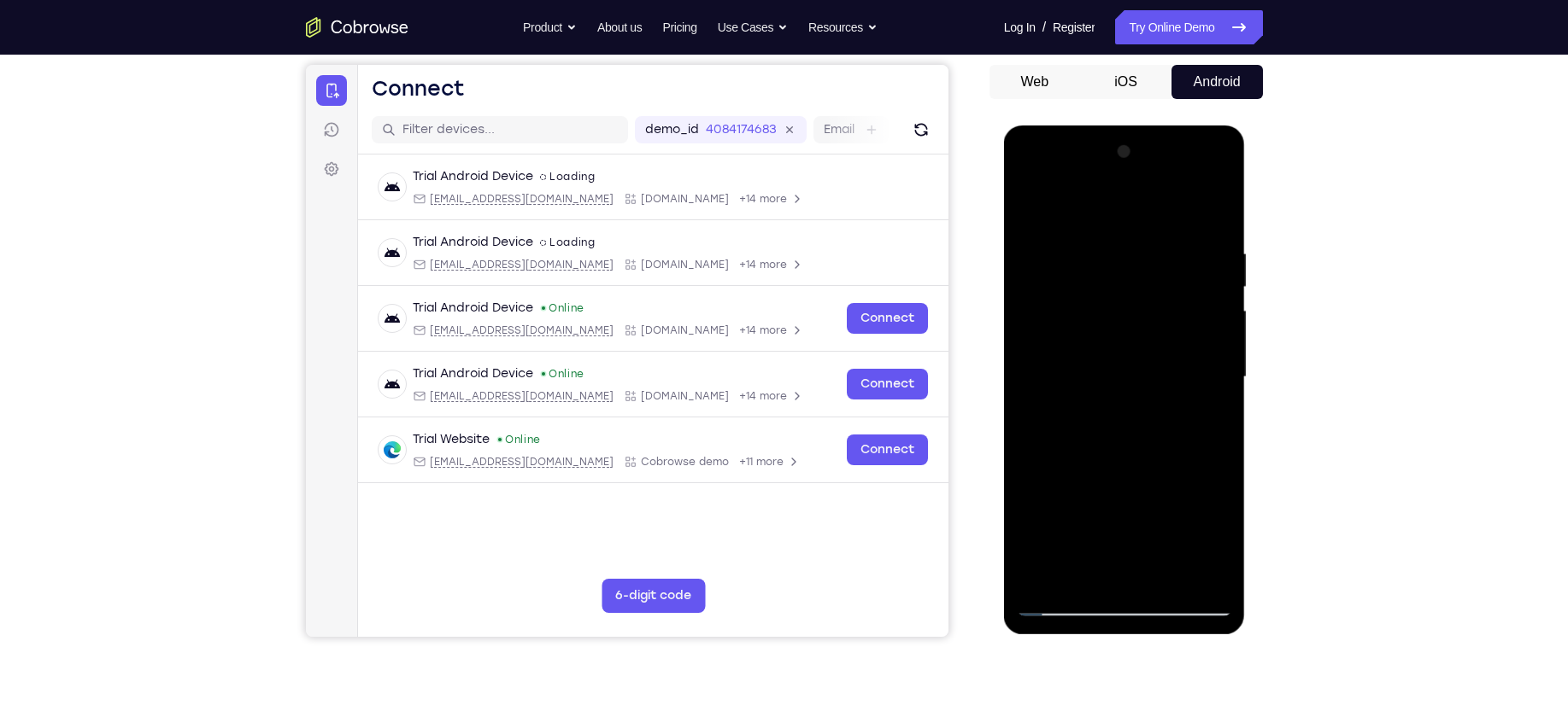
click at [1030, 345] on div at bounding box center [1125, 377] width 215 height 478
click at [1030, 339] on div at bounding box center [1125, 377] width 215 height 478
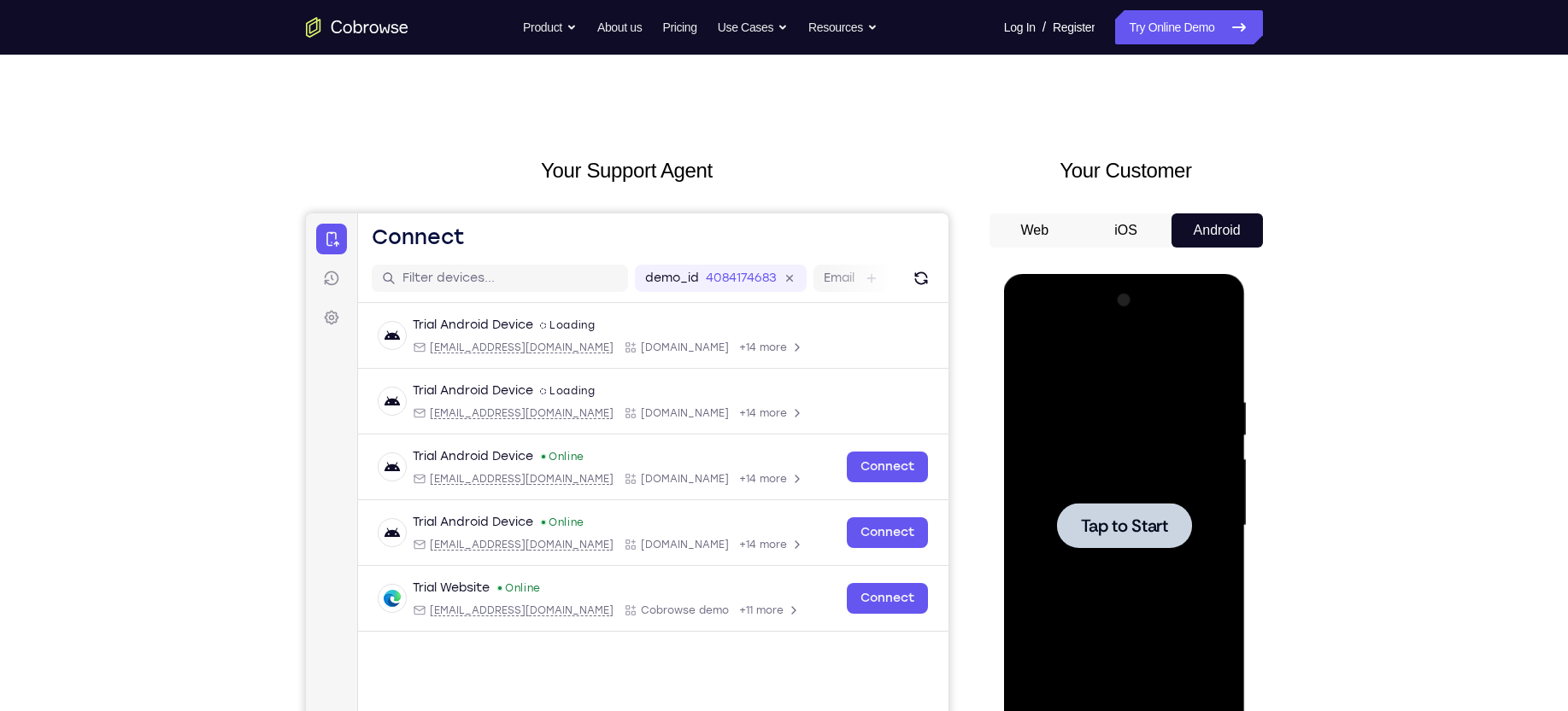
scroll to position [0, 0]
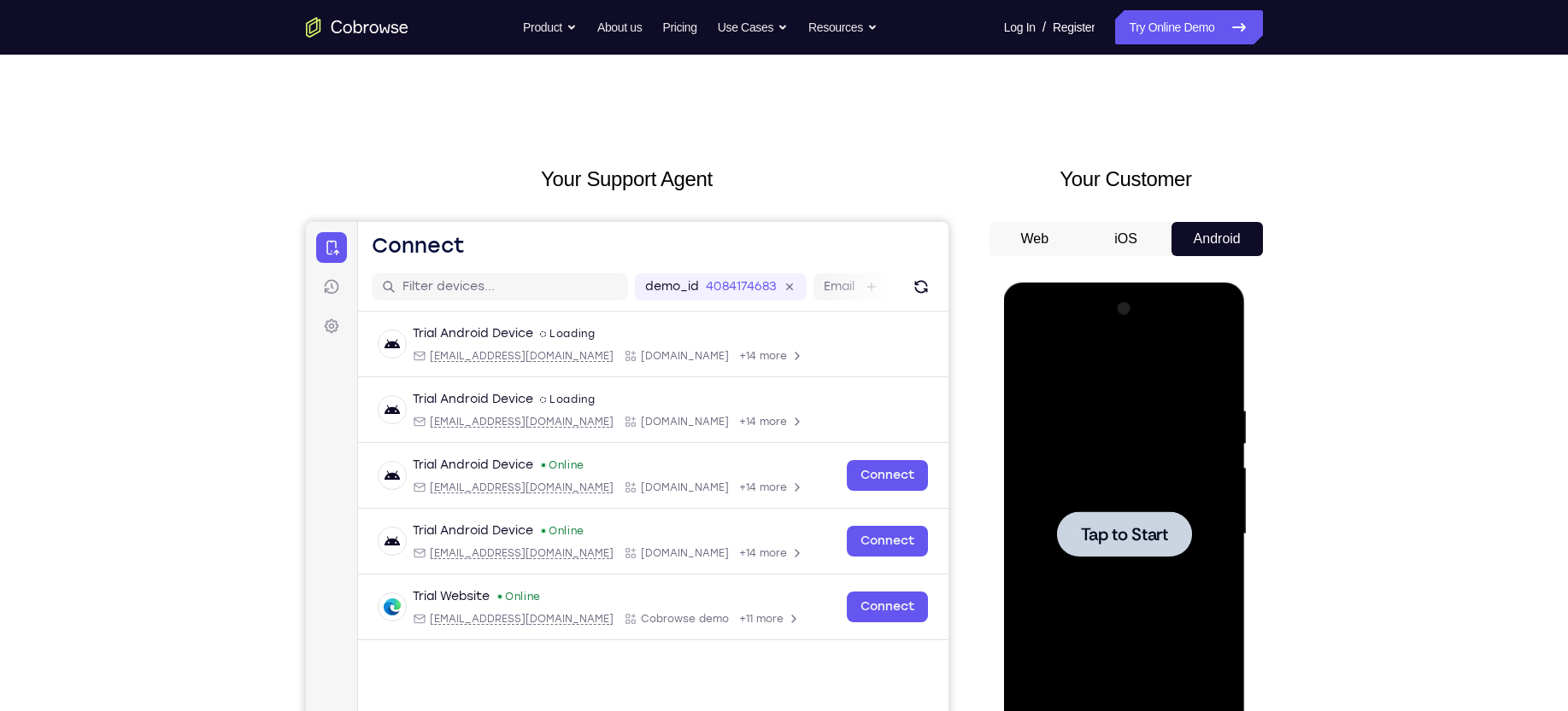
click at [1030, 405] on div at bounding box center [1125, 534] width 215 height 478
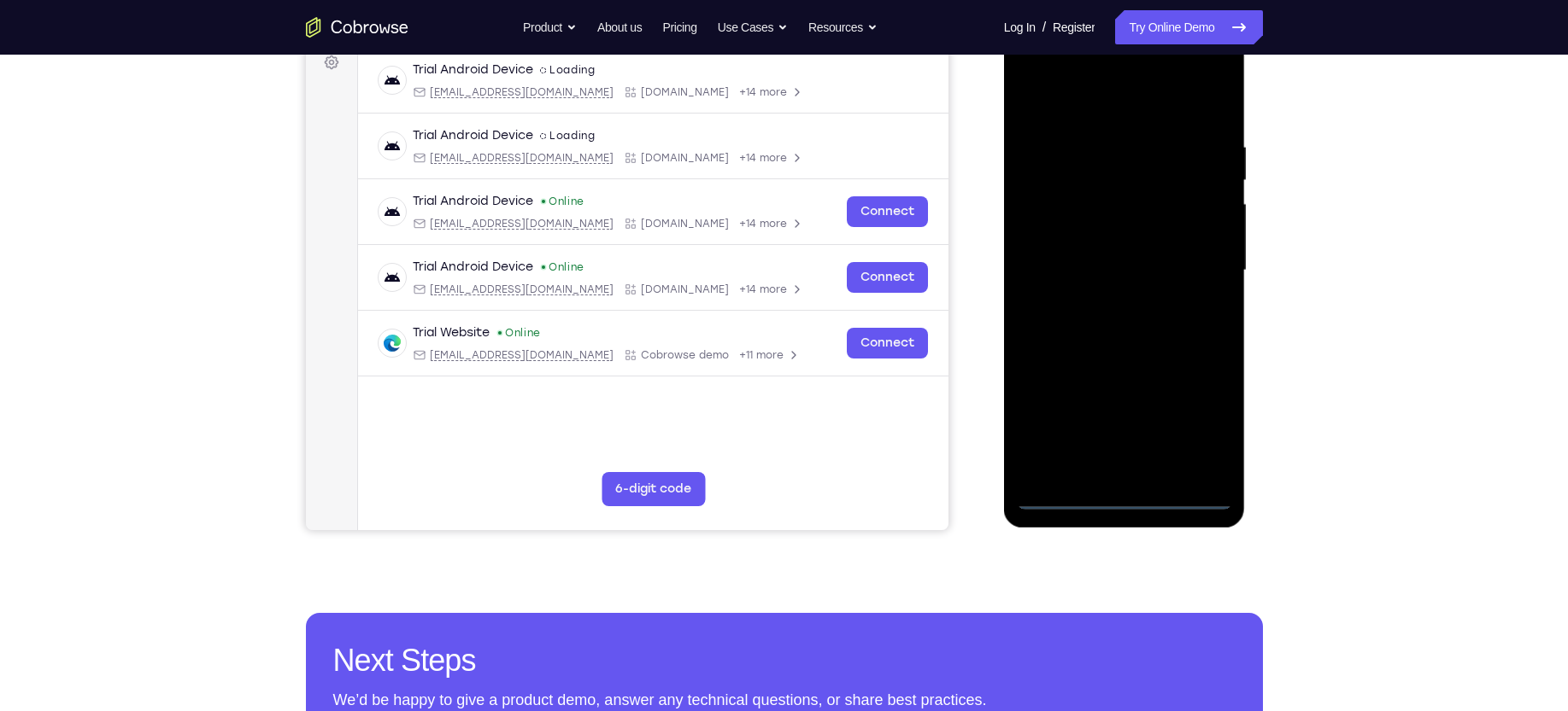
scroll to position [265, 0]
click at [1030, 457] on div at bounding box center [1125, 269] width 215 height 478
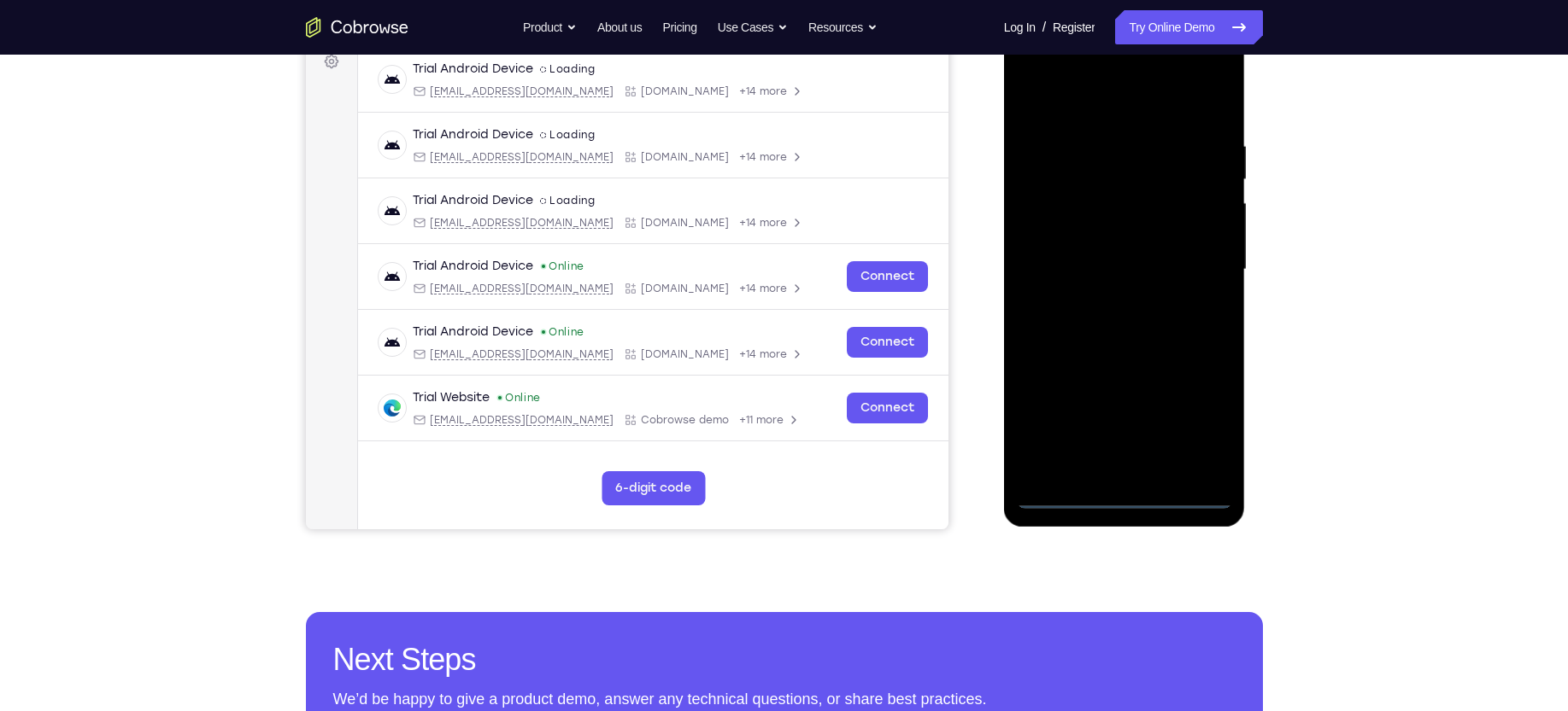
click at [1030, 457] on div at bounding box center [1125, 269] width 215 height 478
click at [1030, 418] on div at bounding box center [1125, 269] width 215 height 478
click at [1030, 110] on div at bounding box center [1125, 269] width 215 height 478
click at [1030, 259] on div at bounding box center [1125, 269] width 215 height 478
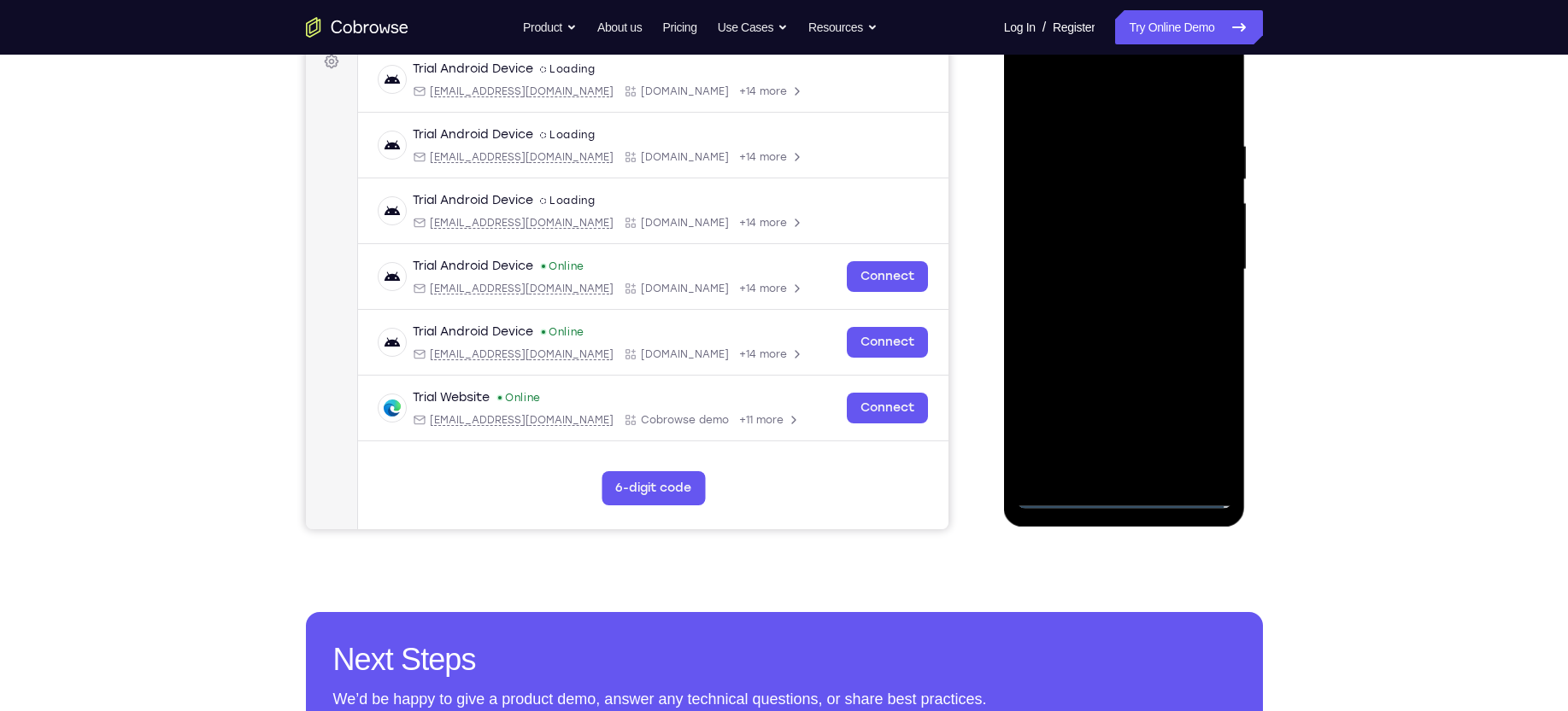
click at [1030, 299] on div at bounding box center [1125, 269] width 215 height 478
click at [1030, 256] on div at bounding box center [1125, 269] width 215 height 478
click at [1030, 234] on div at bounding box center [1125, 269] width 215 height 478
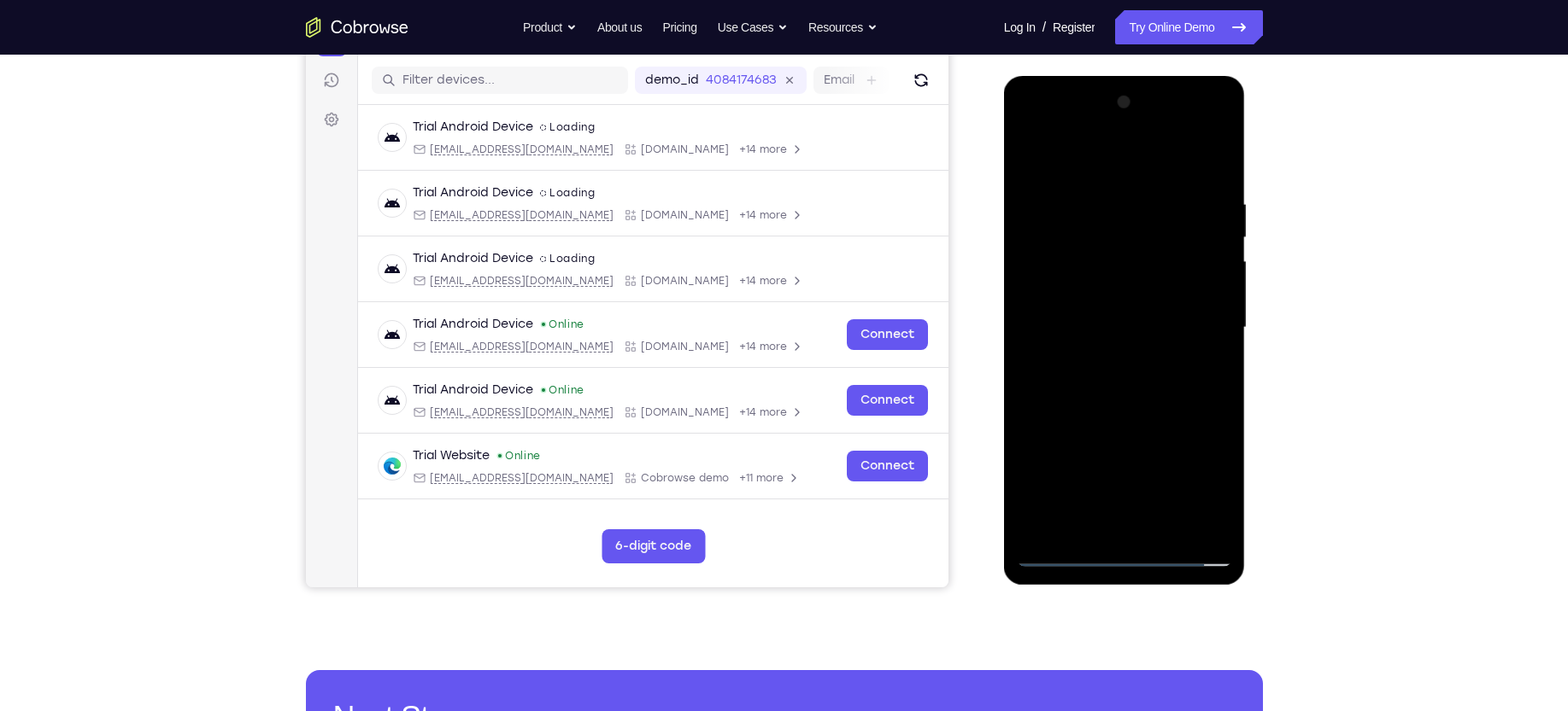
scroll to position [205, 0]
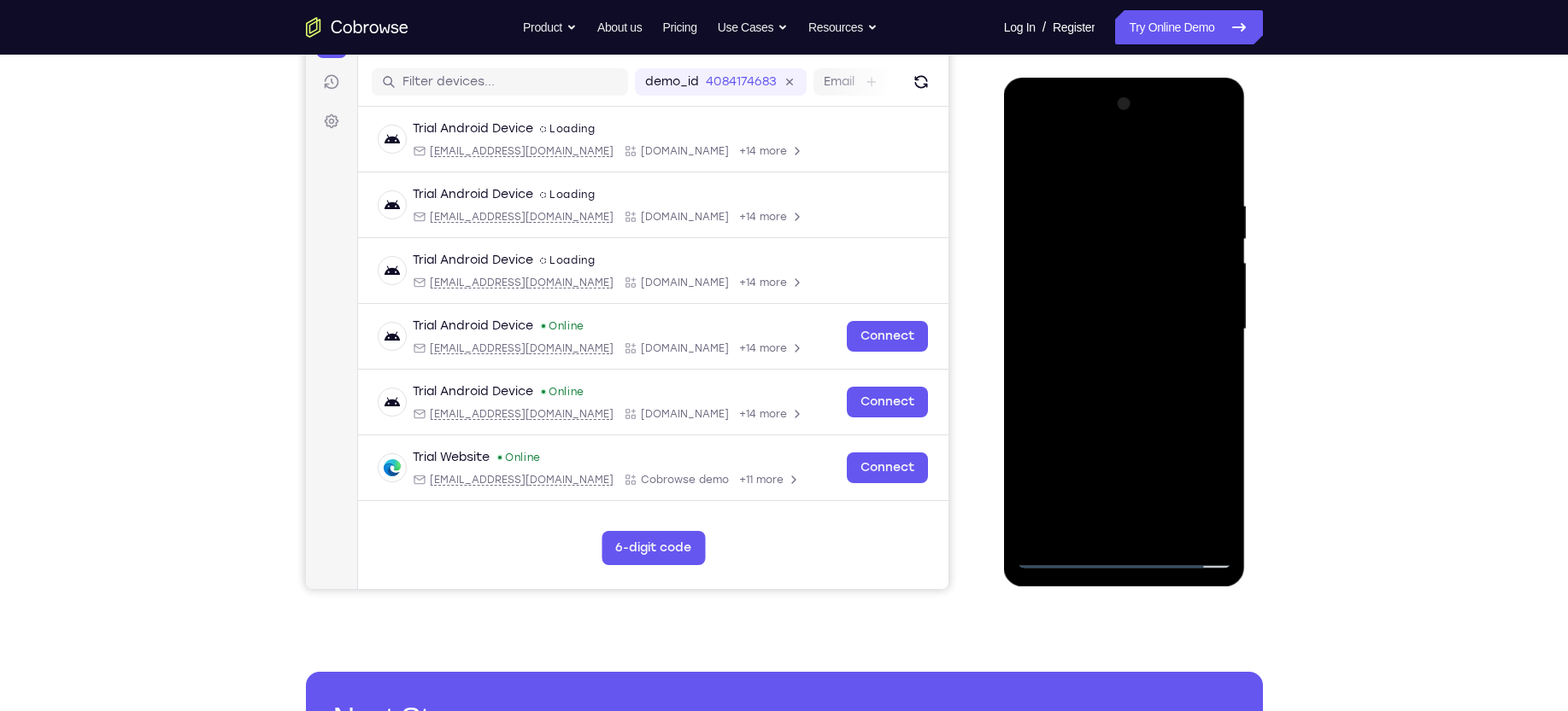
click at [1030, 326] on div at bounding box center [1125, 329] width 215 height 478
click at [1030, 332] on div at bounding box center [1125, 329] width 215 height 478
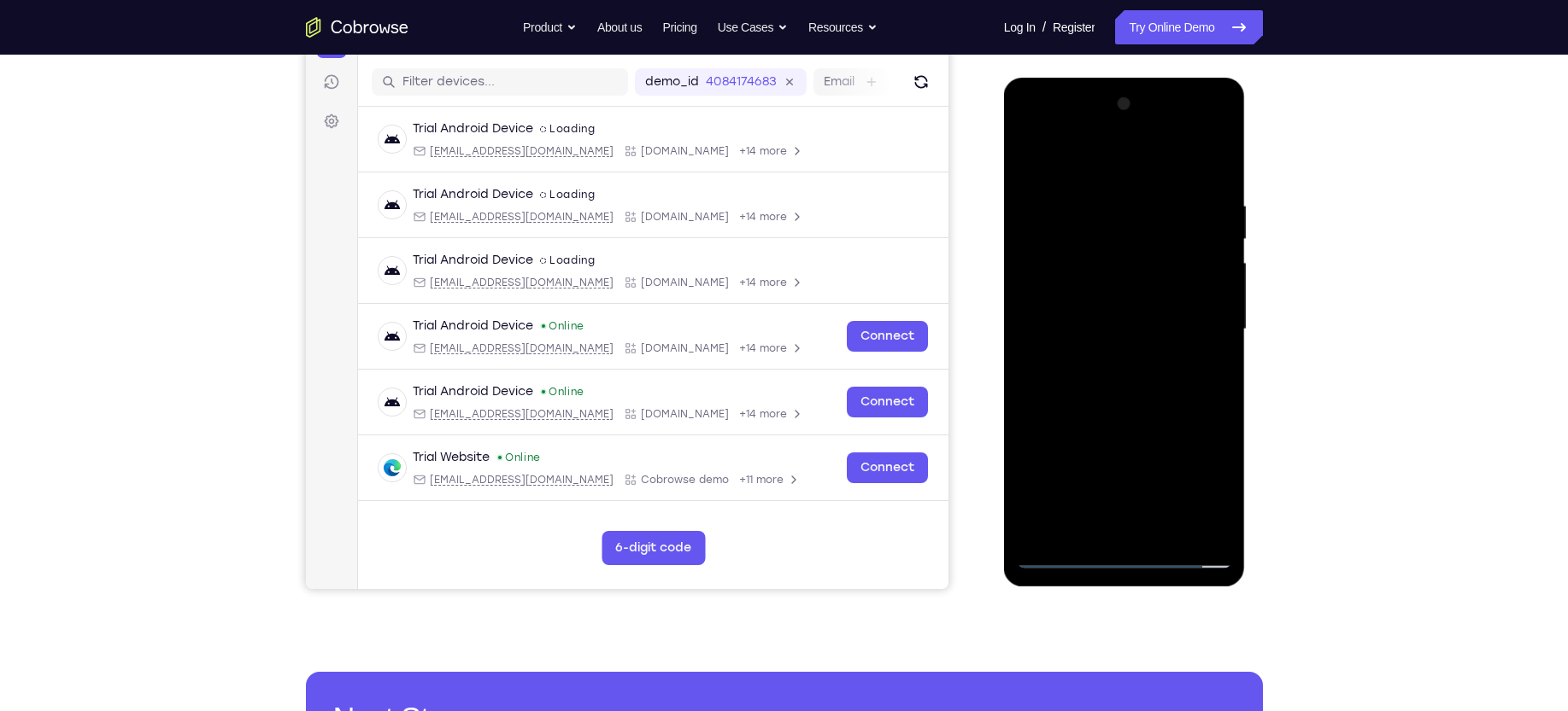
click at [1030, 332] on div at bounding box center [1125, 329] width 215 height 478
click at [1030, 367] on div at bounding box center [1125, 329] width 215 height 478
click at [1030, 389] on div at bounding box center [1125, 329] width 215 height 478
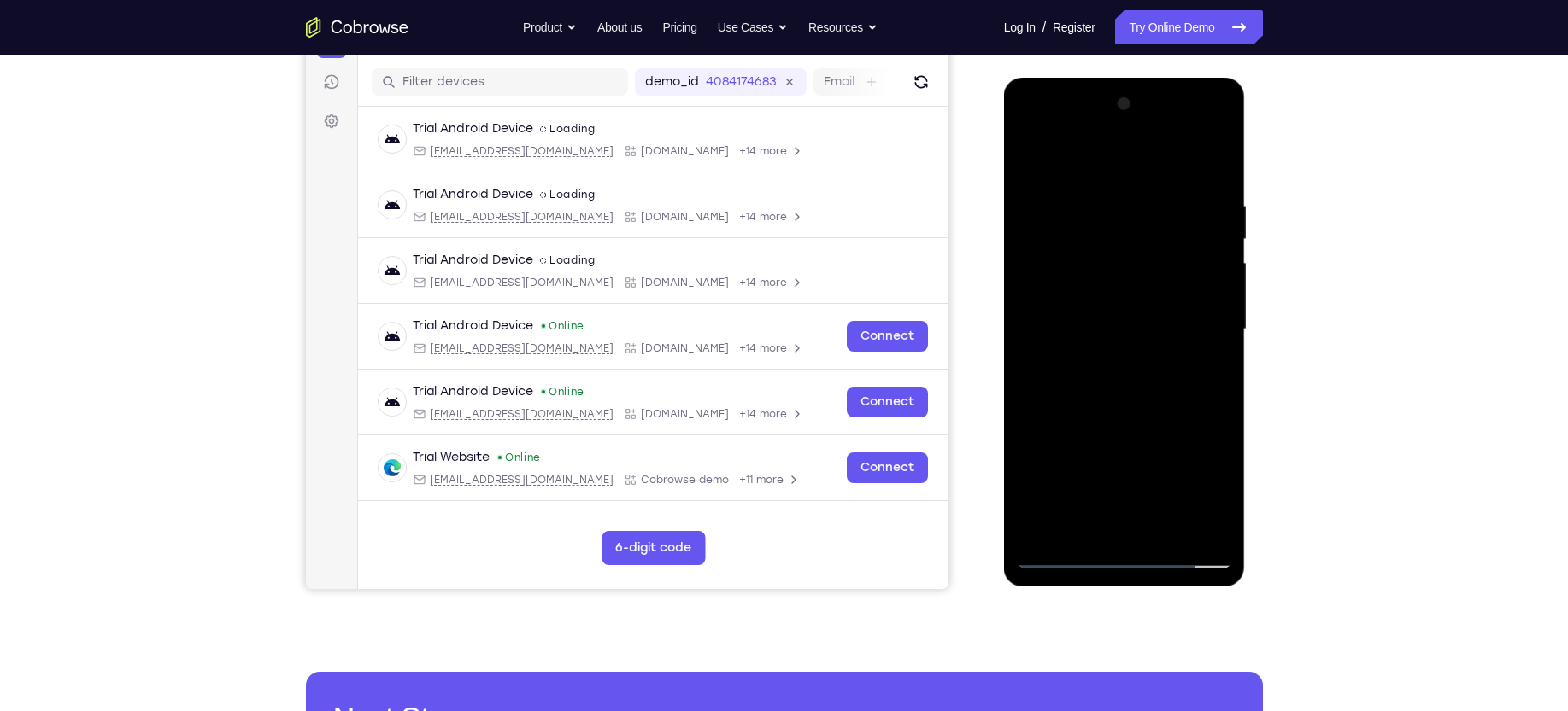
click at [1030, 395] on div at bounding box center [1125, 329] width 215 height 478
click at [1030, 405] on div at bounding box center [1125, 329] width 215 height 478
click at [1030, 194] on div at bounding box center [1125, 329] width 215 height 478
click at [1030, 227] on div at bounding box center [1125, 329] width 215 height 478
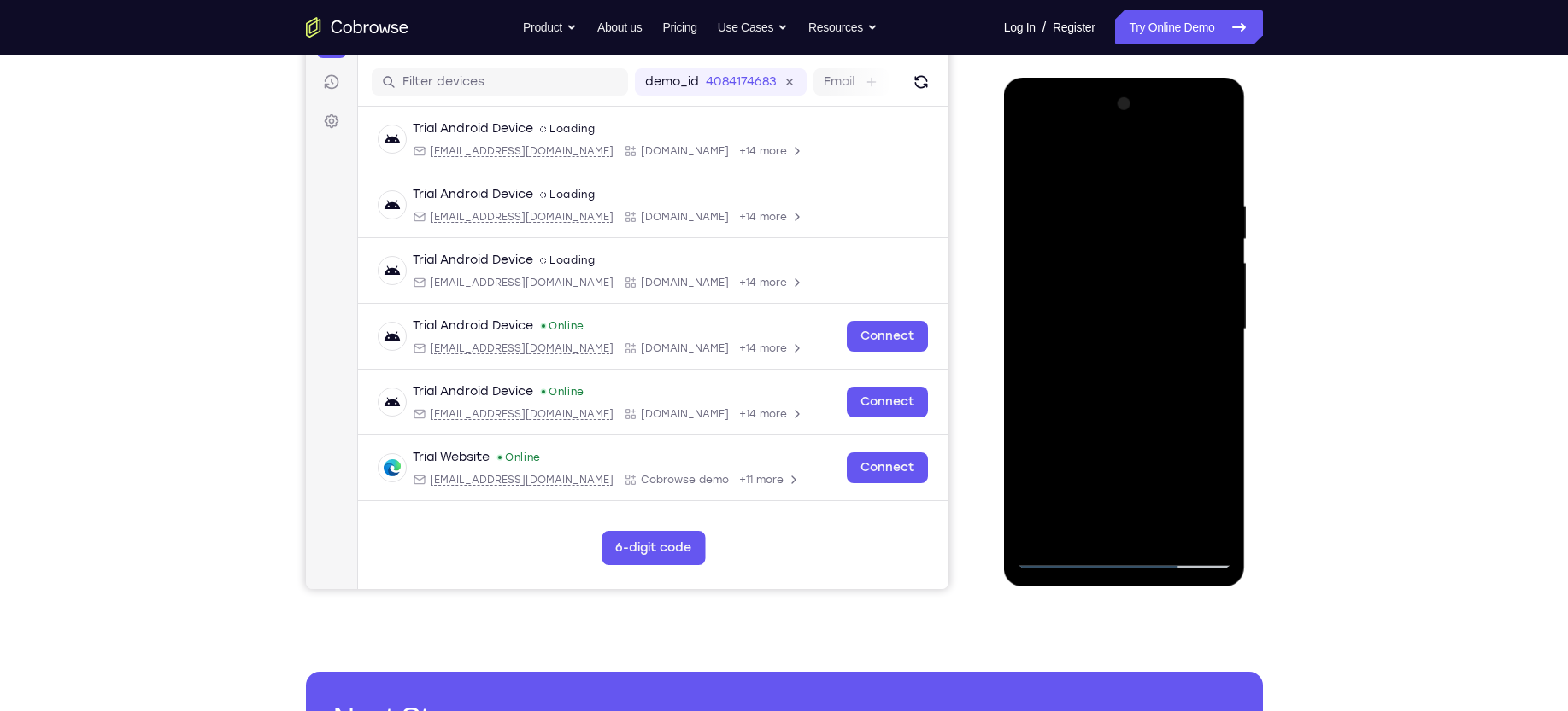
click at [1030, 227] on div at bounding box center [1125, 329] width 215 height 478
